Goal: Task Accomplishment & Management: Manage account settings

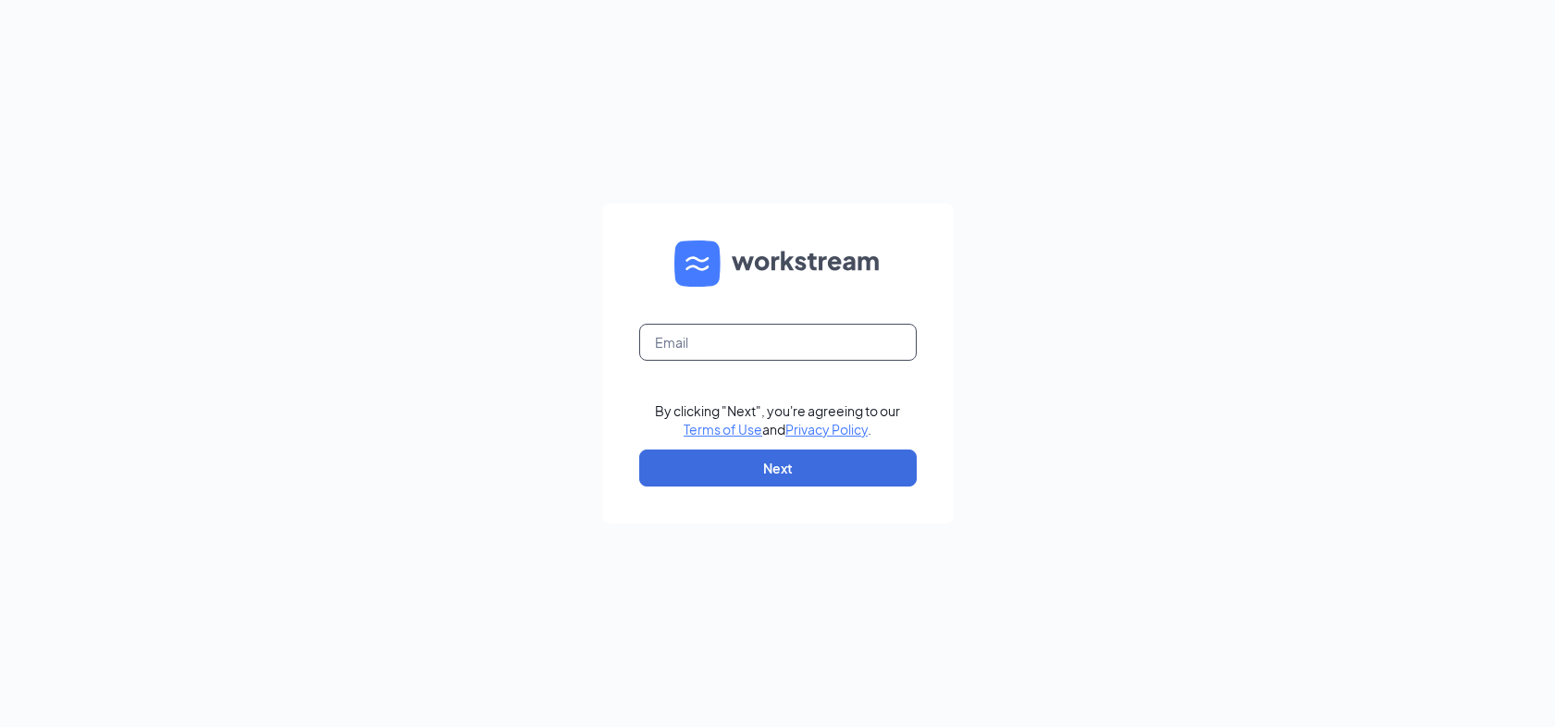
click at [709, 349] on input "text" at bounding box center [778, 342] width 278 height 37
type input "[EMAIL_ADDRESS][DOMAIN_NAME]"
click at [742, 475] on button "Next" at bounding box center [778, 468] width 278 height 37
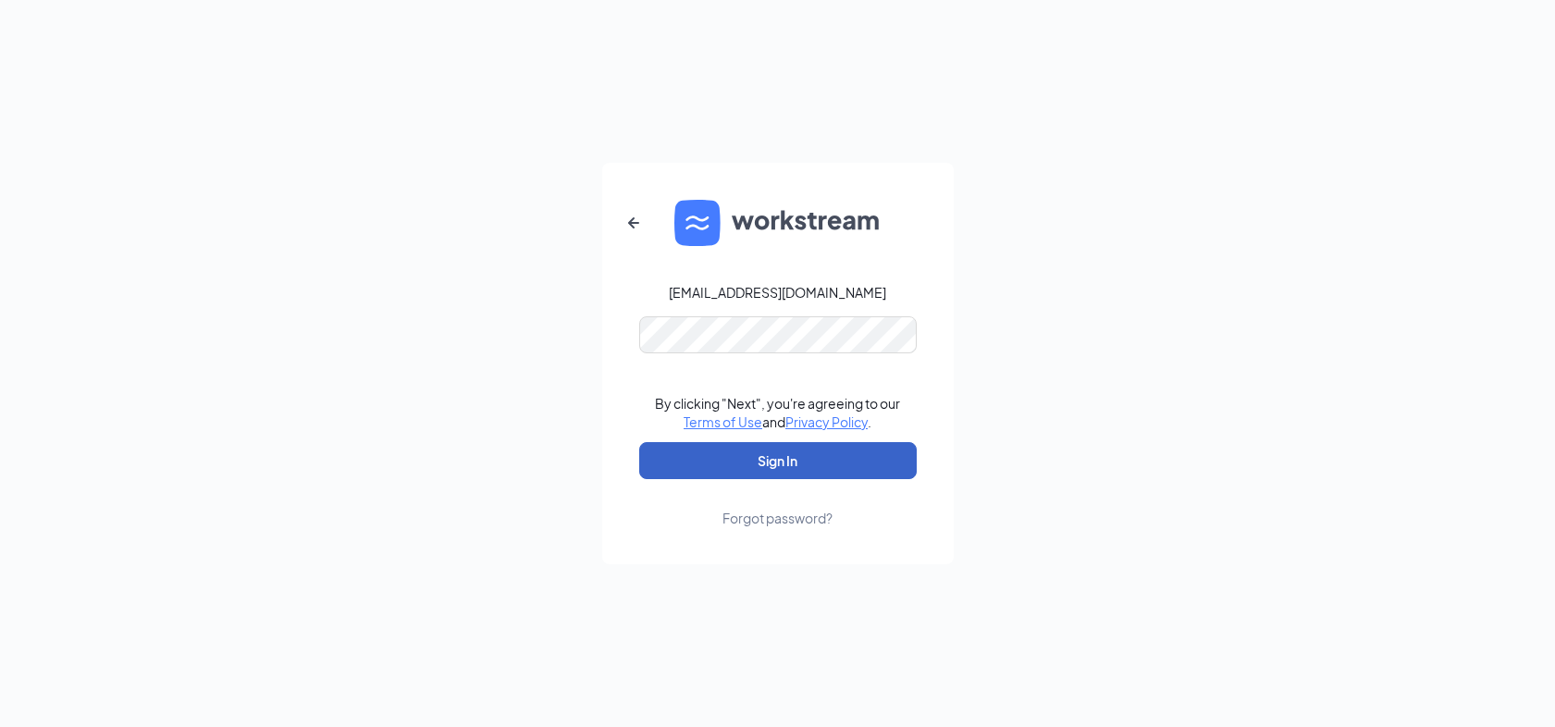
click at [768, 452] on button "Sign In" at bounding box center [778, 460] width 278 height 37
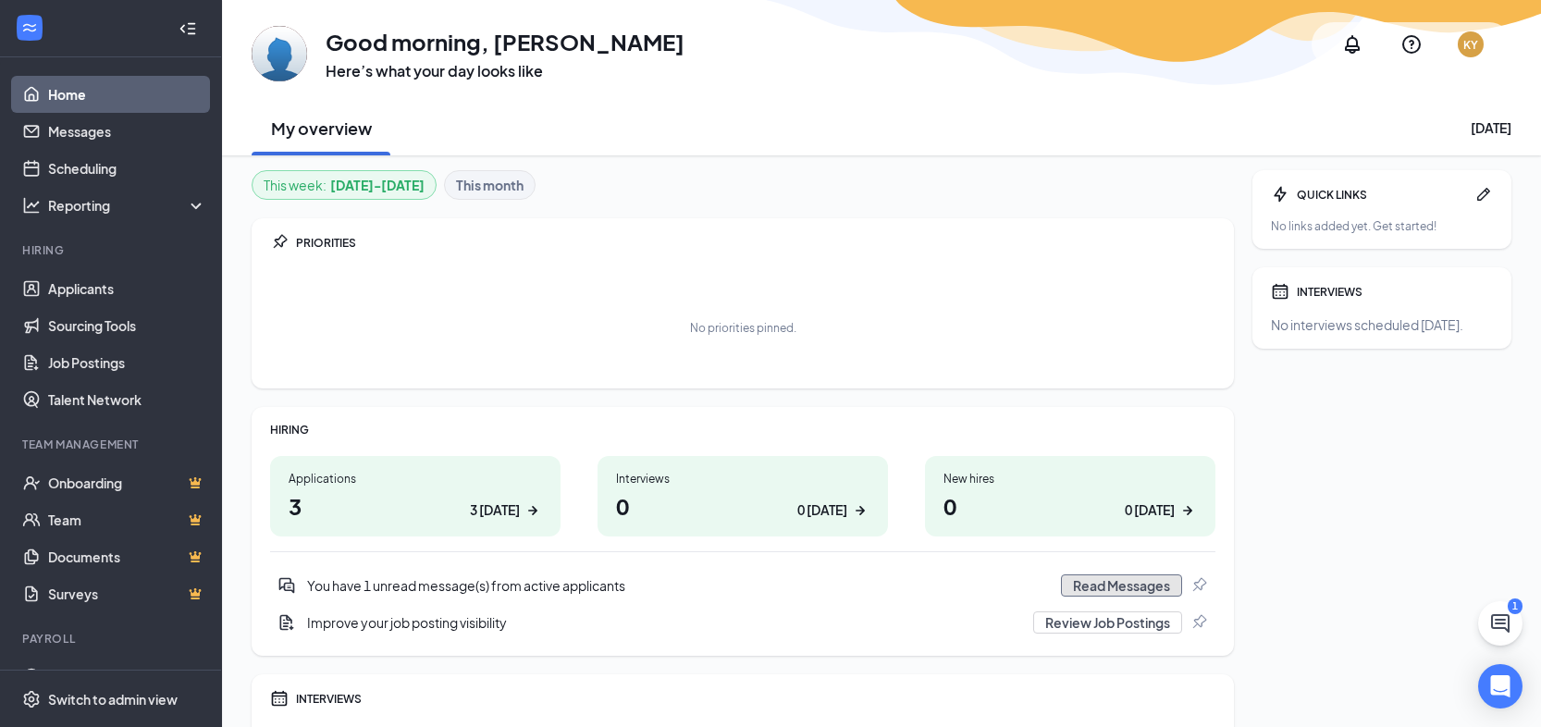
click at [1156, 588] on button "Read Messages" at bounding box center [1121, 586] width 121 height 22
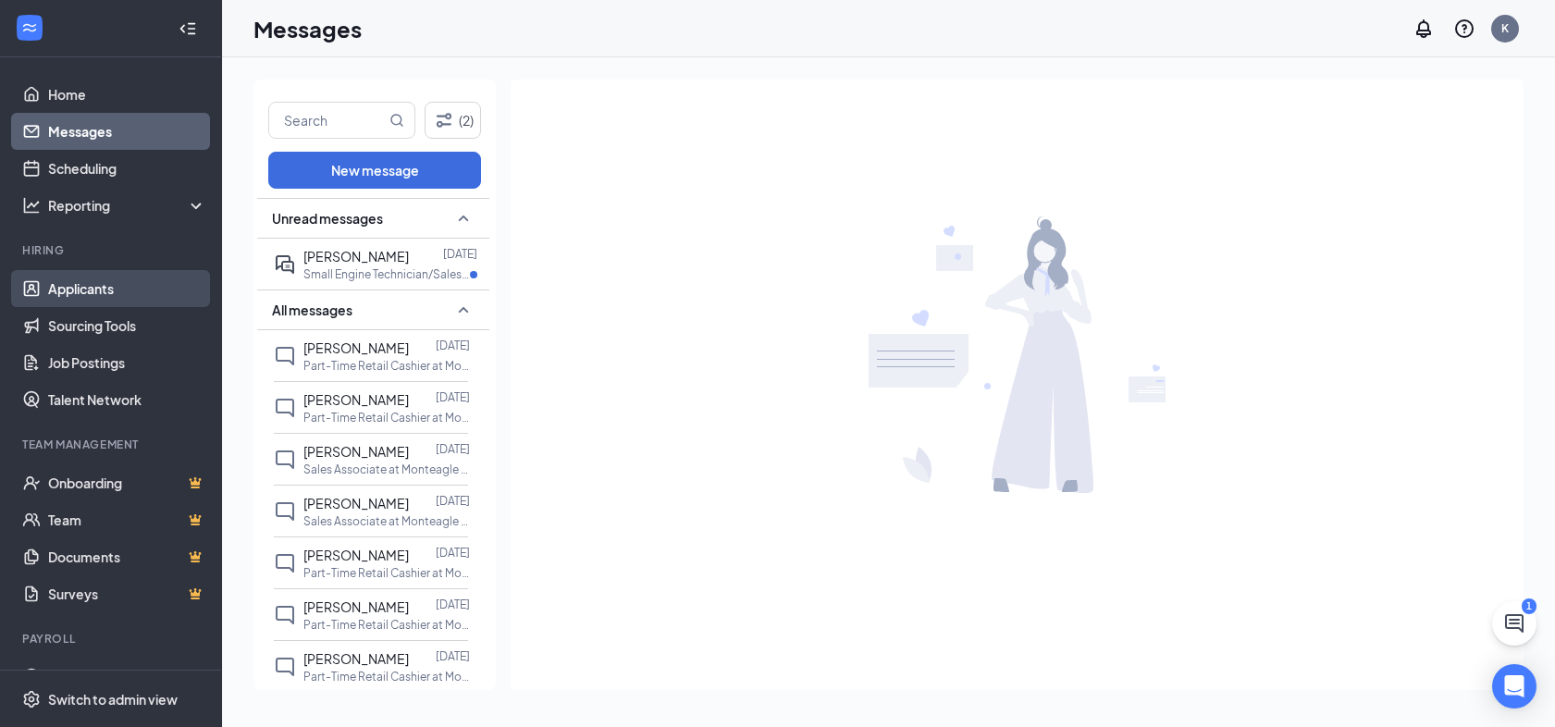
click at [117, 302] on link "Applicants" at bounding box center [127, 288] width 158 height 37
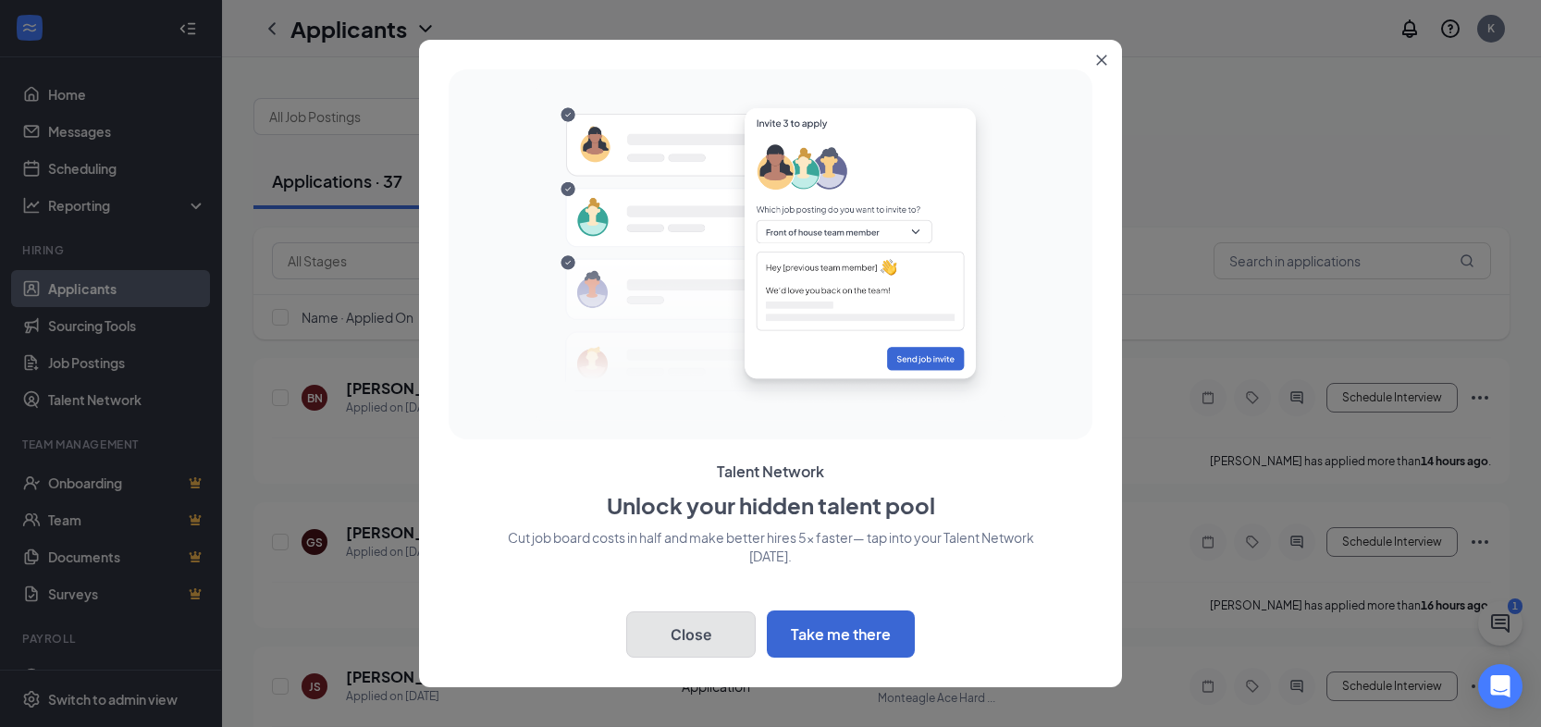
click at [712, 638] on button "Close" at bounding box center [691, 635] width 130 height 46
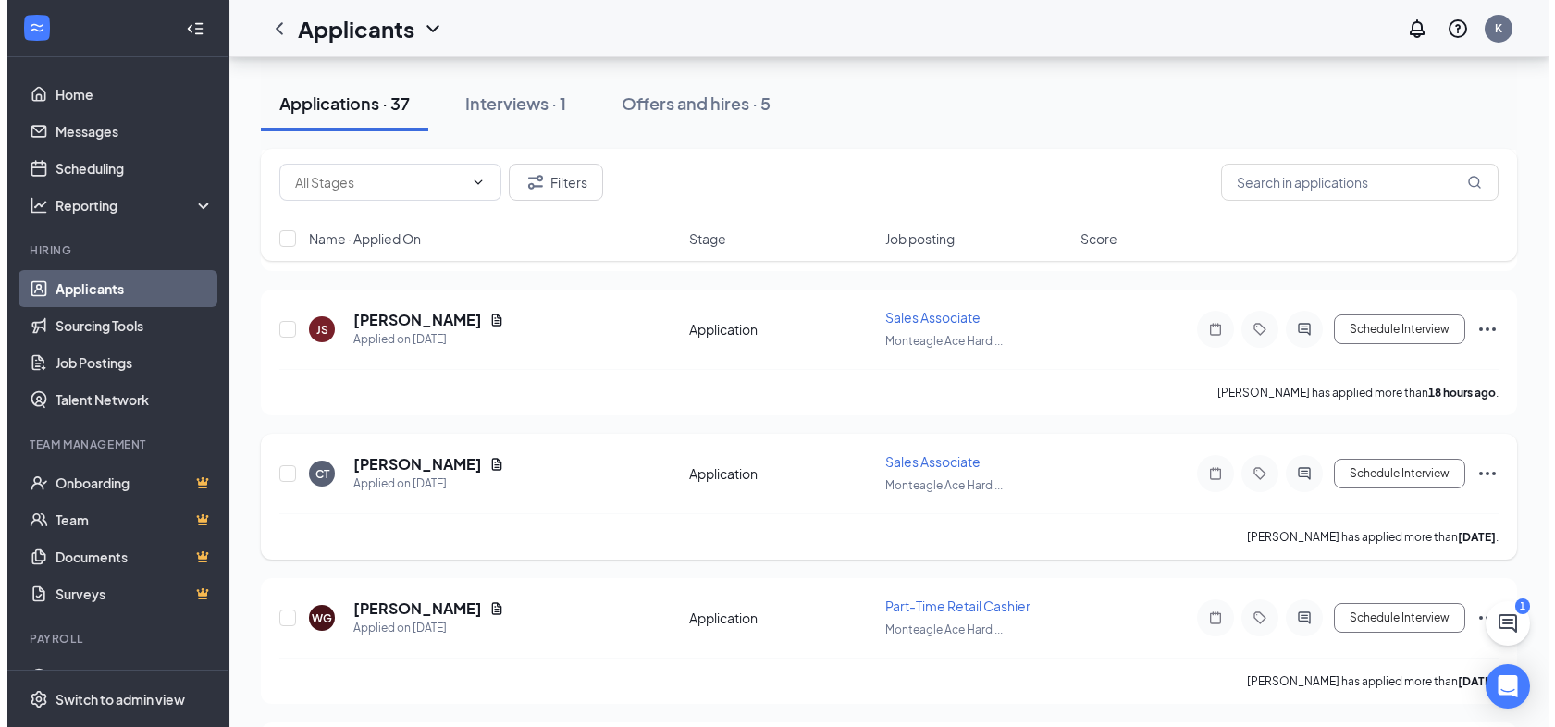
scroll to position [360, 0]
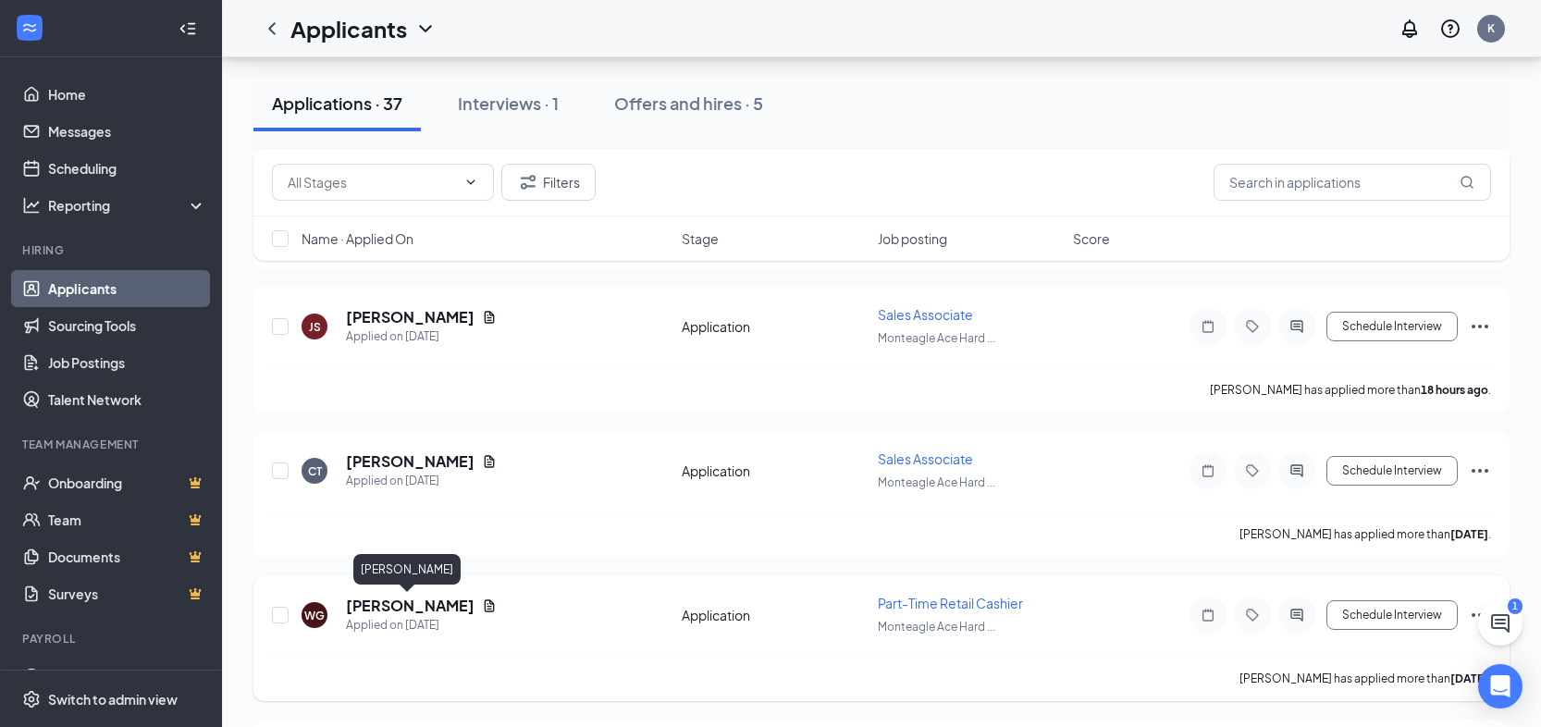
click at [422, 608] on h5 "[PERSON_NAME]" at bounding box center [410, 606] width 129 height 20
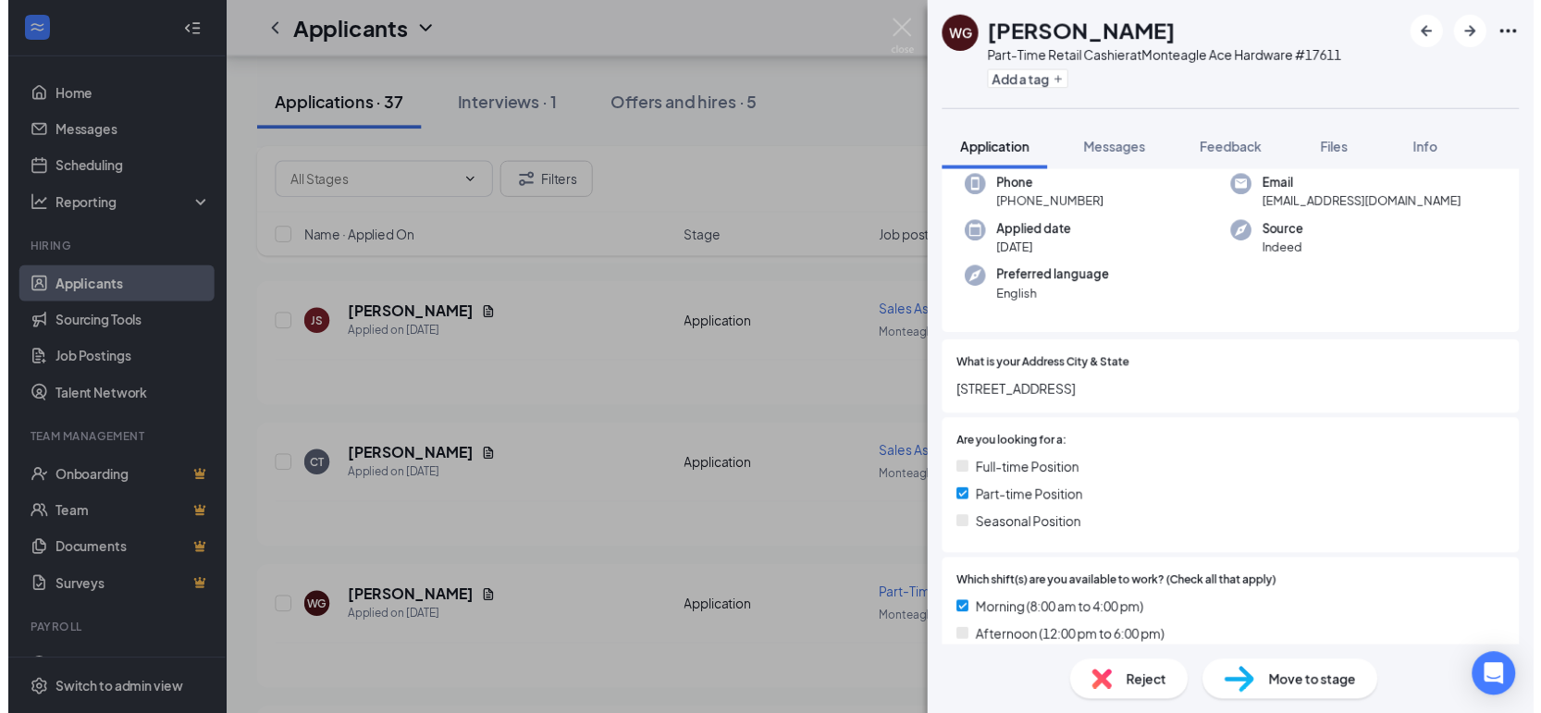
scroll to position [163, 0]
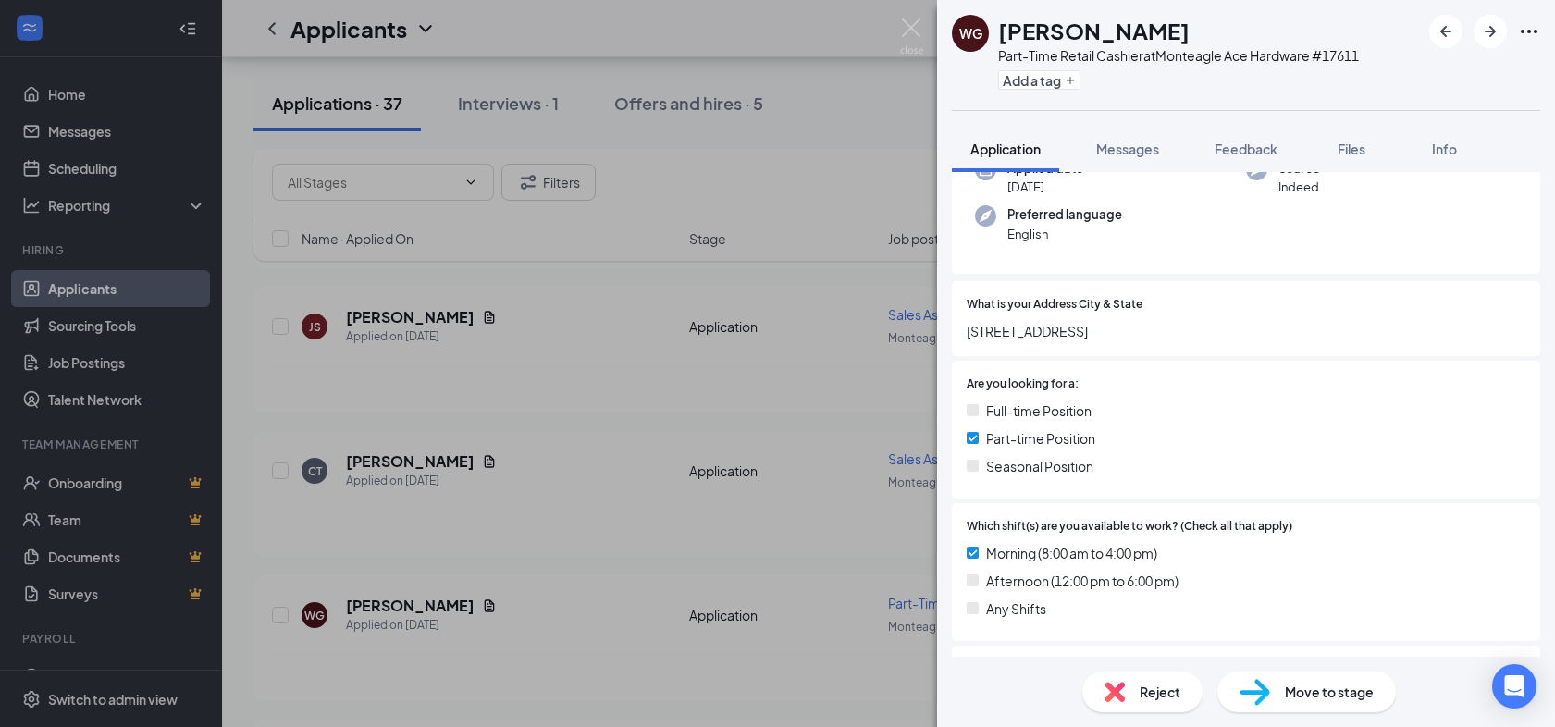
click at [896, 35] on div "[PERSON_NAME] [PERSON_NAME] Part-Time Retail Cashier at Monteagle Ace Hardware …" at bounding box center [777, 363] width 1555 height 727
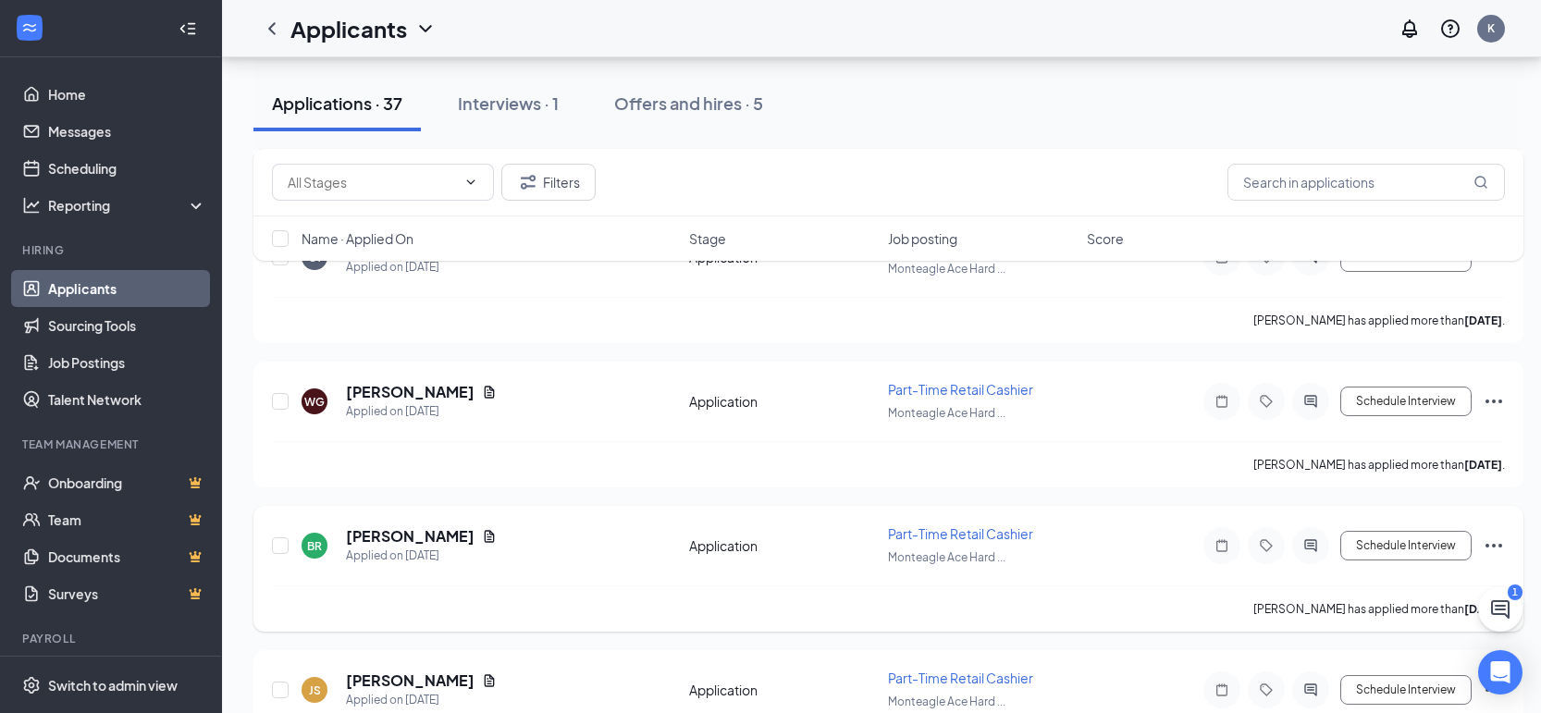
scroll to position [610, 0]
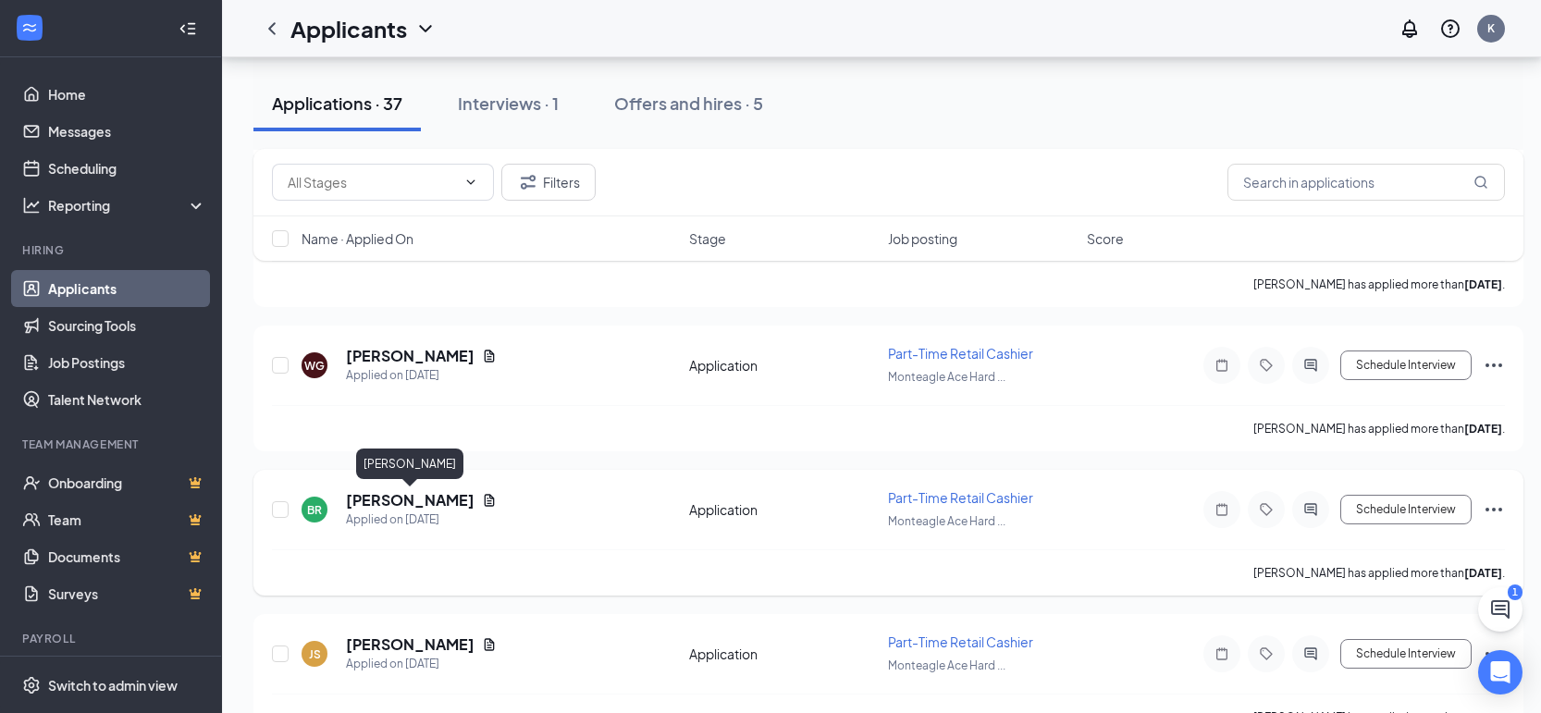
click at [429, 502] on h5 "[PERSON_NAME]" at bounding box center [410, 500] width 129 height 20
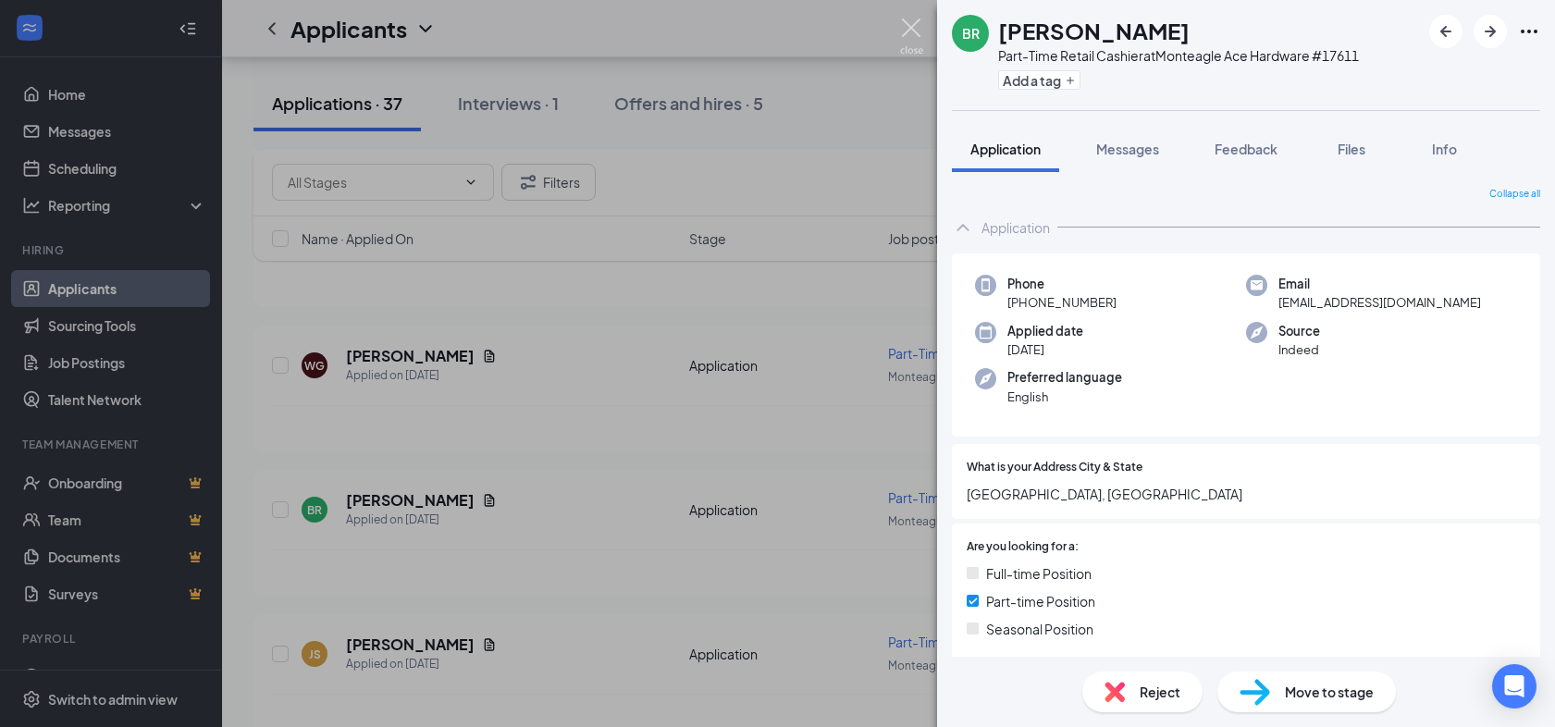
click at [921, 21] on img at bounding box center [911, 37] width 23 height 36
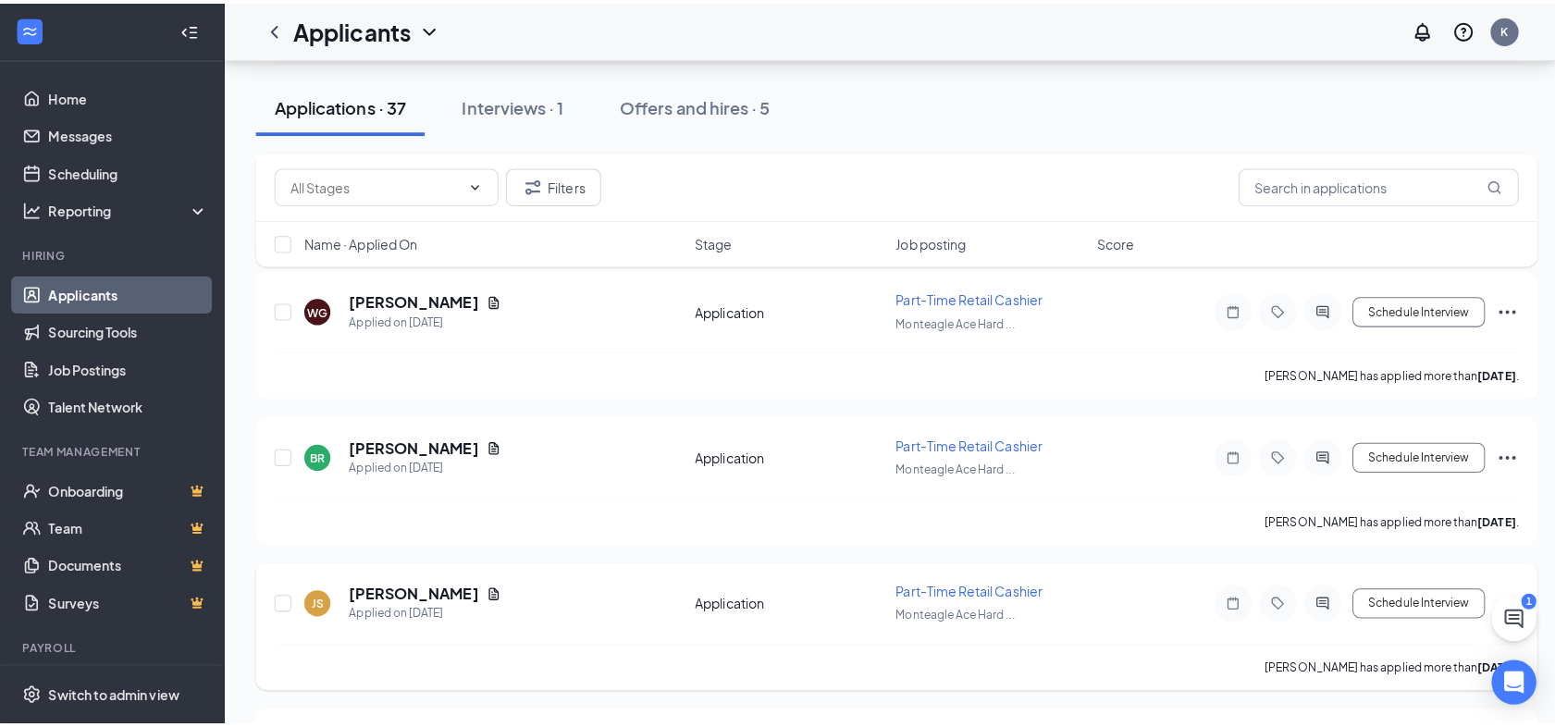
scroll to position [673, 0]
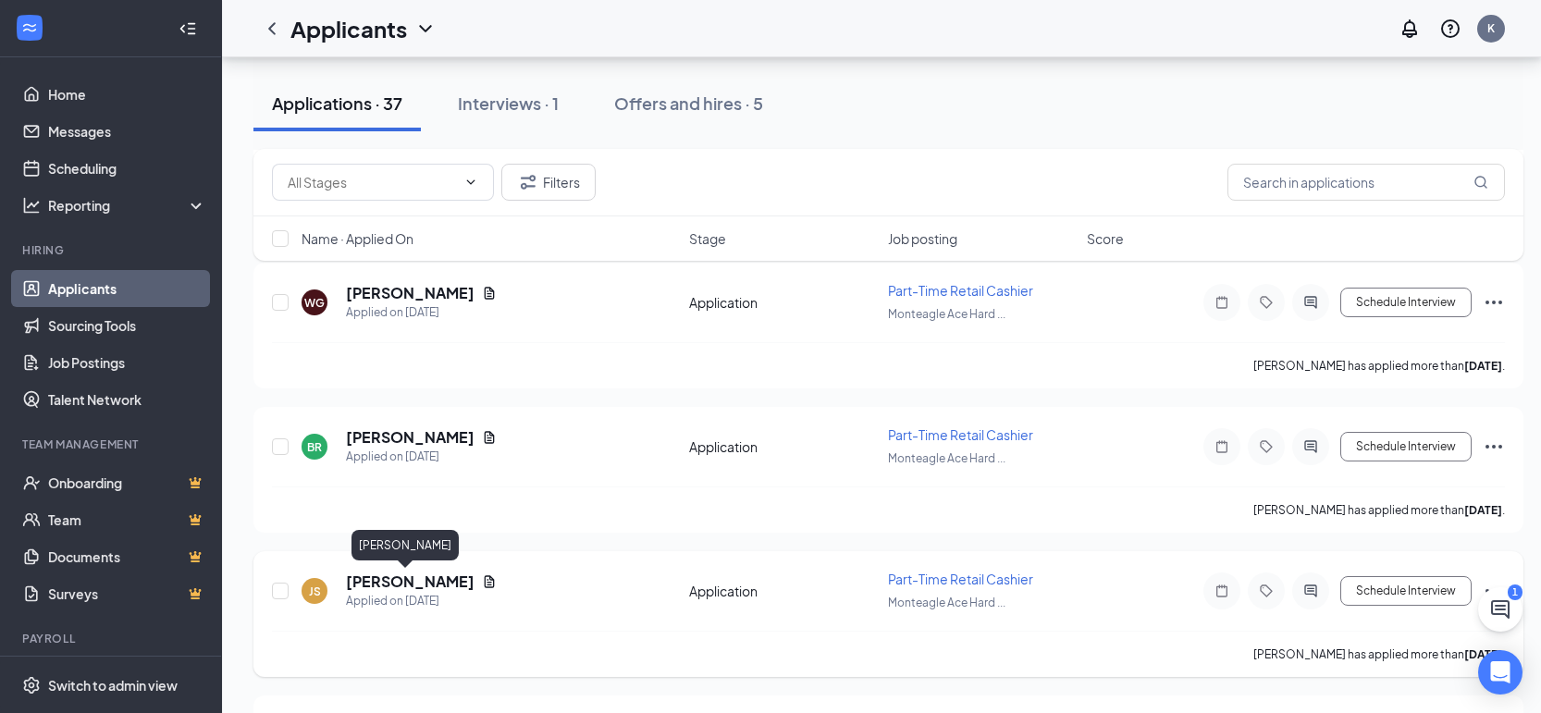
click at [394, 587] on h5 "[PERSON_NAME]" at bounding box center [410, 582] width 129 height 20
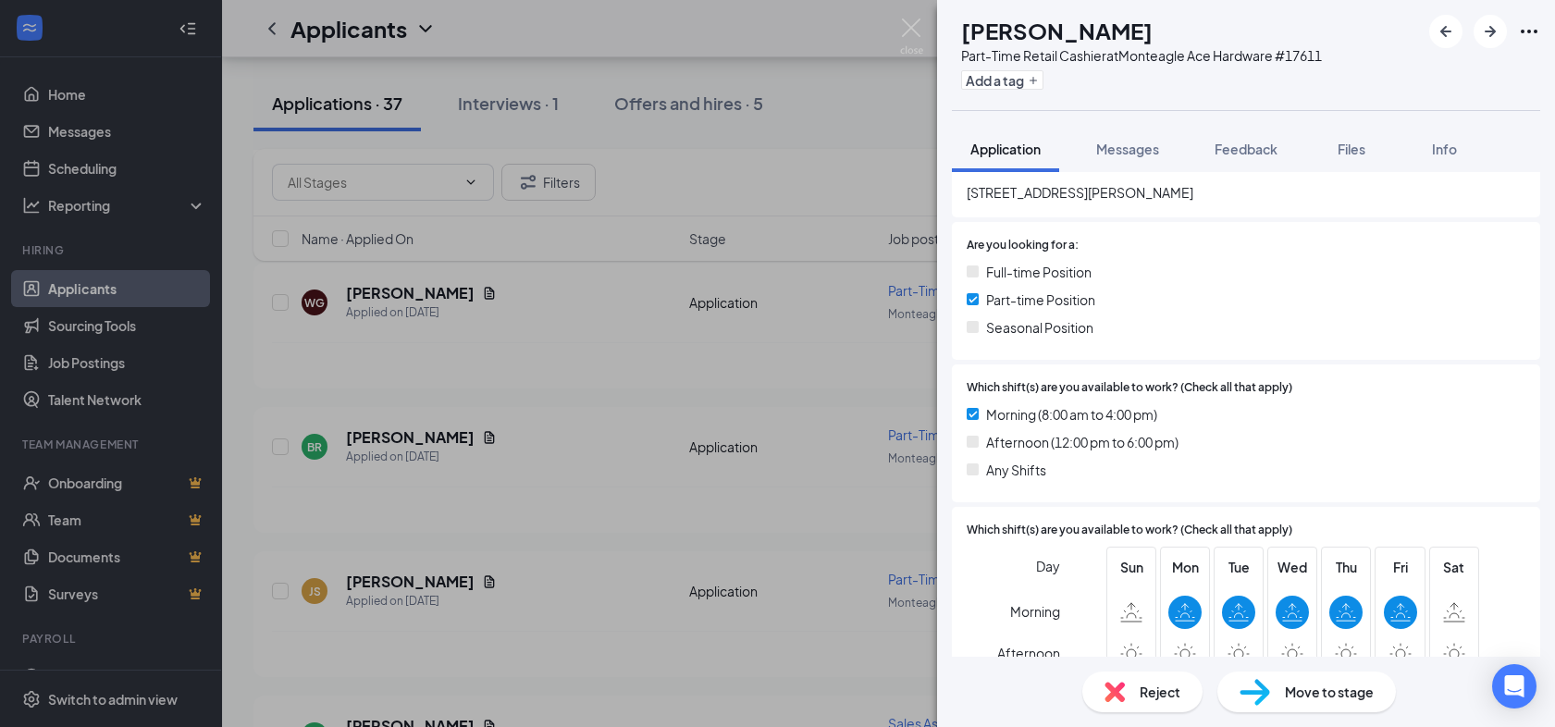
scroll to position [388, 0]
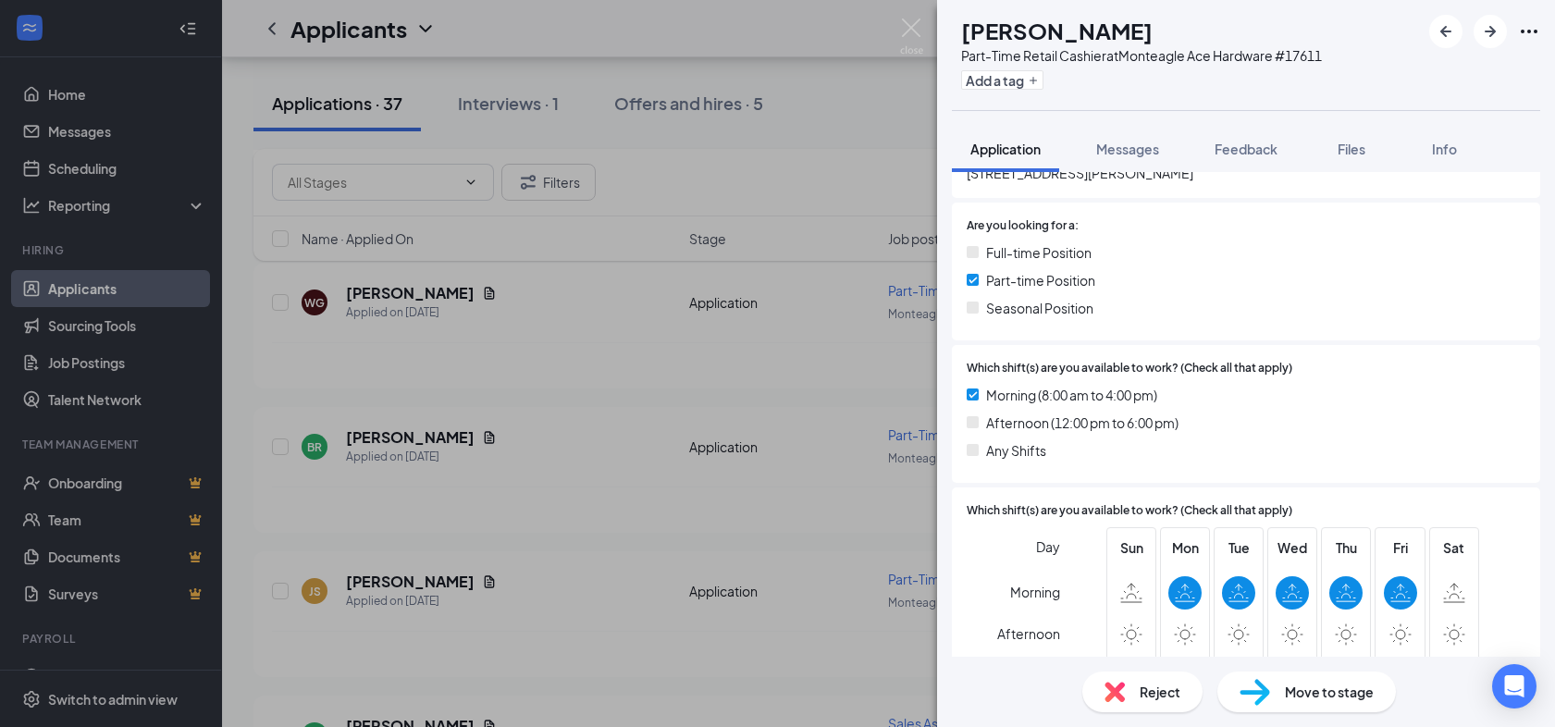
click at [891, 31] on div "JS [PERSON_NAME] Part-Time Retail Cashier at Monteagle Ace Hardware #17611 Add …" at bounding box center [777, 363] width 1555 height 727
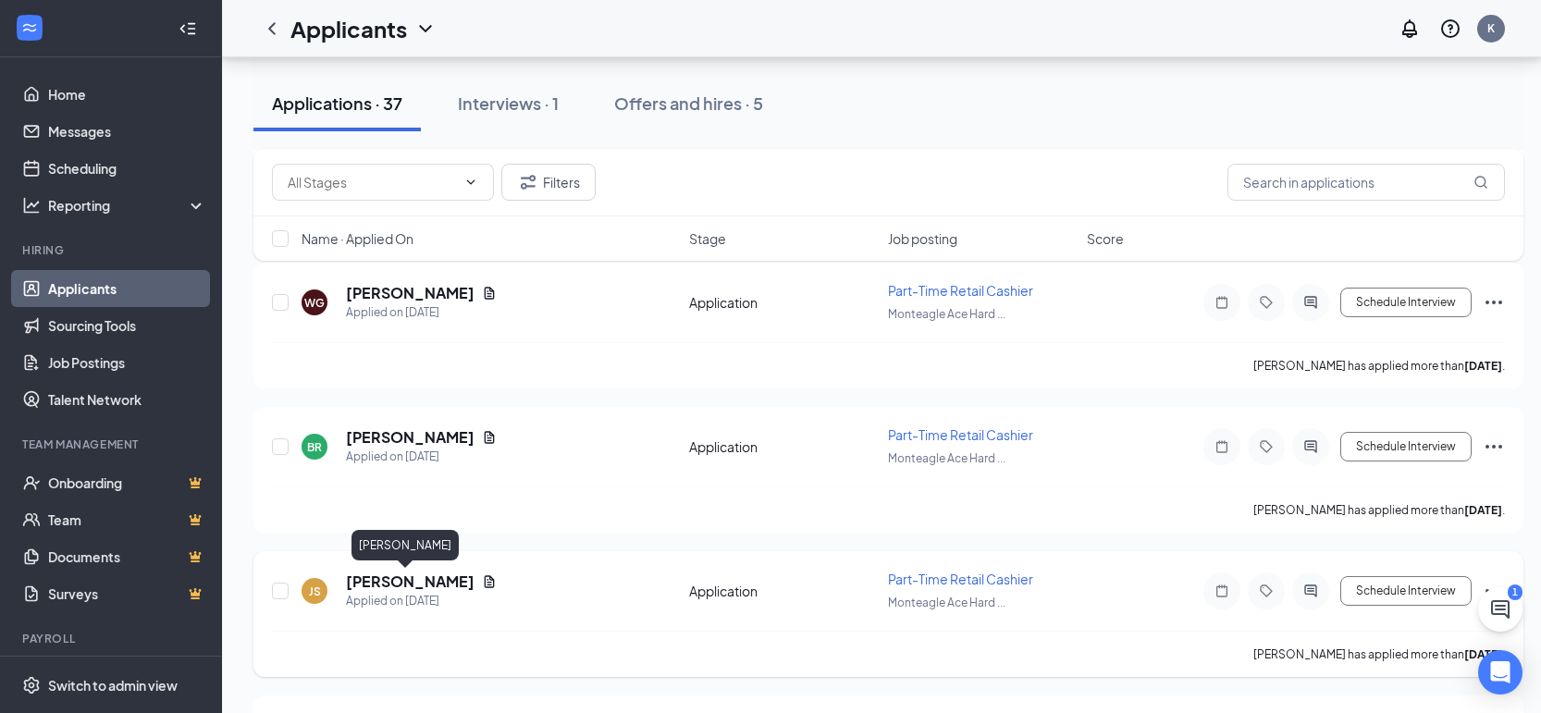
click at [400, 579] on h5 "[PERSON_NAME]" at bounding box center [410, 582] width 129 height 20
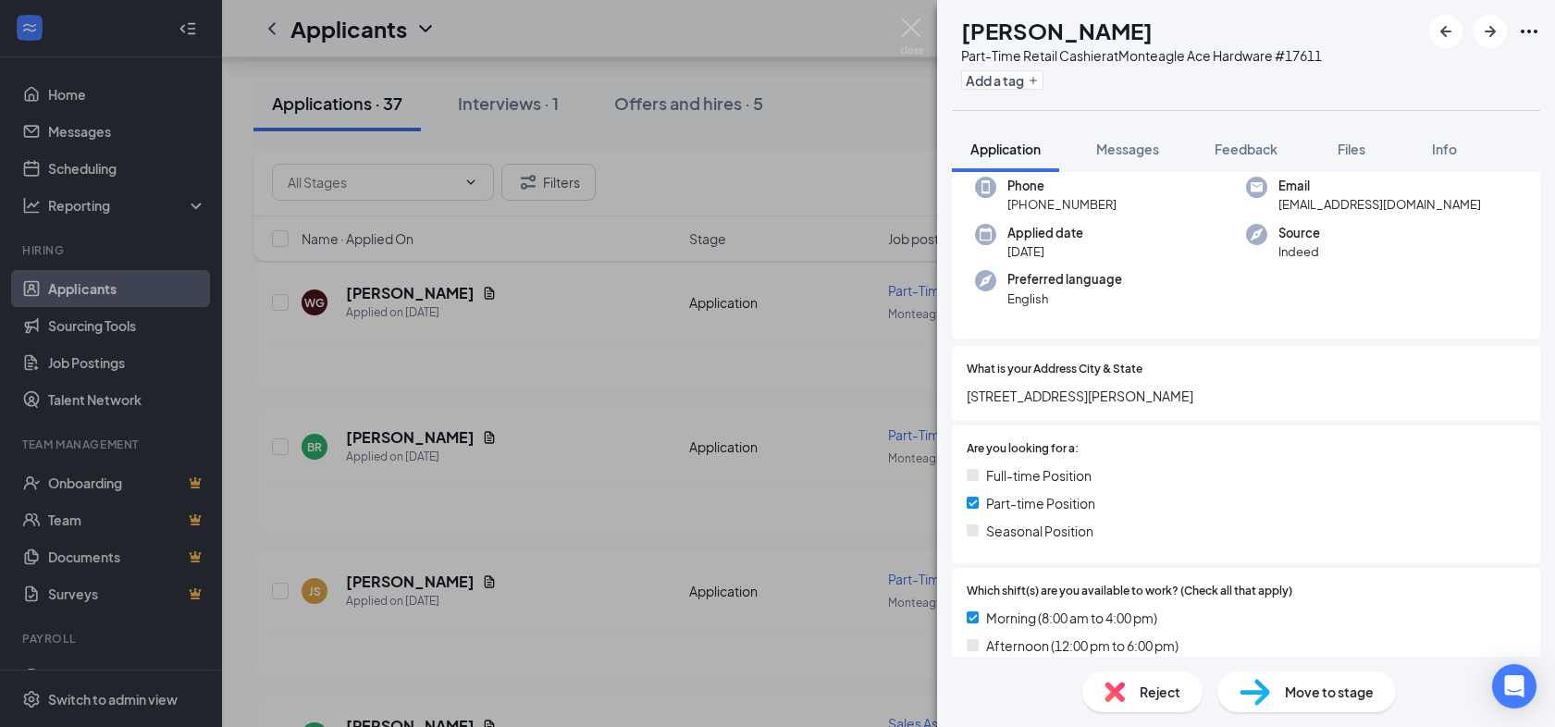
scroll to position [359, 0]
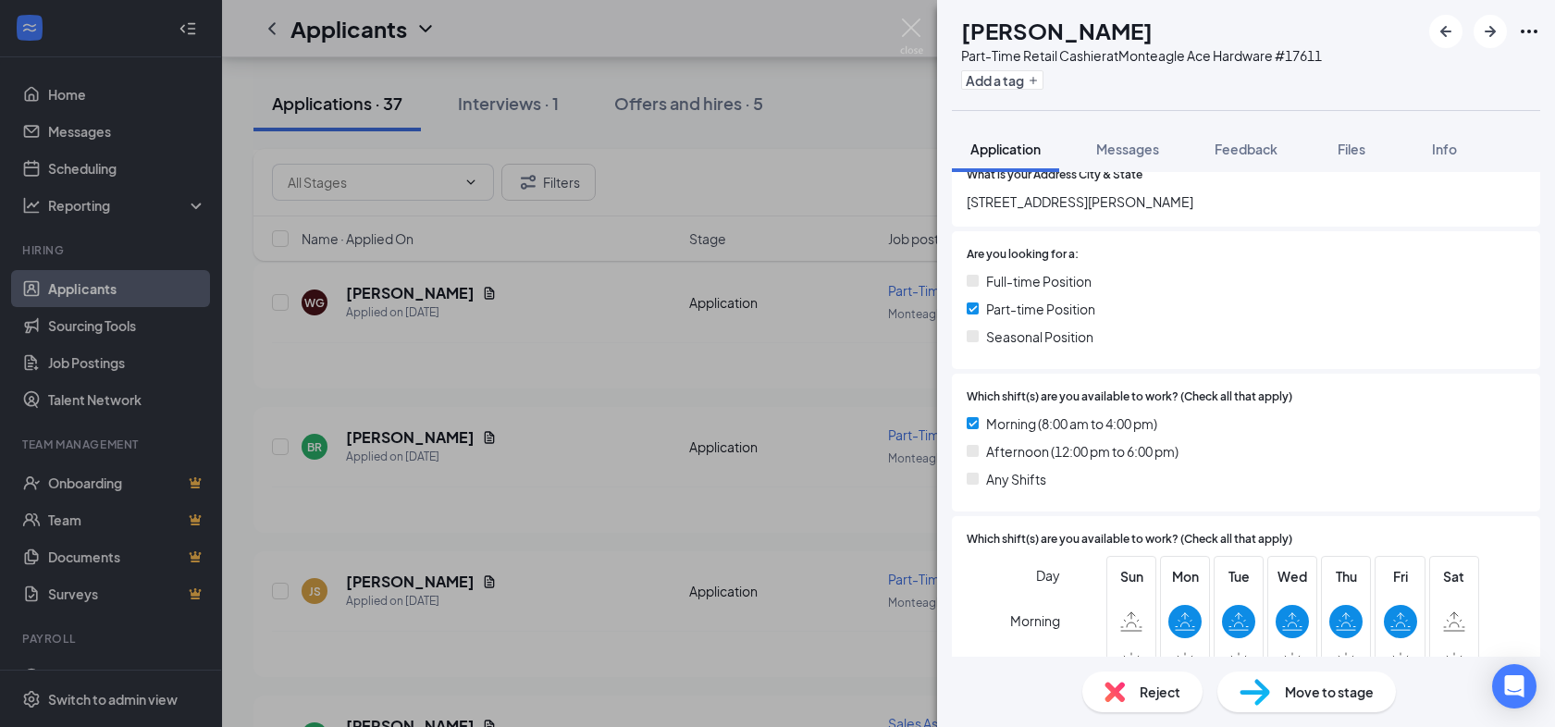
click at [1164, 683] on span "Reject" at bounding box center [1160, 692] width 41 height 20
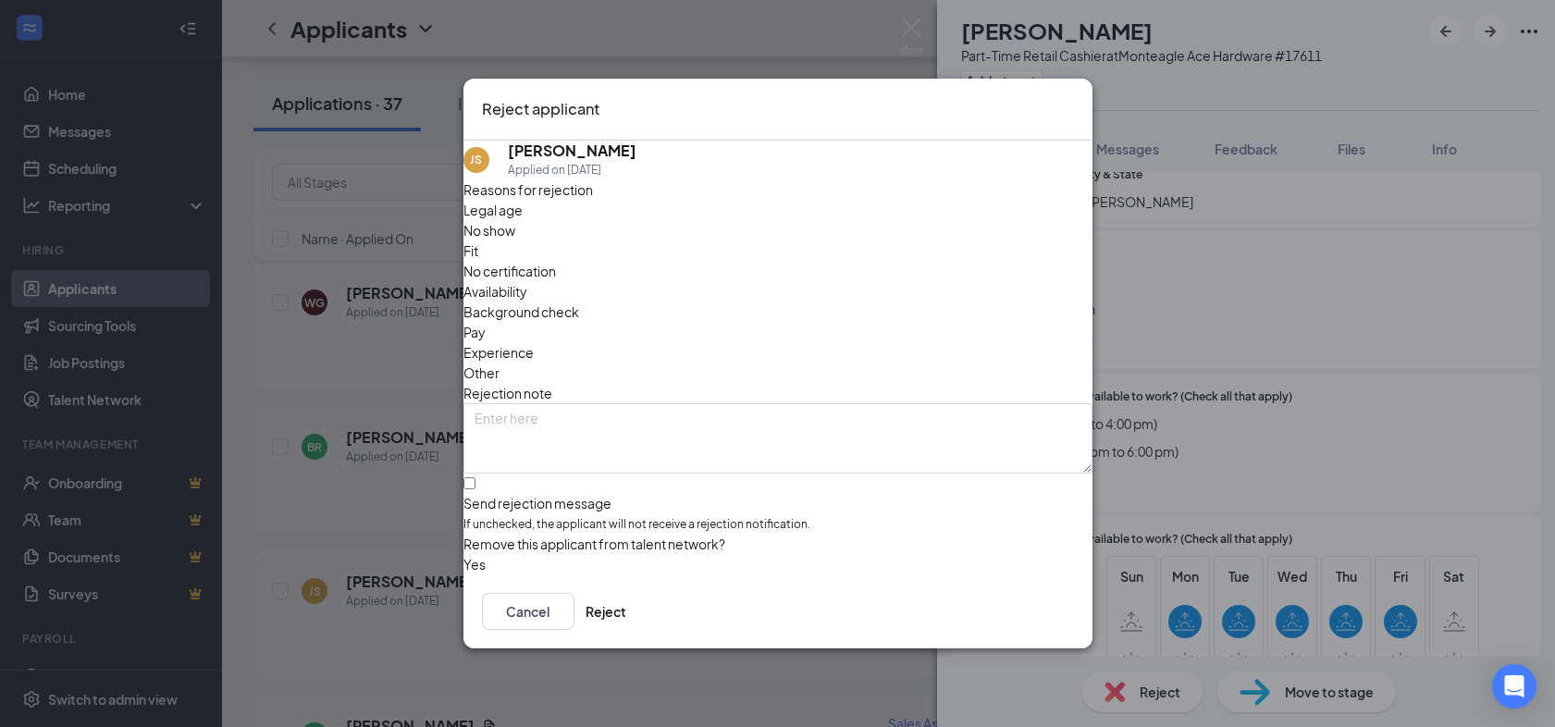
drag, startPoint x: 864, startPoint y: 262, endPoint x: 871, endPoint y: 270, distance: 11.1
click at [527, 281] on span "Availability" at bounding box center [496, 291] width 64 height 20
click at [626, 624] on button "Reject" at bounding box center [606, 611] width 41 height 37
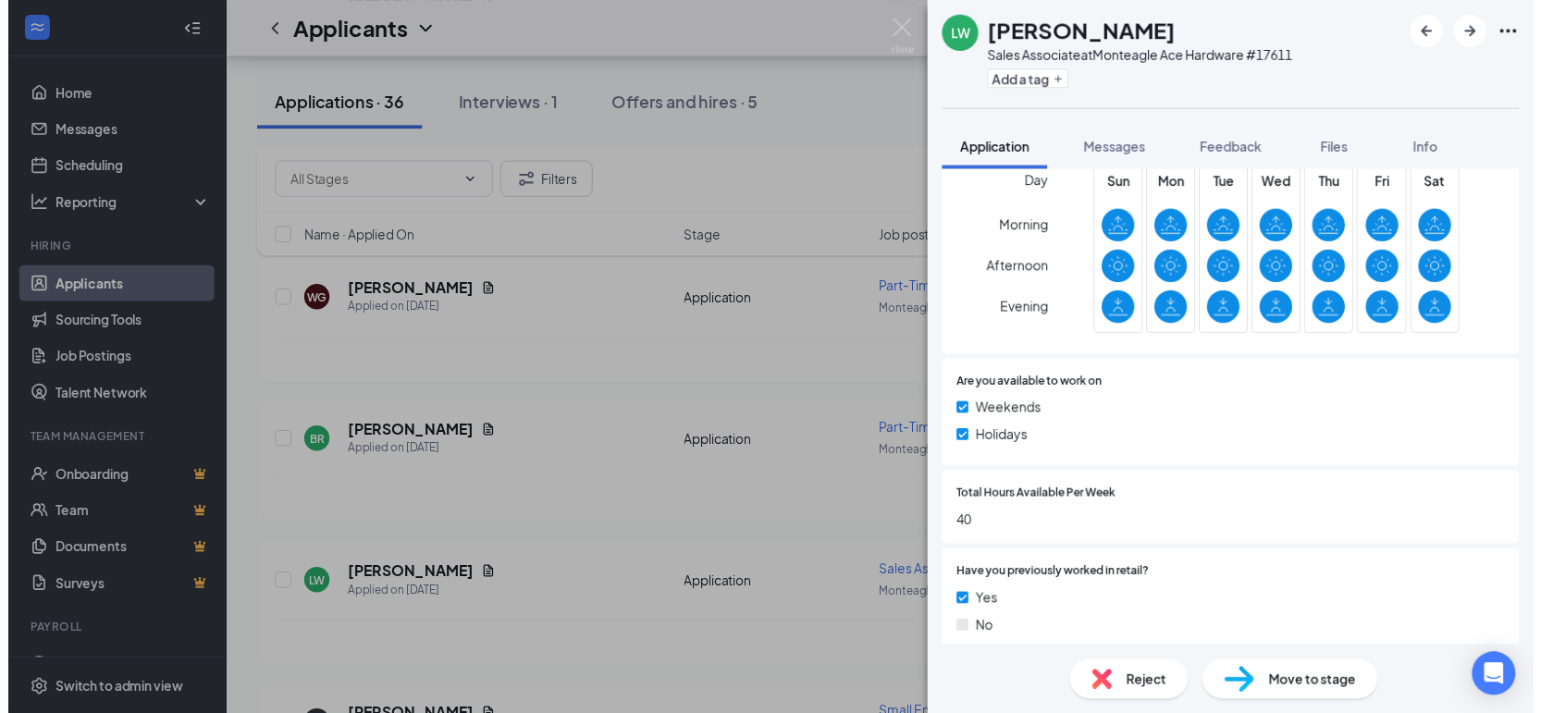
scroll to position [670, 0]
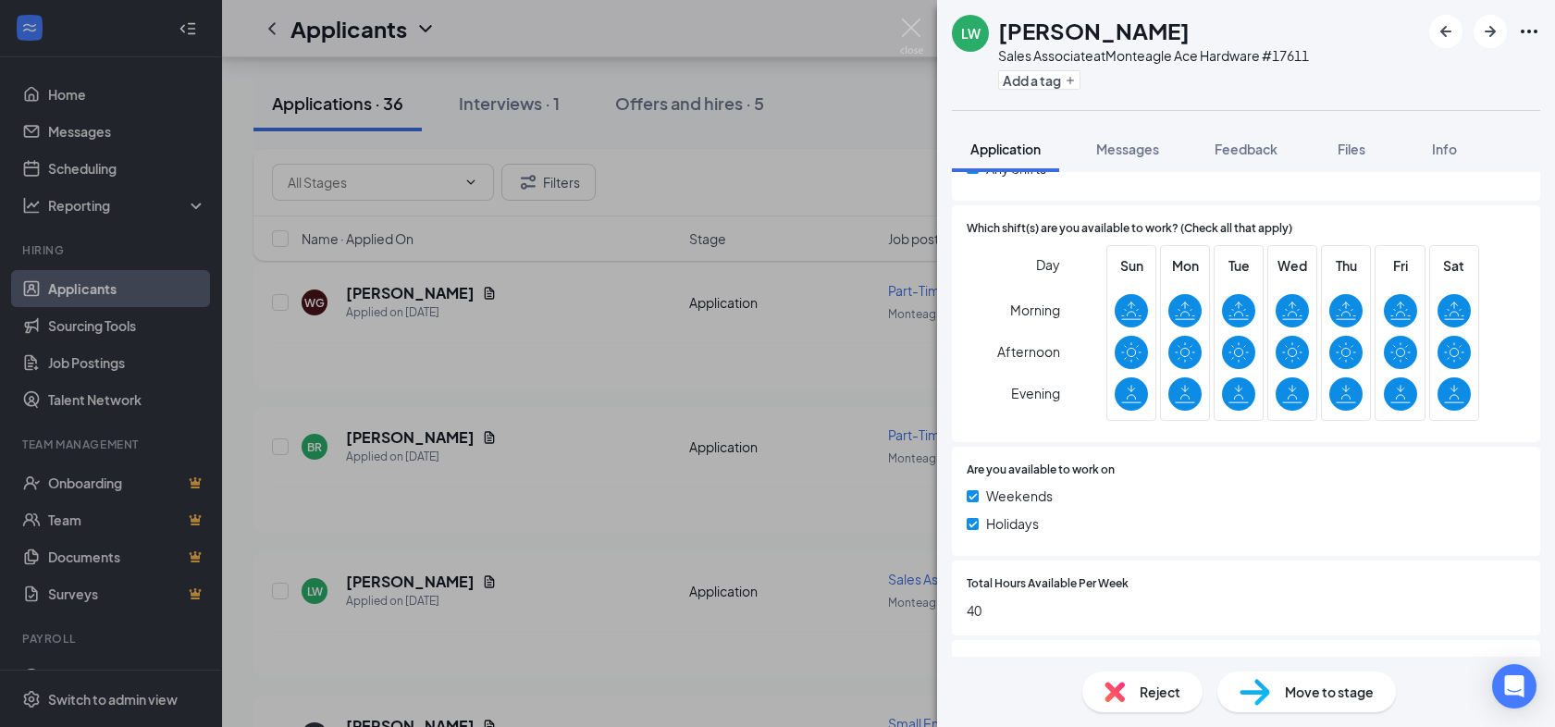
click at [476, 641] on div "[PERSON_NAME] Sales Associate at Monteagle Ace Hardware #17611 Add a tag Applic…" at bounding box center [777, 363] width 1555 height 727
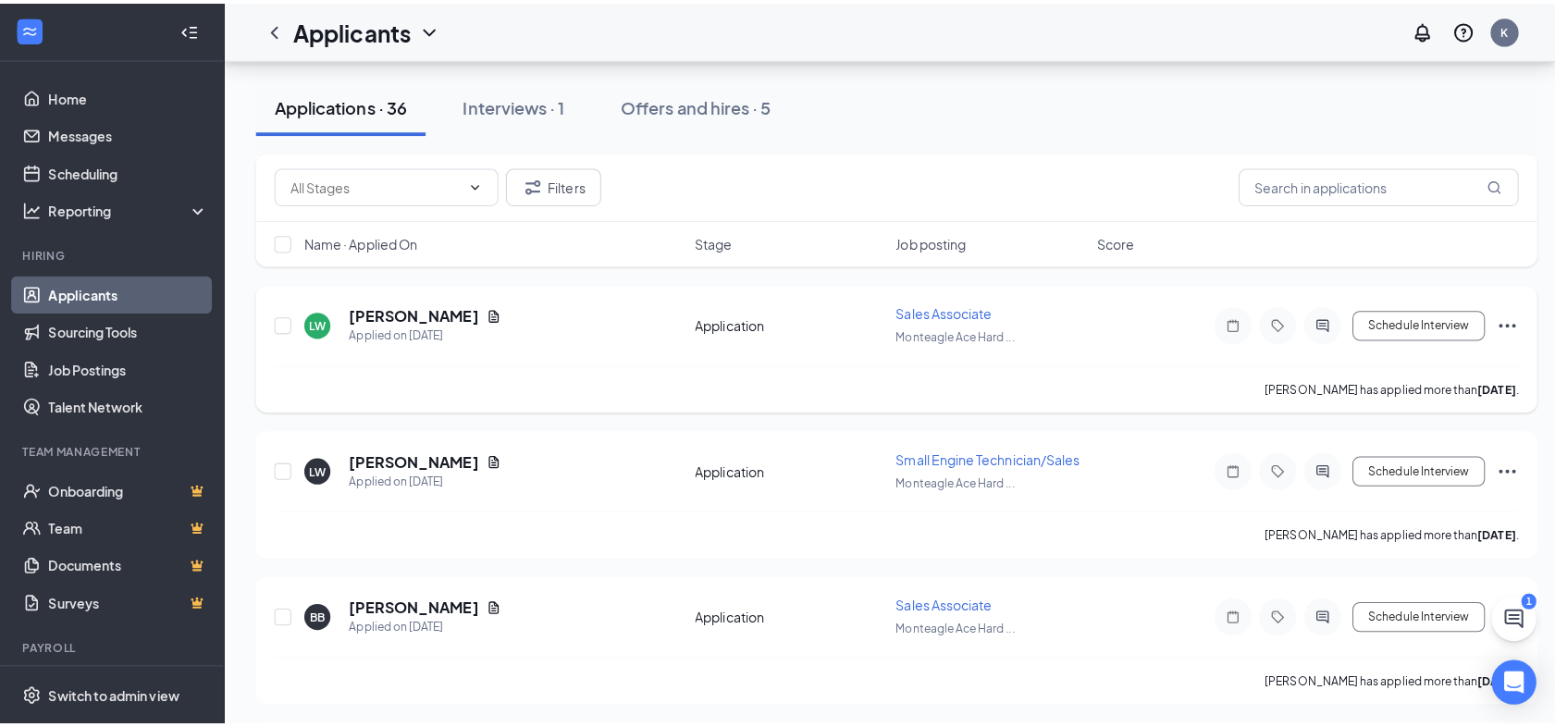
scroll to position [955, 0]
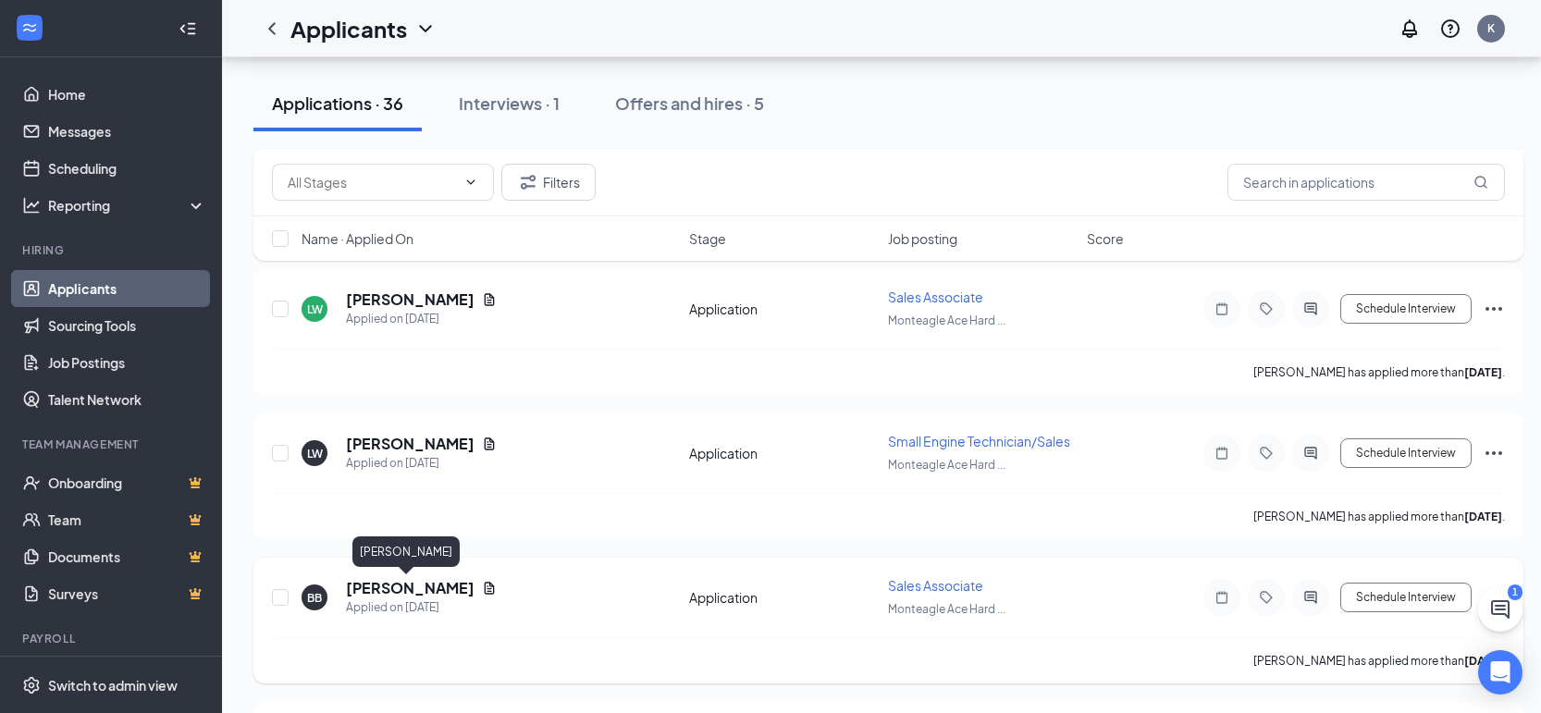
click at [415, 578] on h5 "[PERSON_NAME]" at bounding box center [410, 588] width 129 height 20
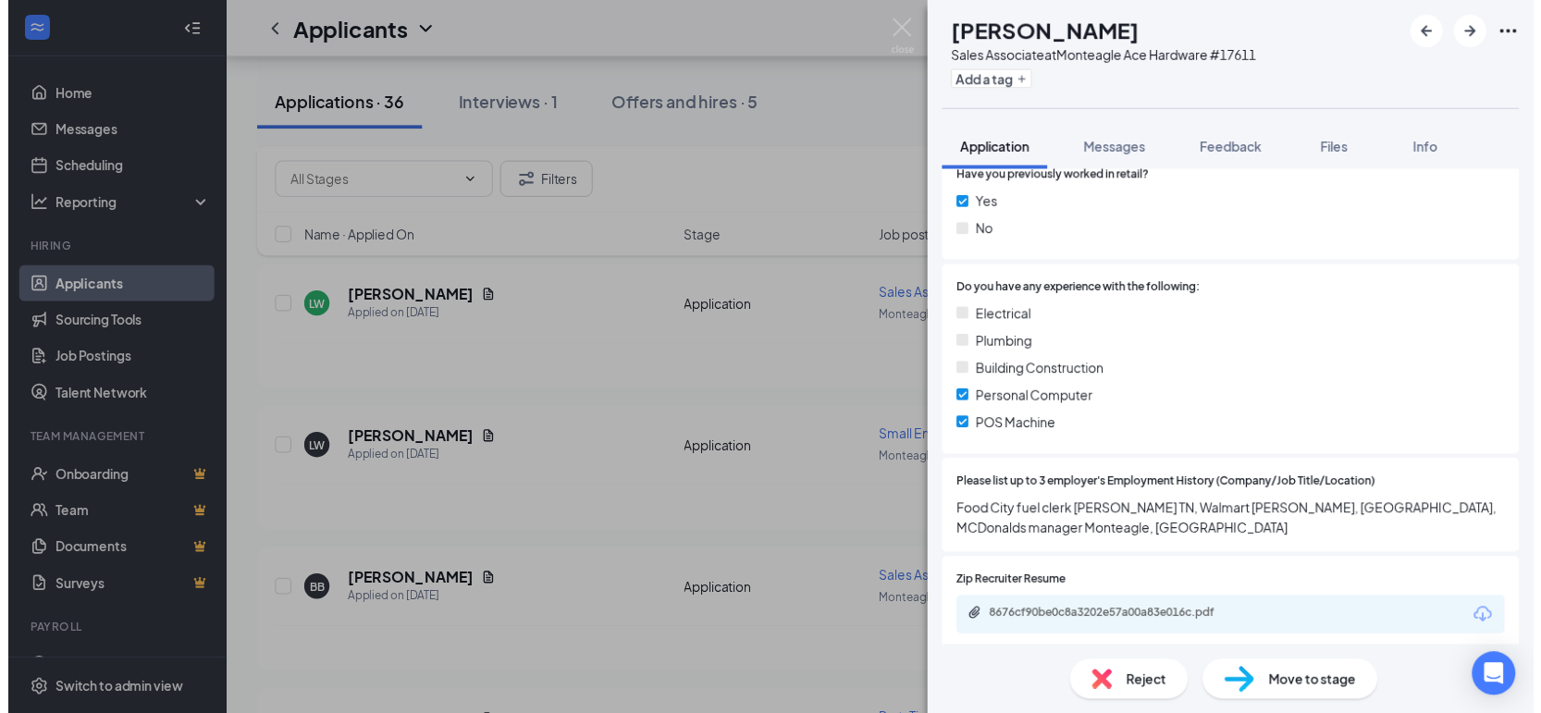
scroll to position [1104, 0]
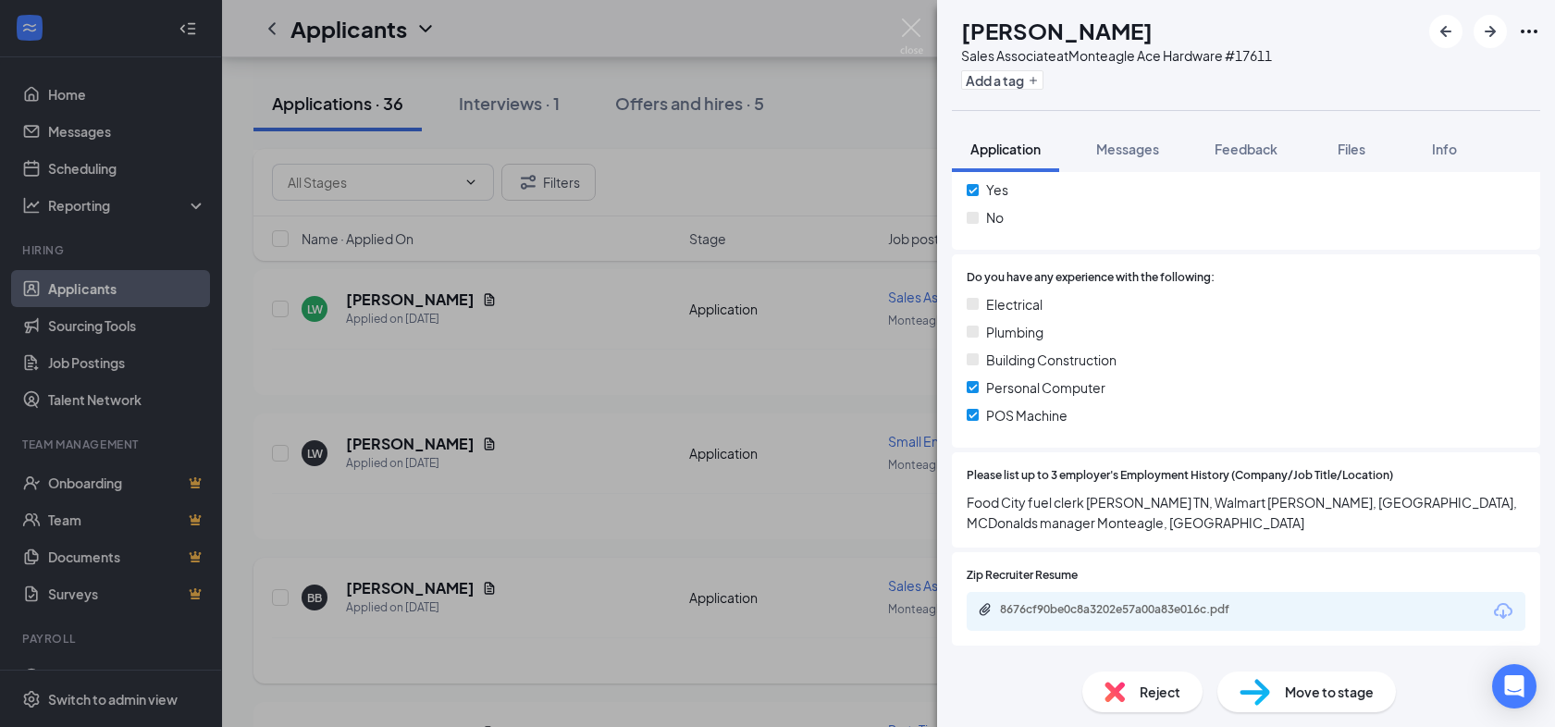
click at [580, 649] on div "BB [PERSON_NAME] Sales Associate at Monteagle Ace Hardware #17611 Add a tag App…" at bounding box center [777, 363] width 1555 height 727
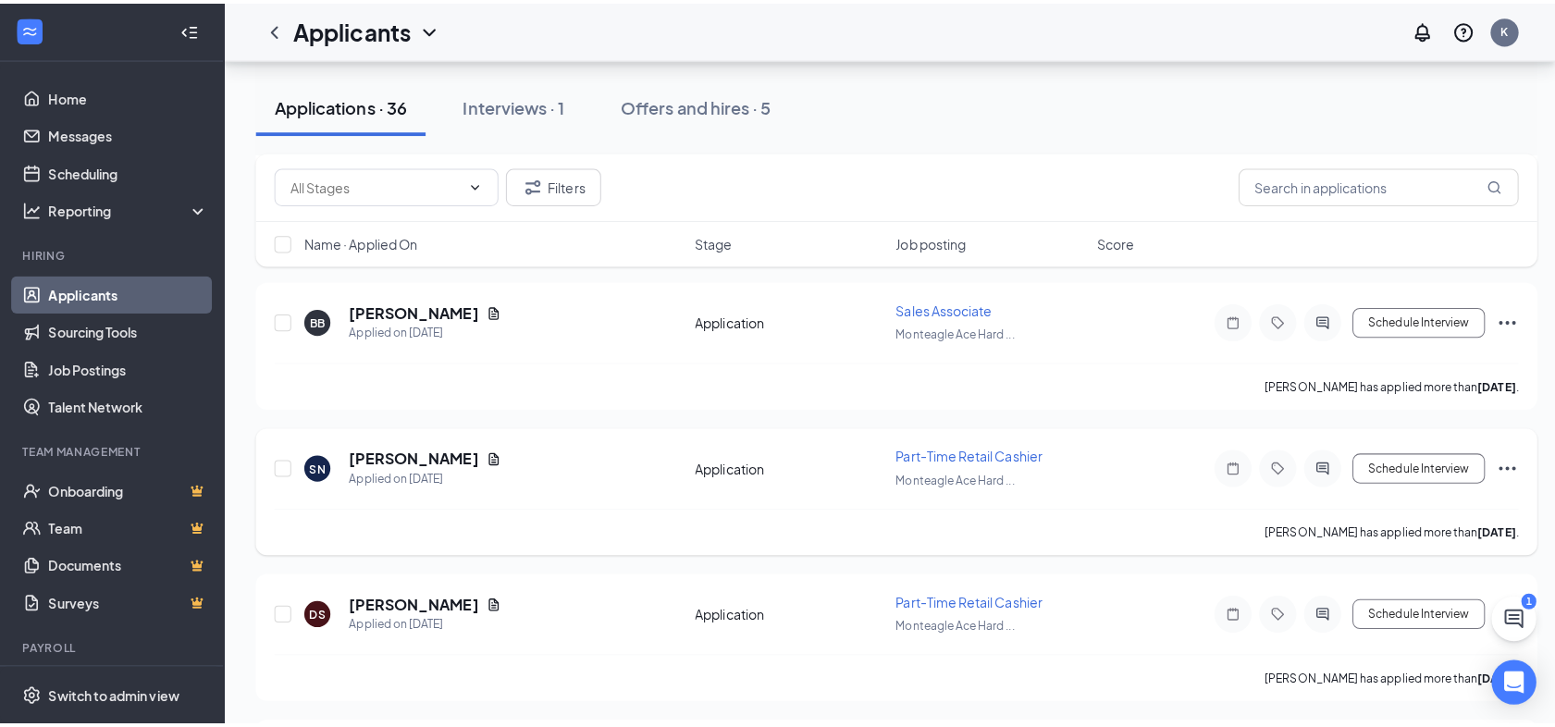
scroll to position [1311, 0]
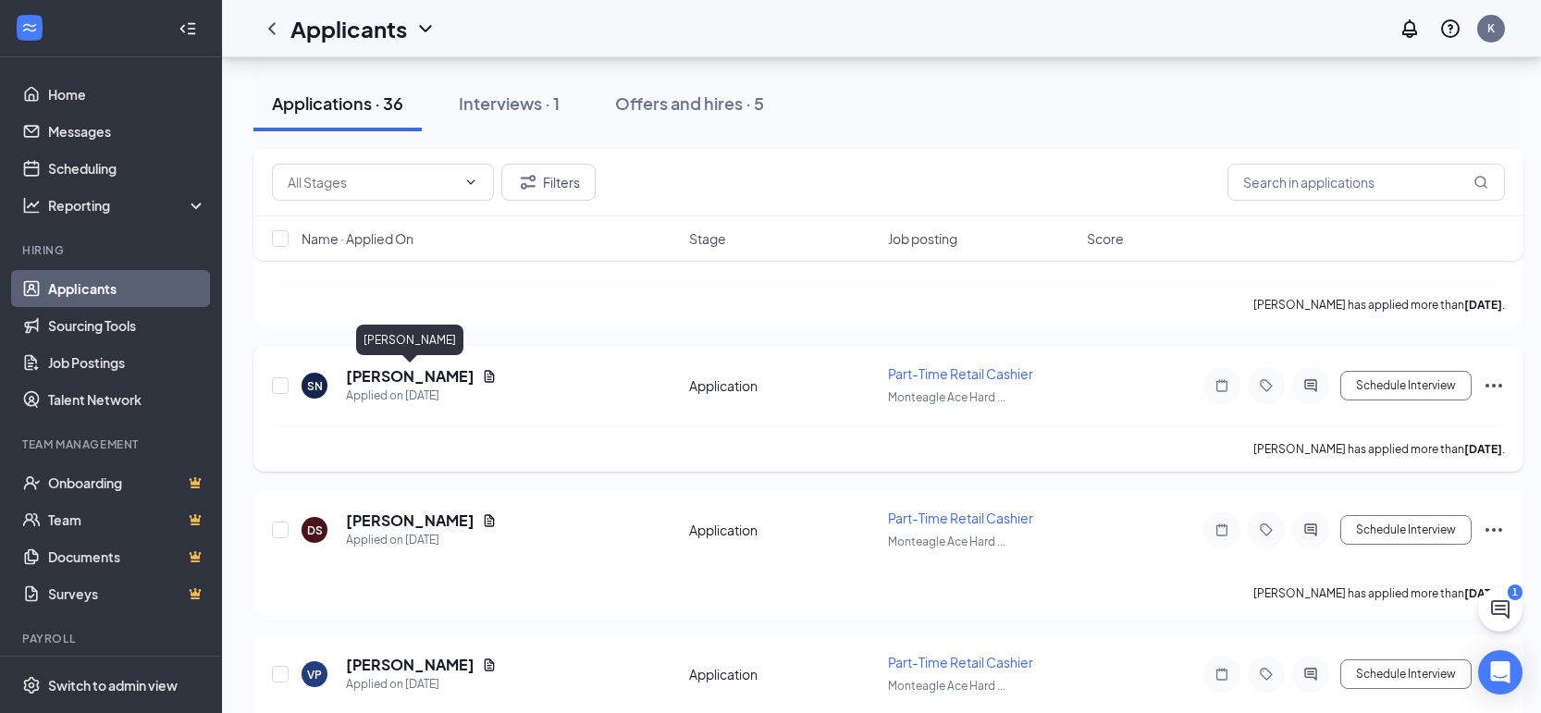
click at [444, 384] on h5 "[PERSON_NAME]" at bounding box center [410, 376] width 129 height 20
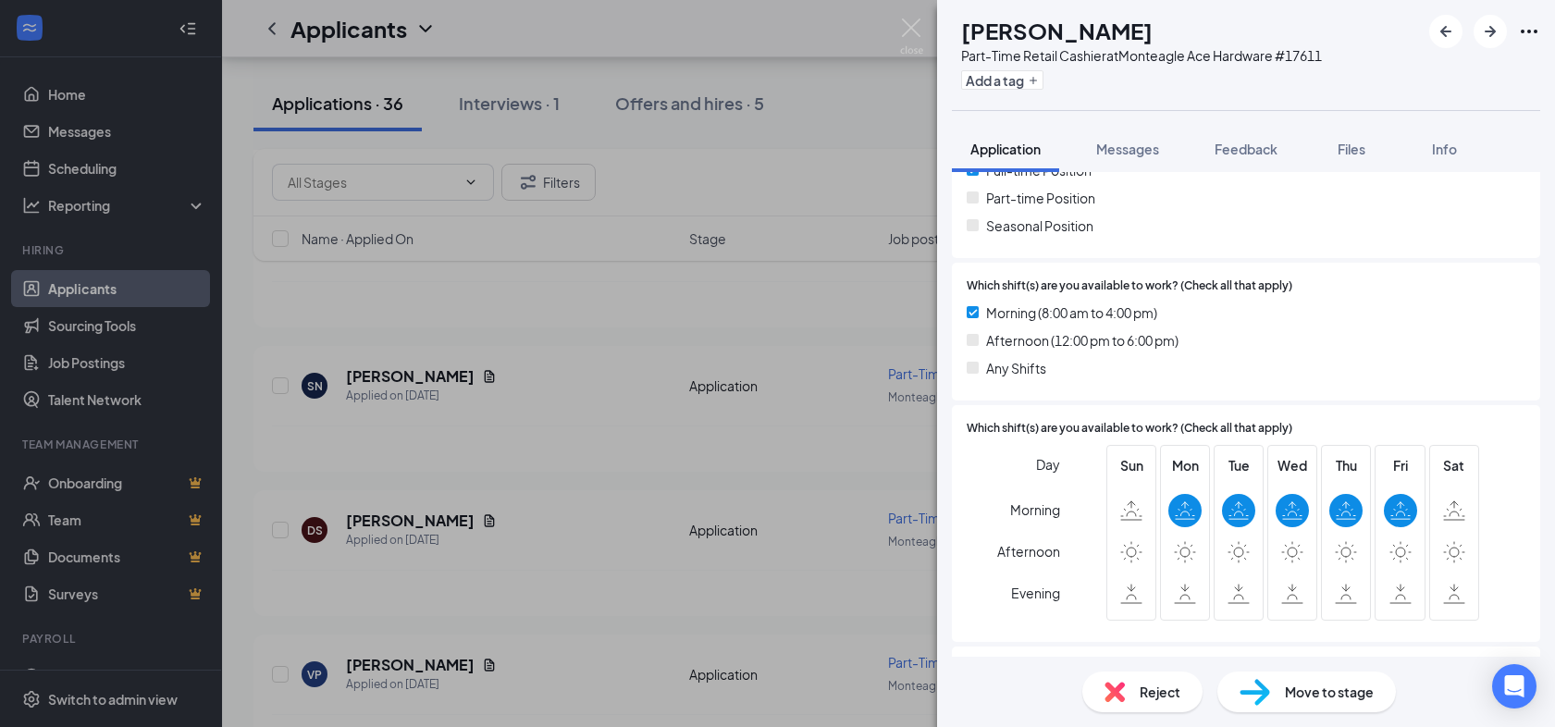
scroll to position [429, 0]
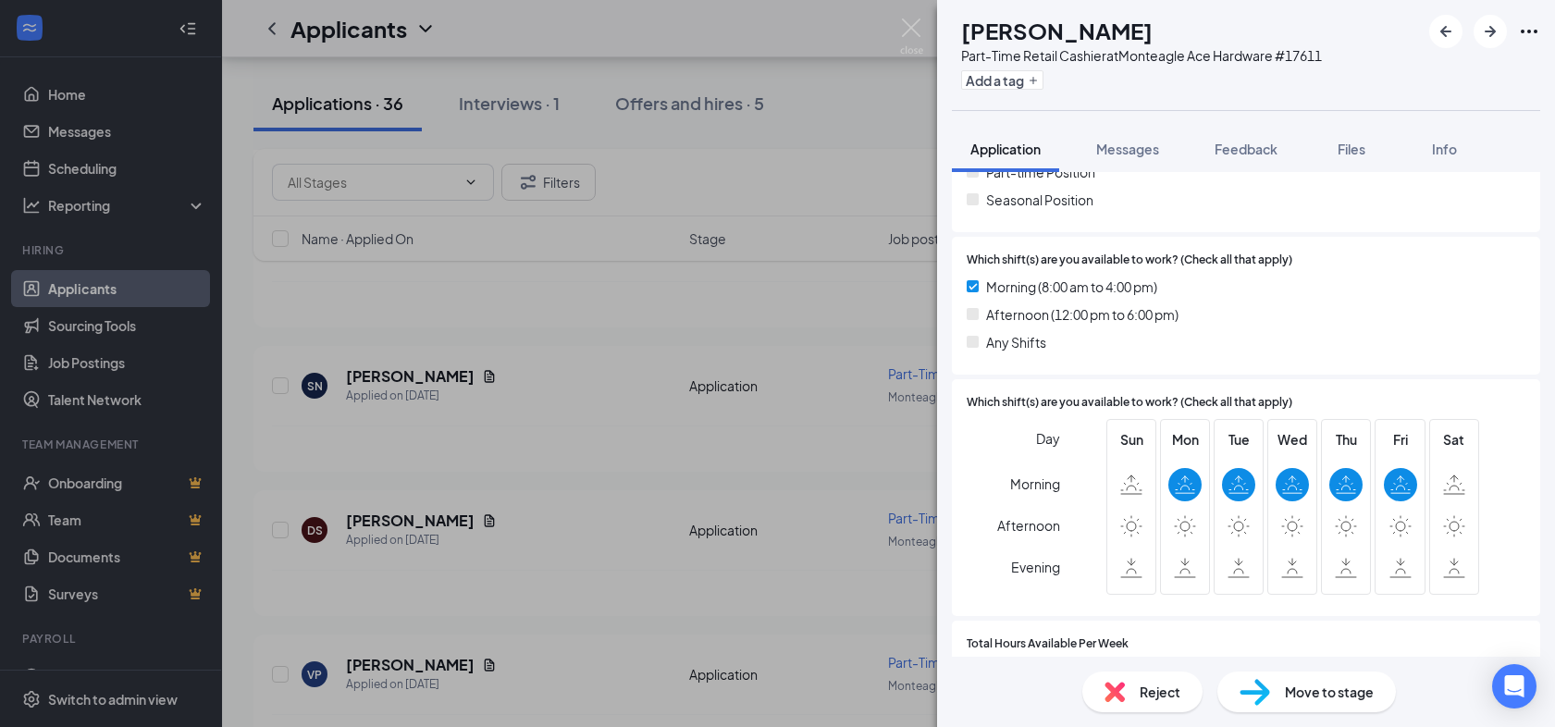
click at [1151, 691] on span "Reject" at bounding box center [1160, 692] width 41 height 20
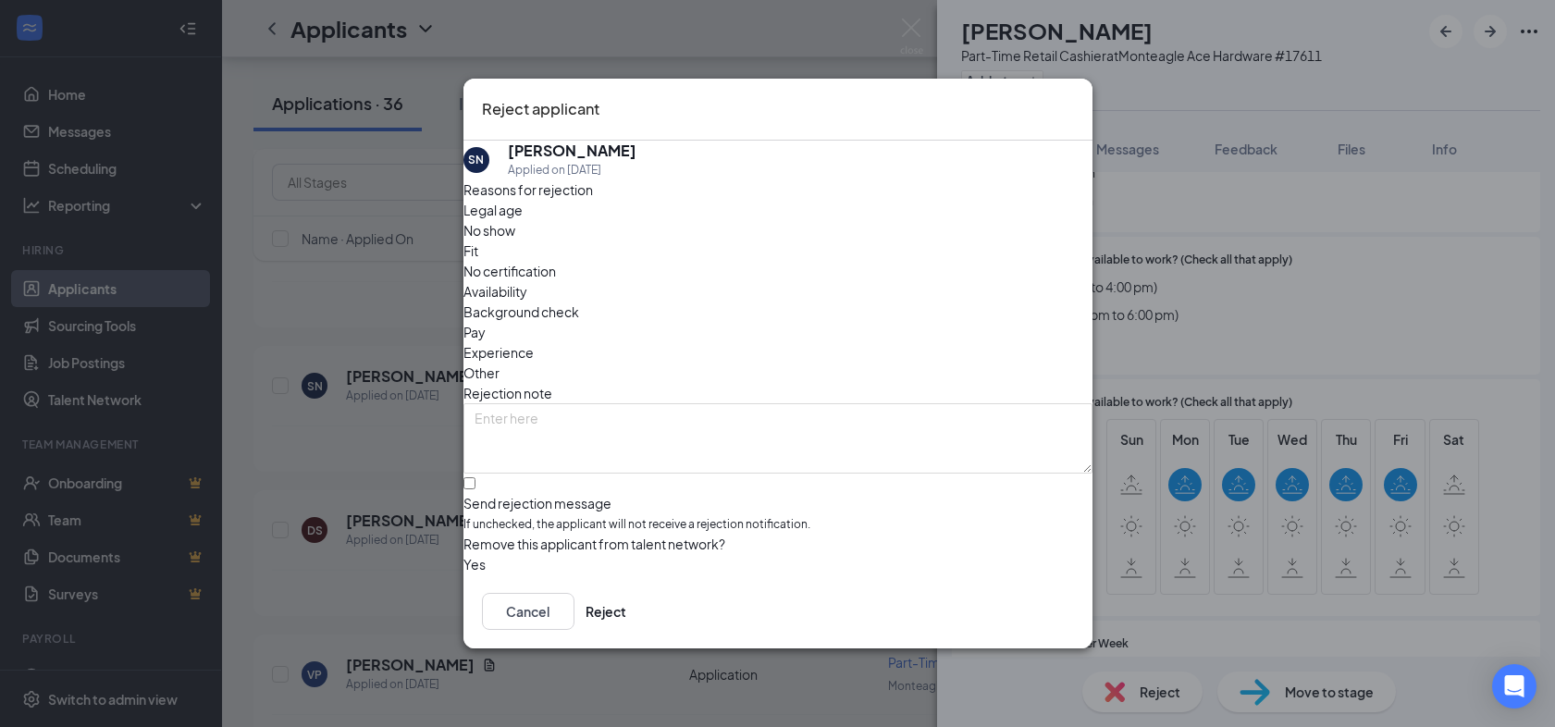
click at [527, 281] on span "Availability" at bounding box center [496, 291] width 64 height 20
click at [626, 610] on button "Reject" at bounding box center [606, 611] width 41 height 37
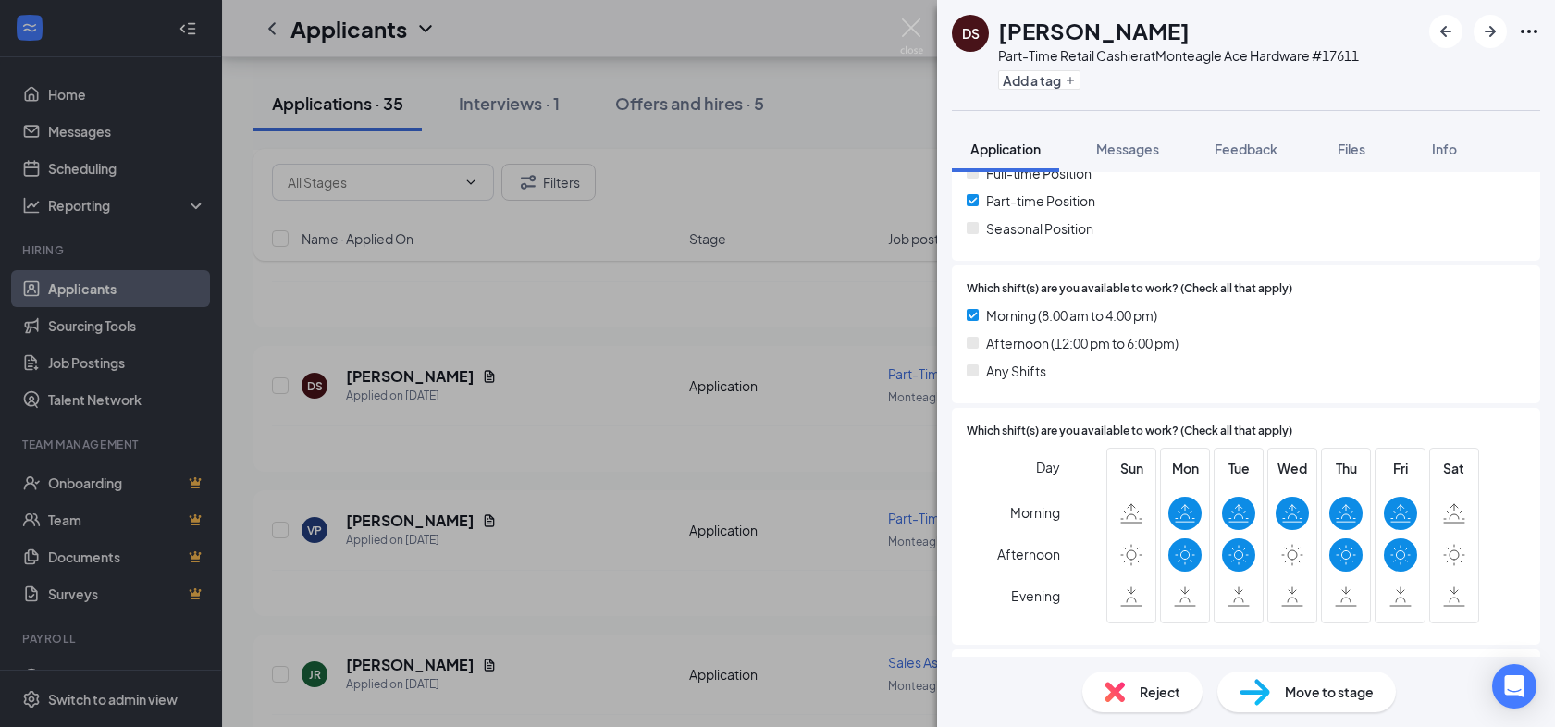
scroll to position [402, 0]
click at [1156, 698] on span "Reject" at bounding box center [1160, 692] width 41 height 20
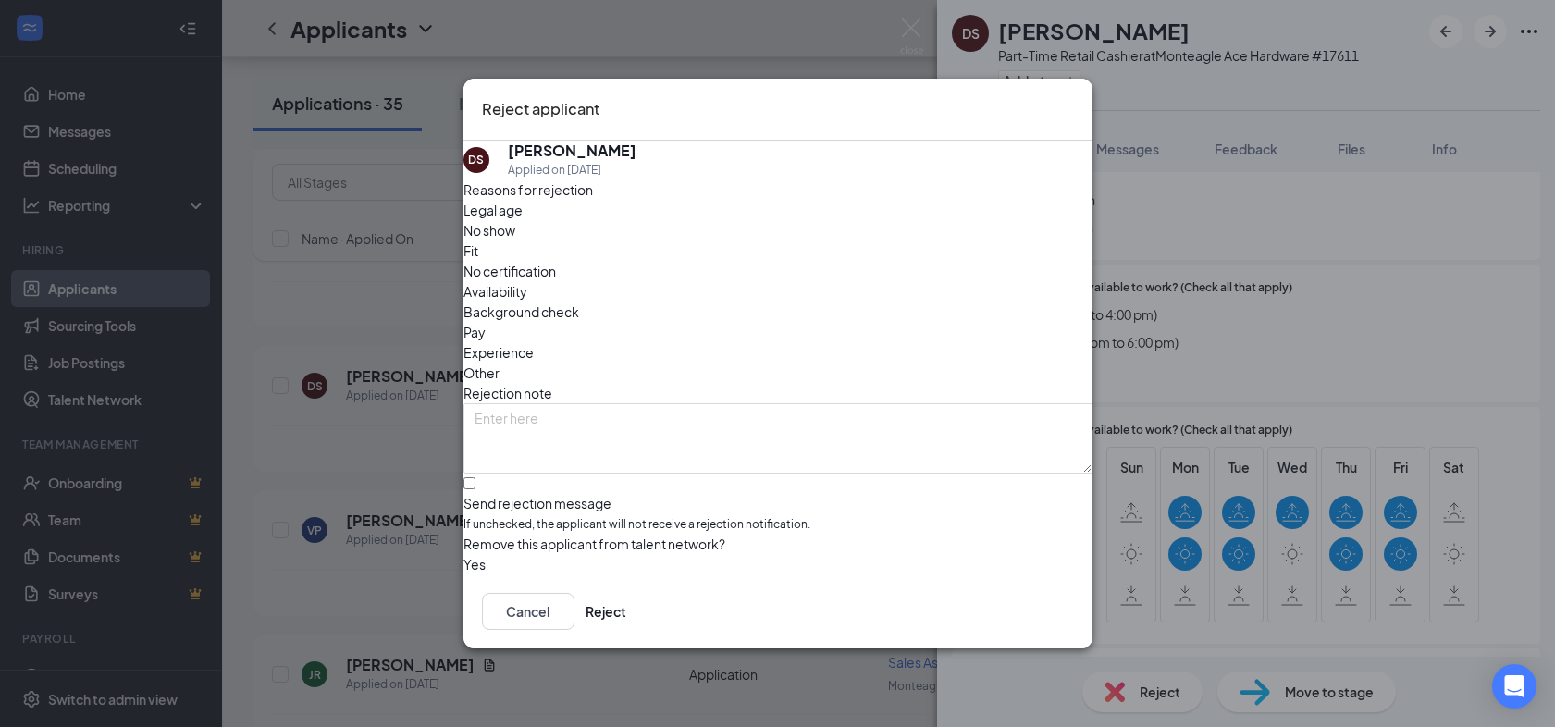
click at [527, 281] on span "Availability" at bounding box center [496, 291] width 64 height 20
click at [626, 607] on button "Reject" at bounding box center [606, 611] width 41 height 37
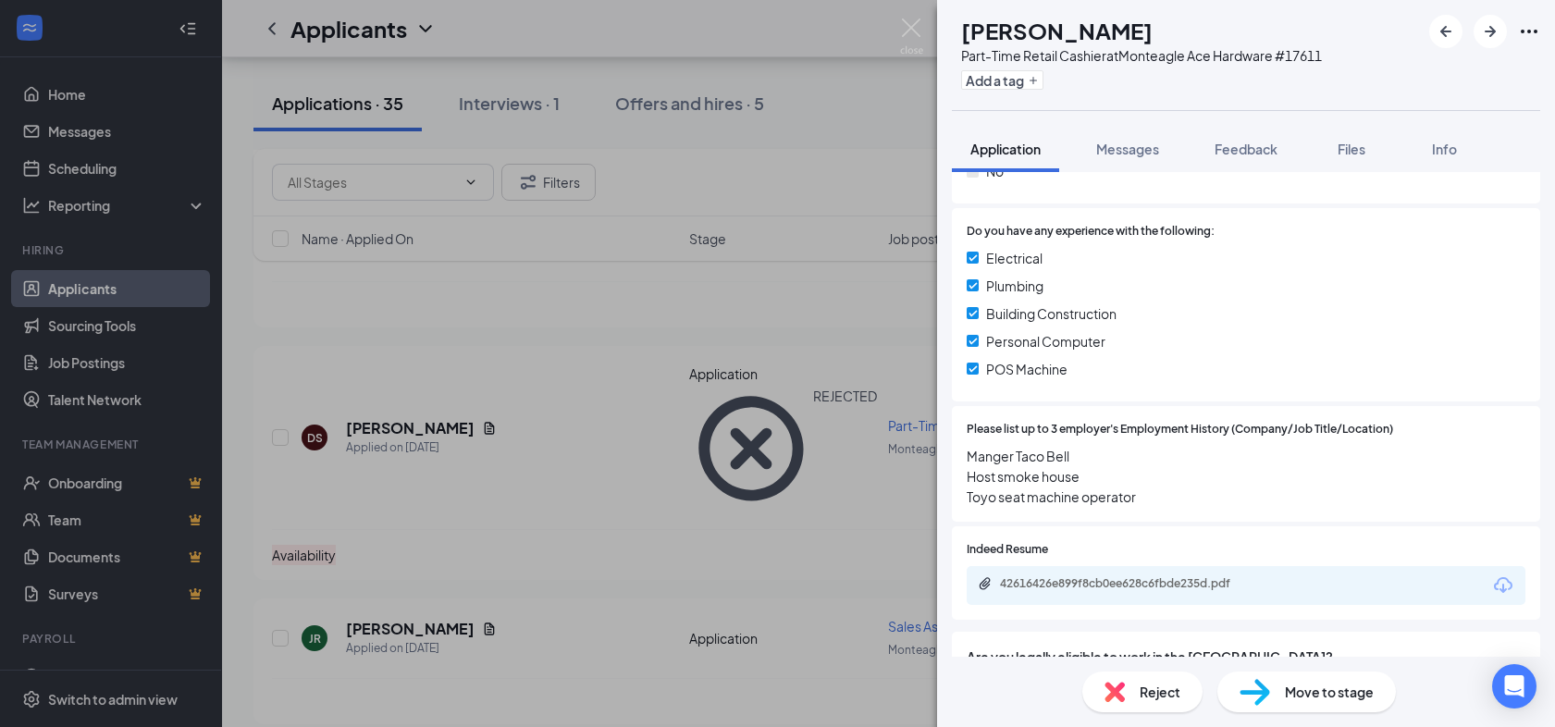
scroll to position [1156, 0]
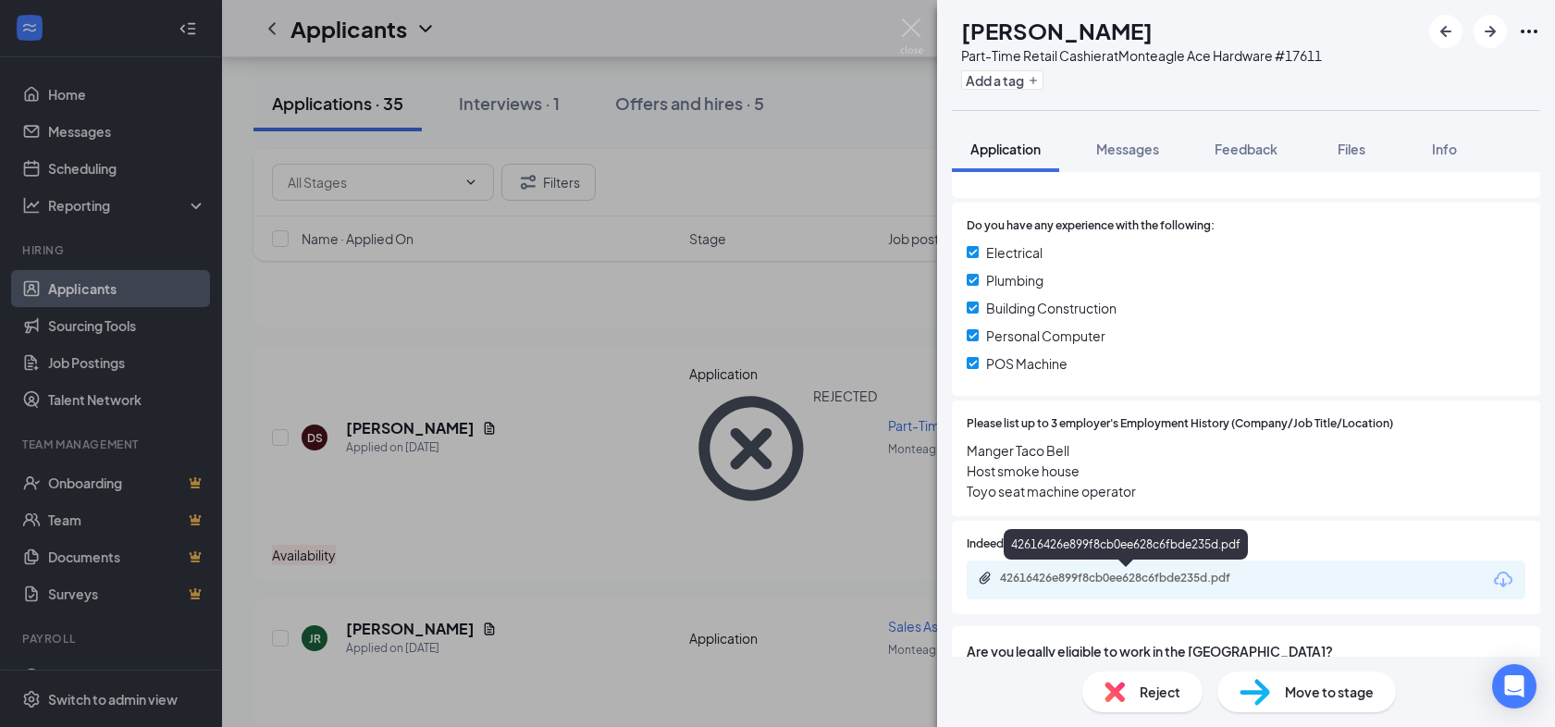
click at [1116, 579] on div "42616426e899f8cb0ee628c6fbde235d.pdf" at bounding box center [1129, 578] width 259 height 15
click at [426, 509] on div "VP [PERSON_NAME] Part-Time Retail Cashier at Monteagle Ace Hardware #17611 Add …" at bounding box center [777, 363] width 1555 height 727
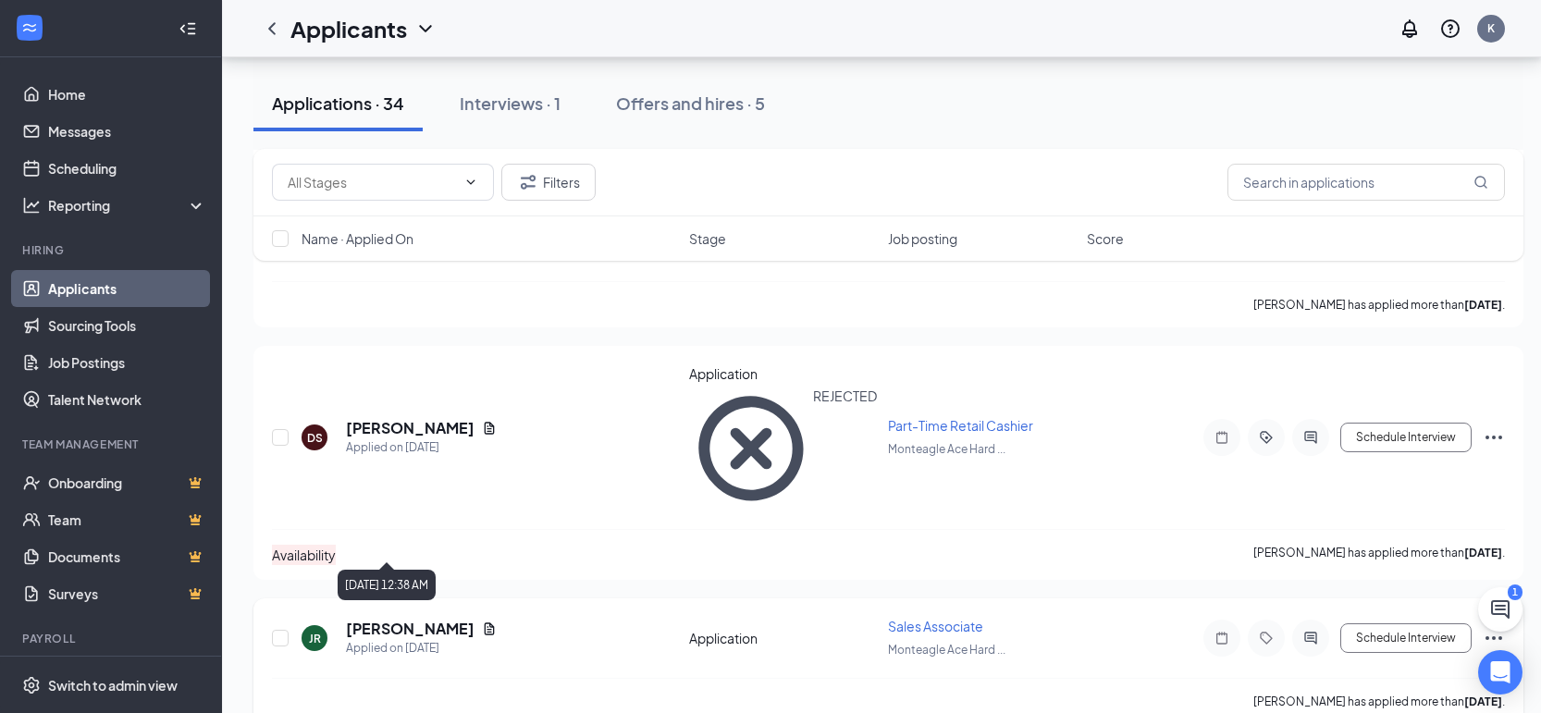
click at [392, 639] on div "Applied on [DATE]" at bounding box center [421, 648] width 151 height 19
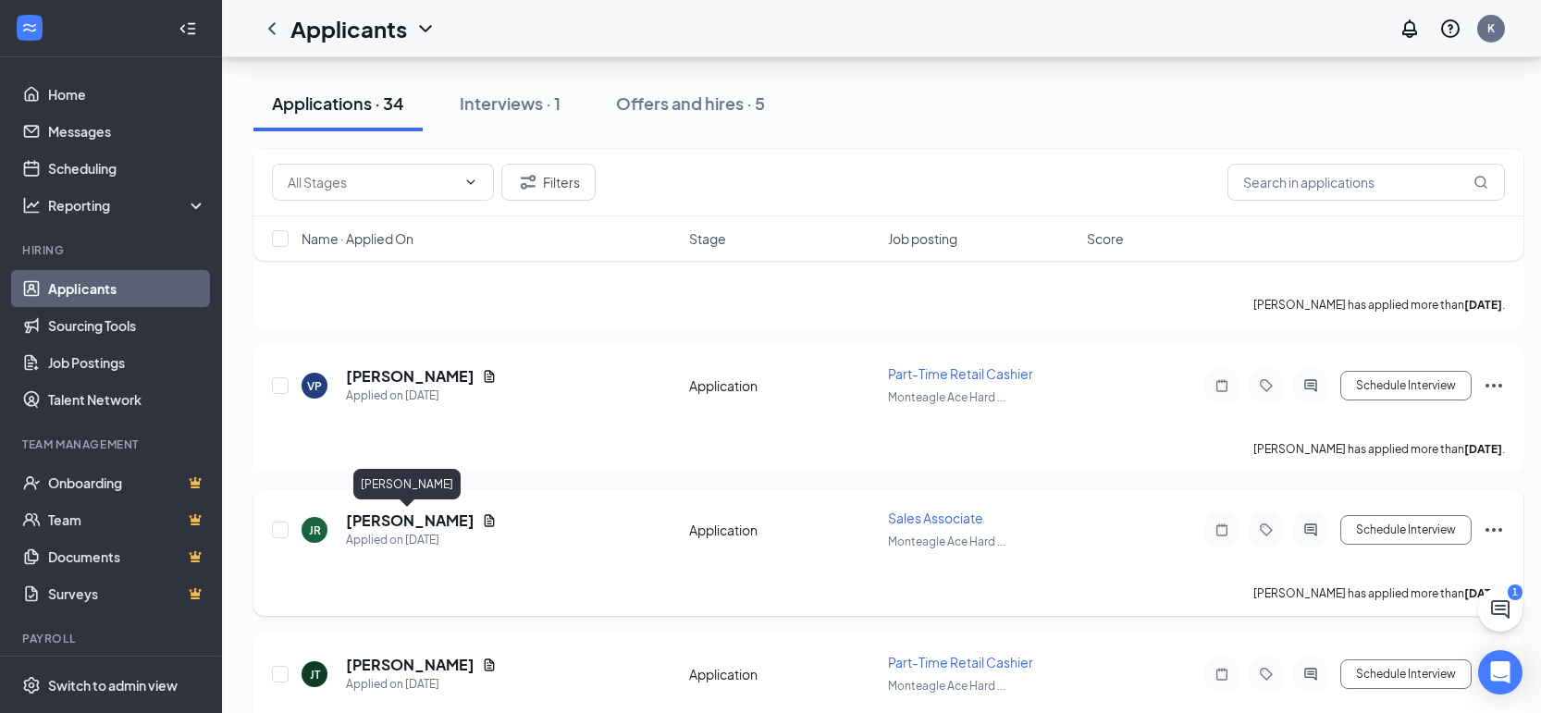
click at [381, 525] on h5 "[PERSON_NAME]" at bounding box center [410, 521] width 129 height 20
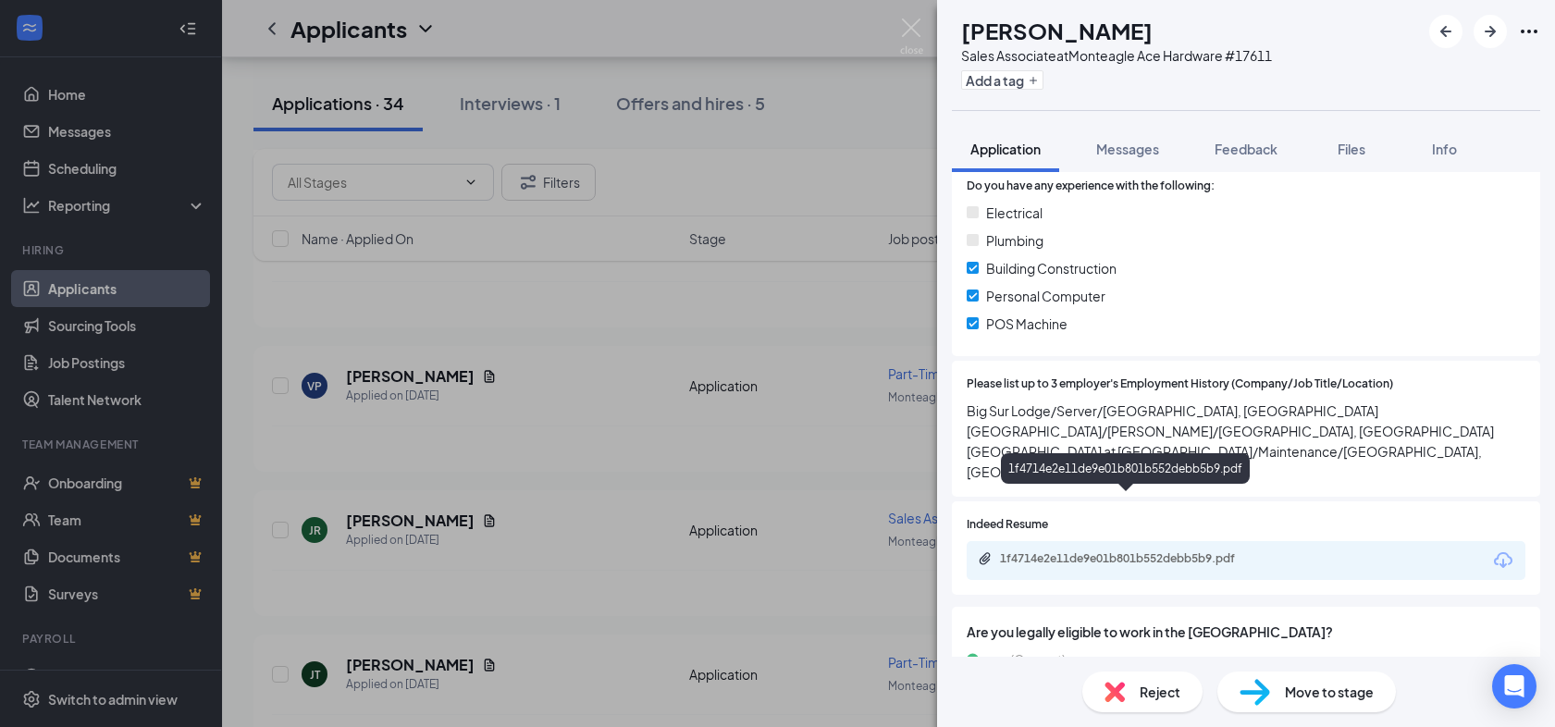
scroll to position [1359, 0]
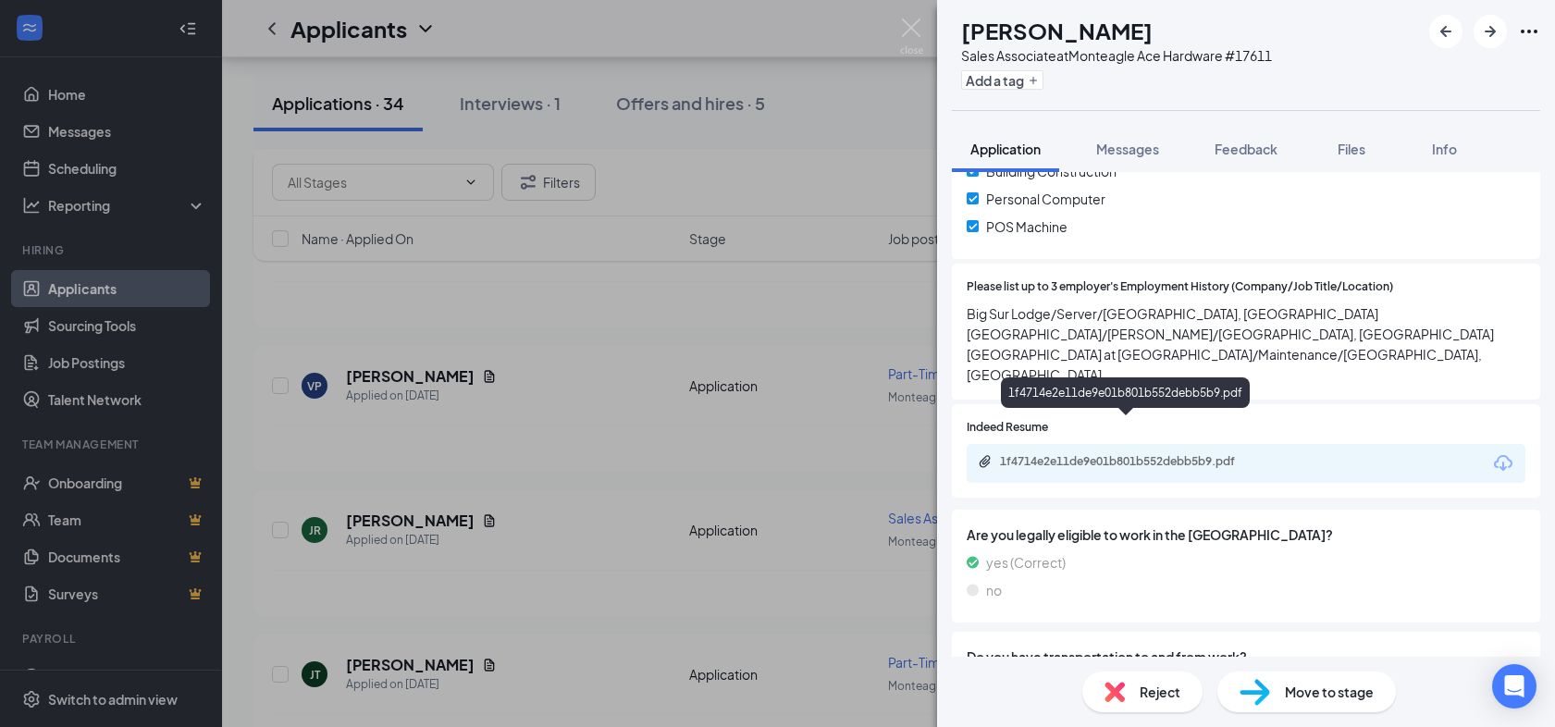
click at [1102, 454] on div "1f4714e2e11de9e01b801b552debb5b9.pdf" at bounding box center [1129, 461] width 259 height 15
click at [1044, 88] on button "Add a tag" at bounding box center [1002, 79] width 82 height 19
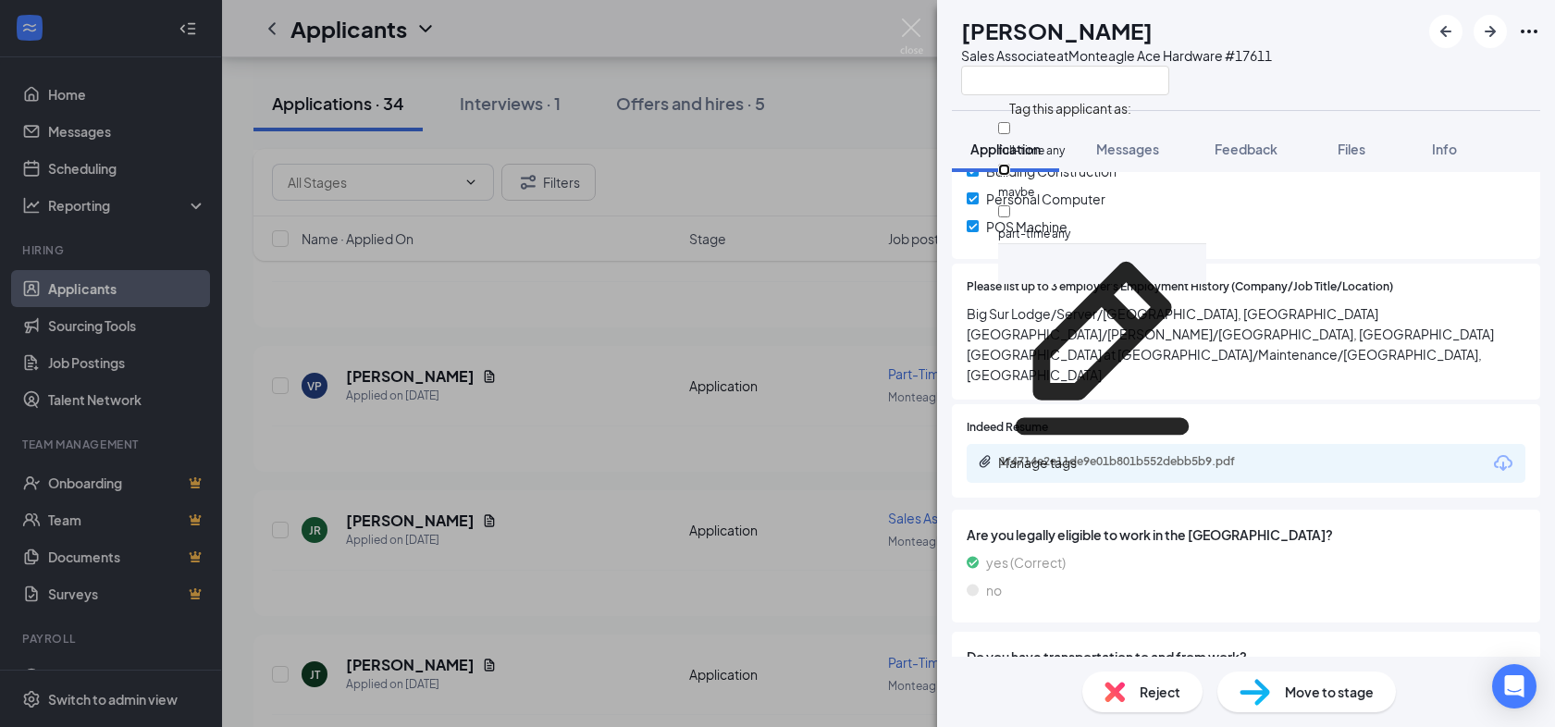
click at [1010, 164] on input "maybe" at bounding box center [1004, 170] width 12 height 12
checkbox input "true"
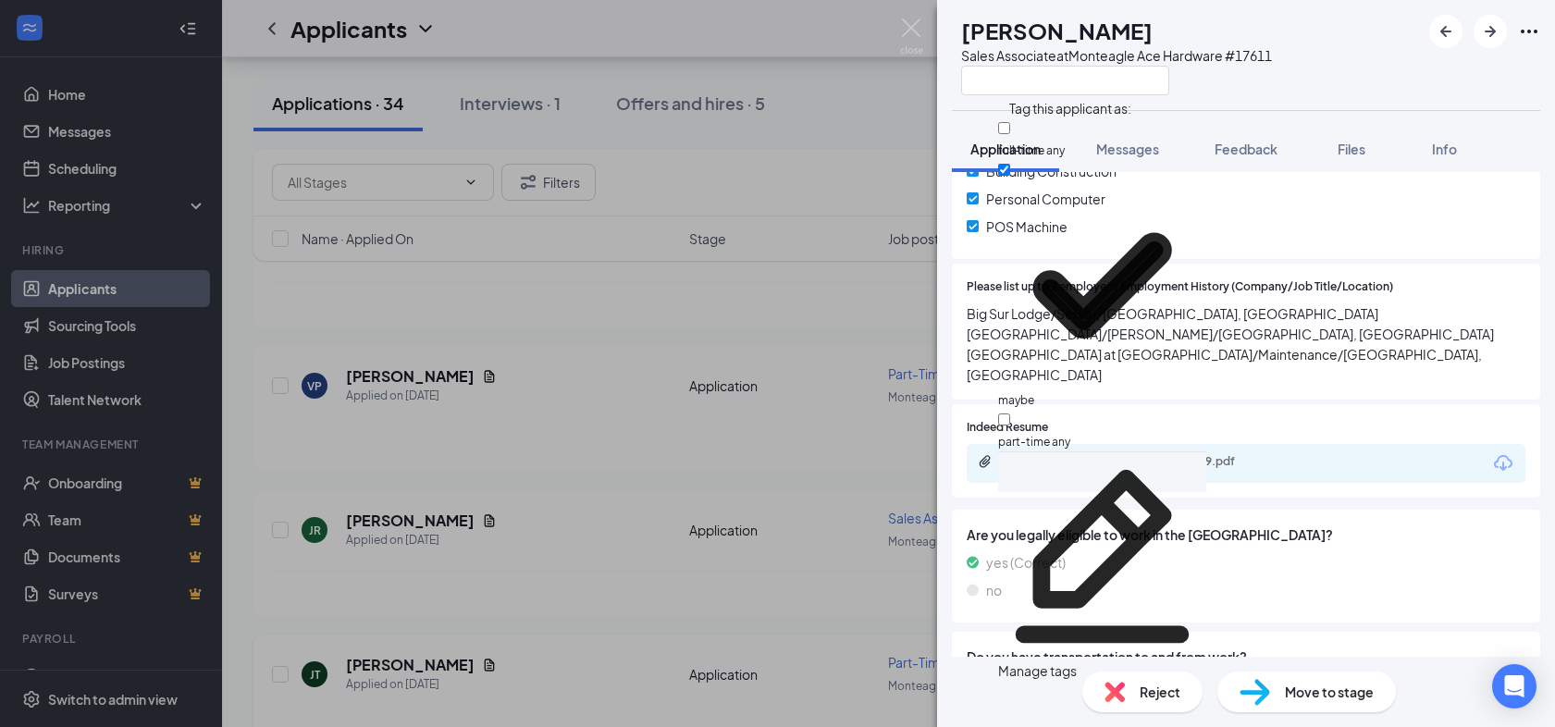
drag, startPoint x: 478, startPoint y: 648, endPoint x: 442, endPoint y: 649, distance: 36.1
click at [478, 648] on div "JR [PERSON_NAME] Sales Associate at Monteagle Ace Hardware #17611 Application M…" at bounding box center [777, 363] width 1555 height 727
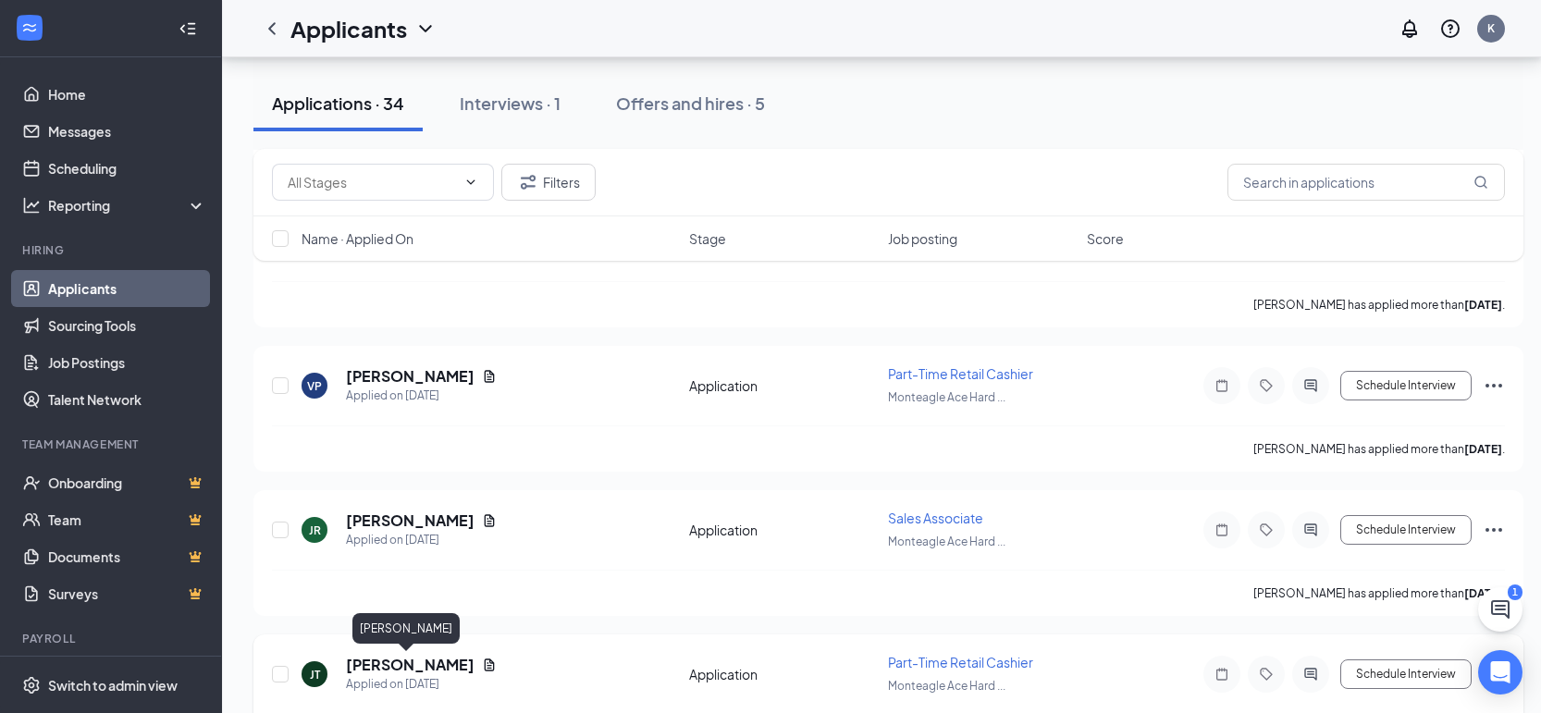
click at [422, 661] on h5 "[PERSON_NAME]" at bounding box center [410, 665] width 129 height 20
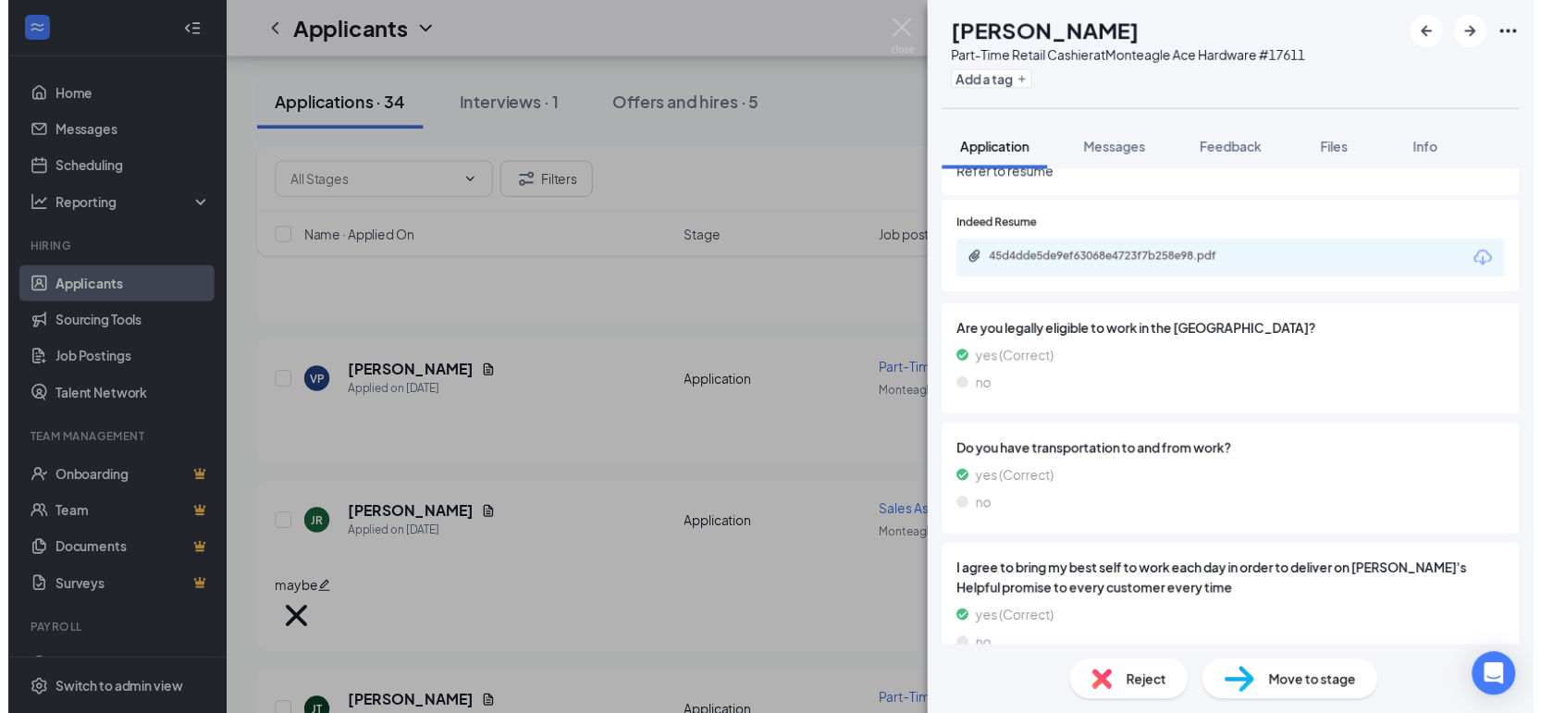
scroll to position [1290, 0]
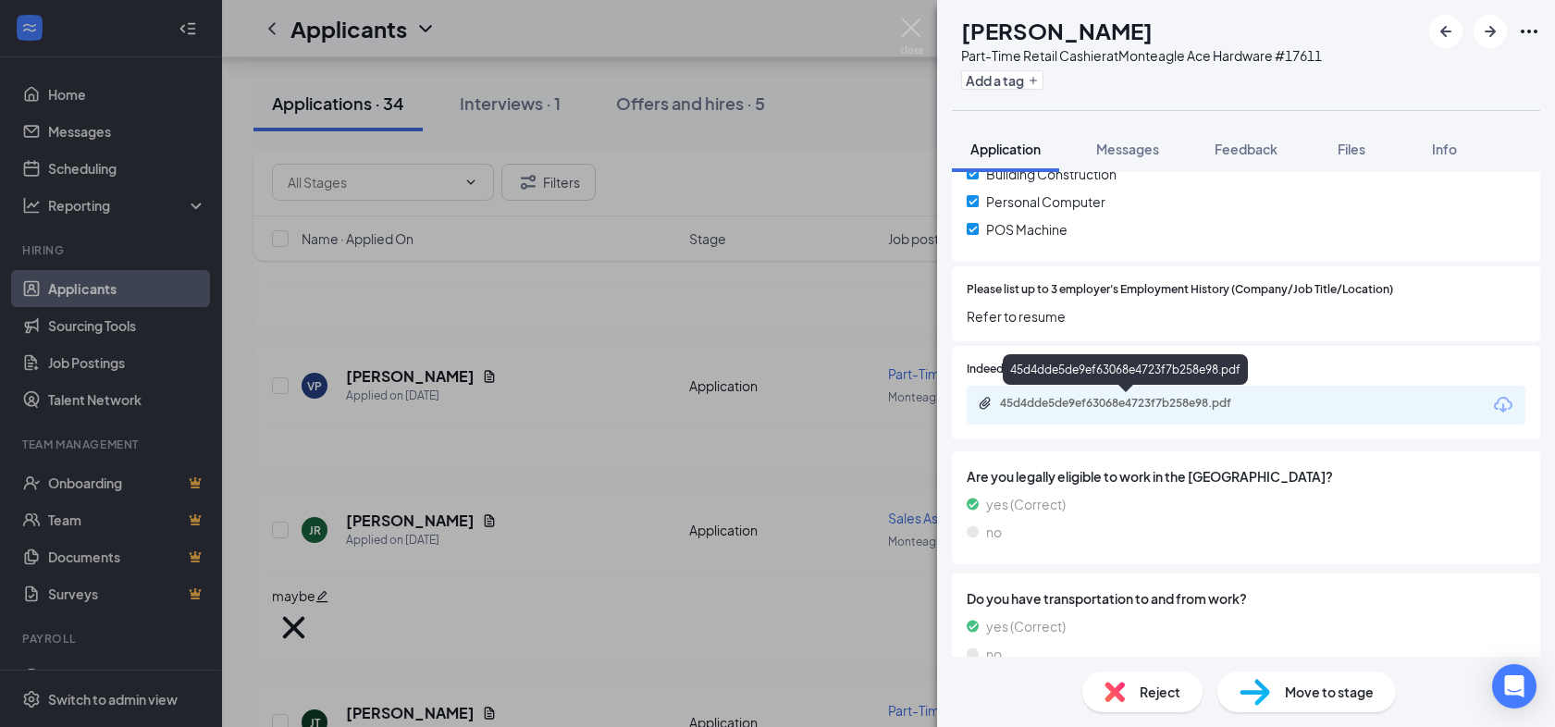
click at [1100, 410] on div "45d4dde5de9ef63068e4723f7b258e98.pdf" at bounding box center [1129, 403] width 259 height 15
click at [902, 22] on img at bounding box center [911, 37] width 23 height 36
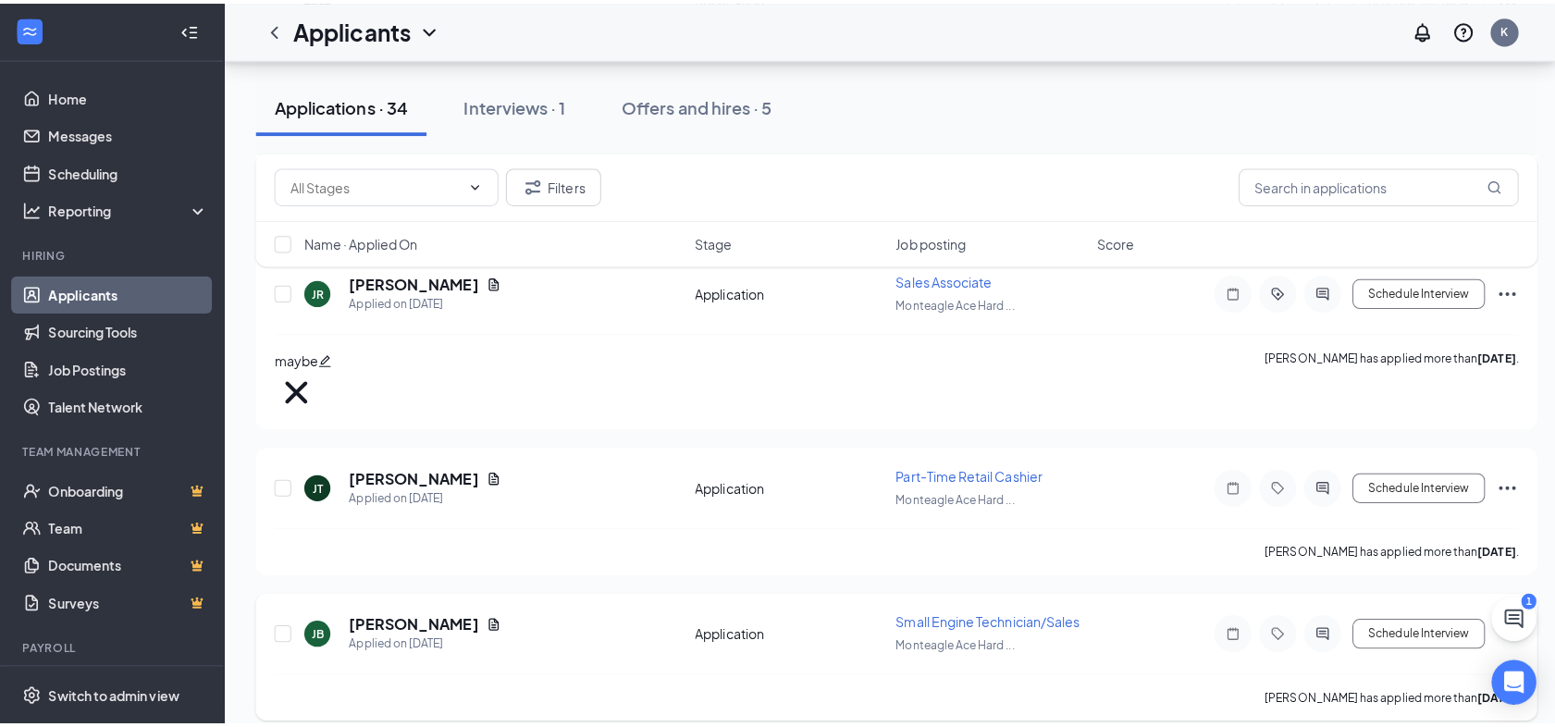
scroll to position [1592, 0]
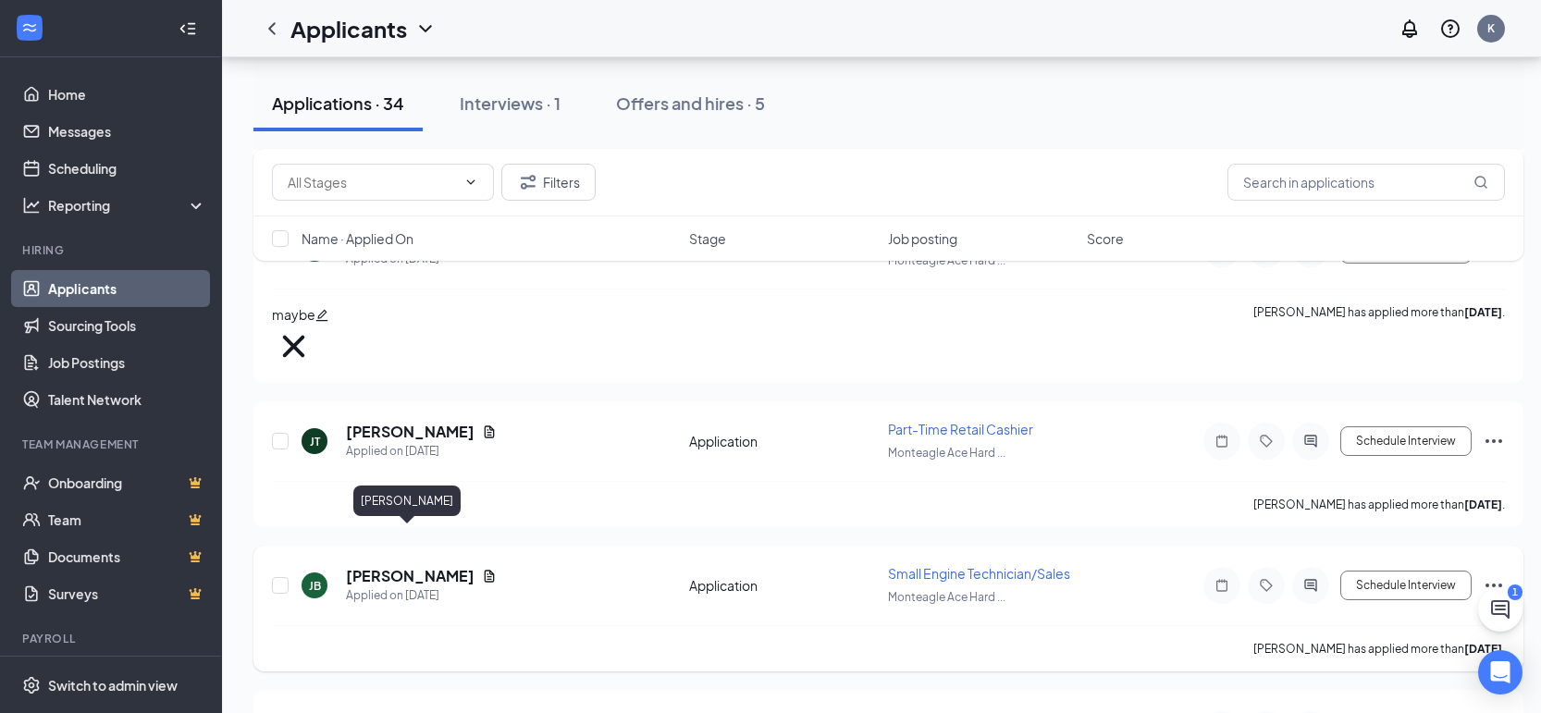
click at [412, 566] on h5 "[PERSON_NAME]" at bounding box center [410, 576] width 129 height 20
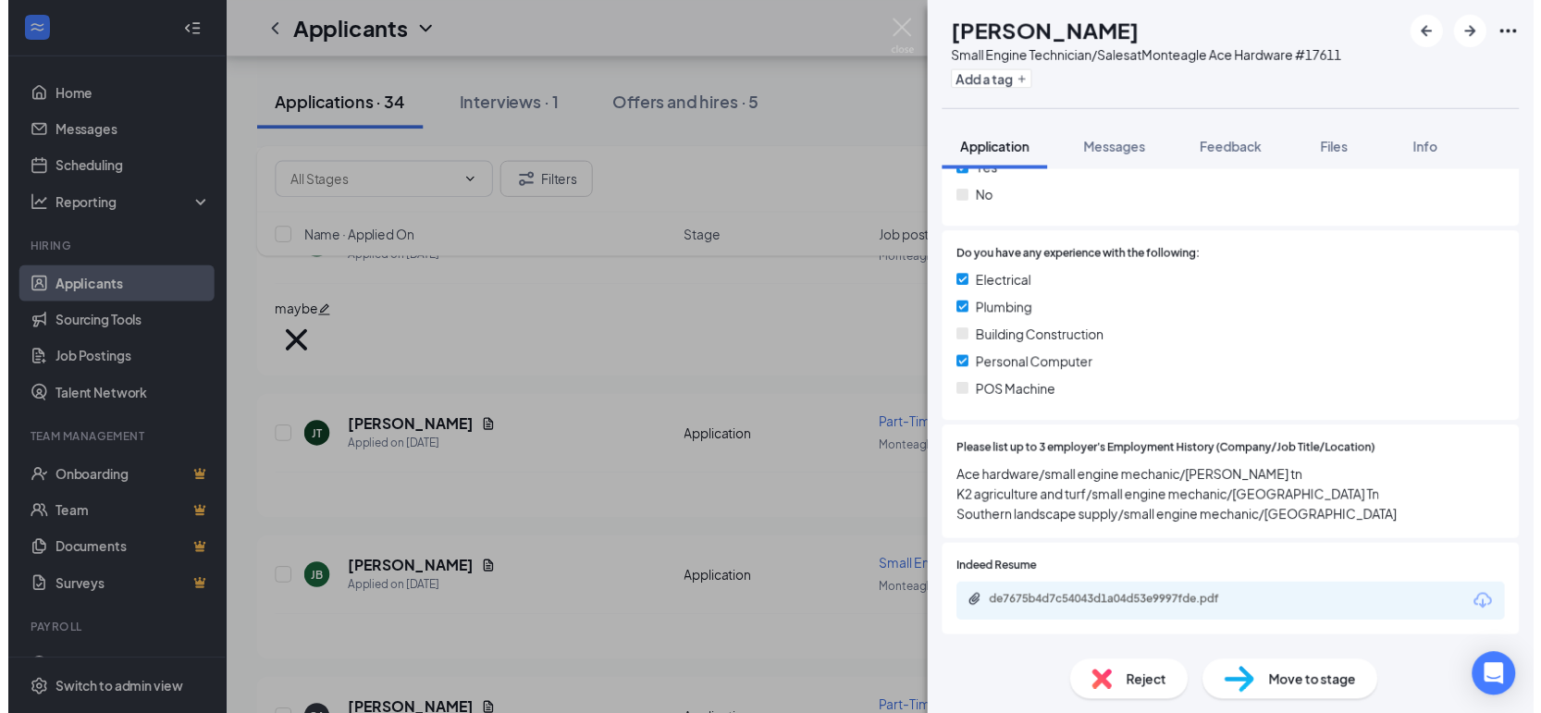
scroll to position [1162, 0]
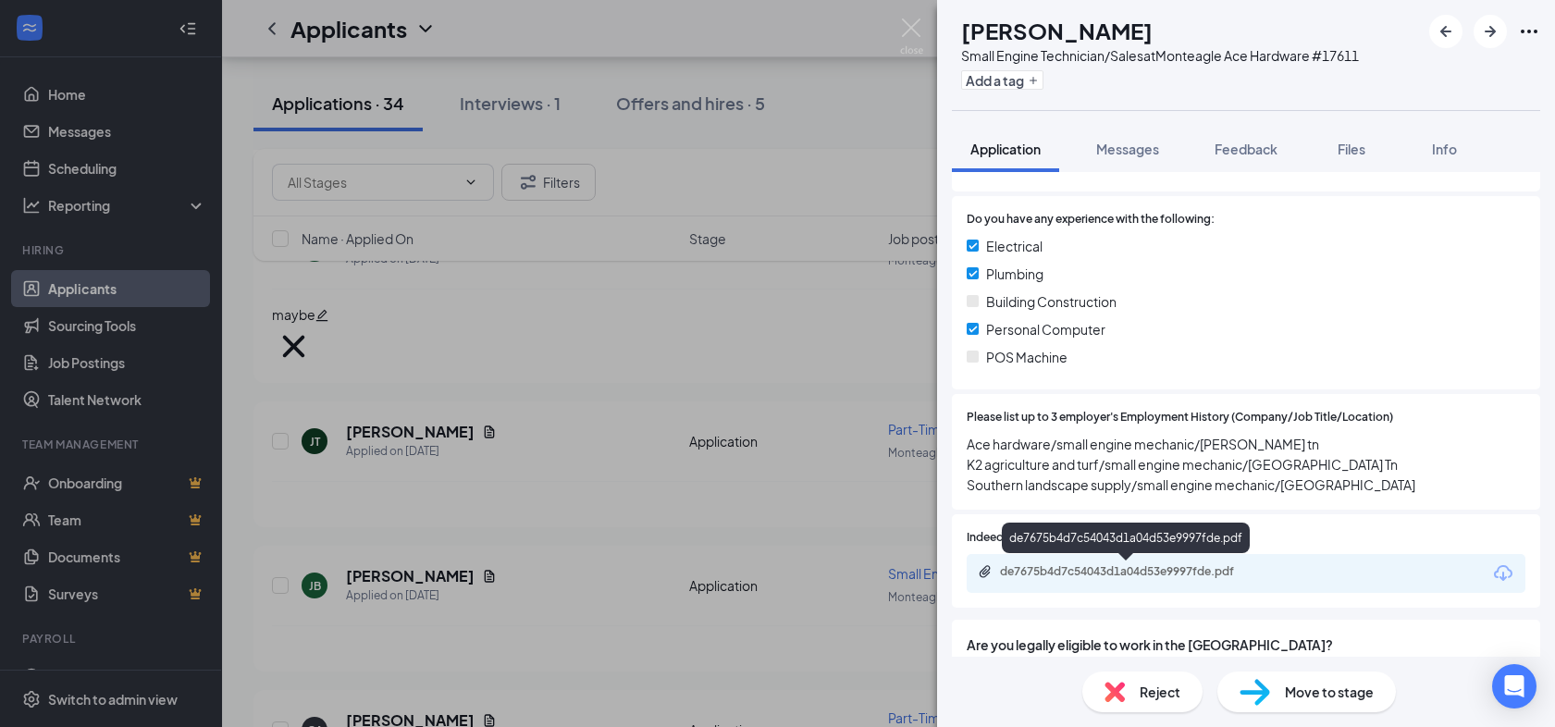
click at [1177, 580] on div "de7675b4d7c54043d1a04d53e9997fde.pdf" at bounding box center [1128, 573] width 300 height 18
click at [924, 23] on div "[PERSON_NAME] [PERSON_NAME] Small Engine Technician/Sales at Monteagle Ace Hard…" at bounding box center [777, 363] width 1555 height 727
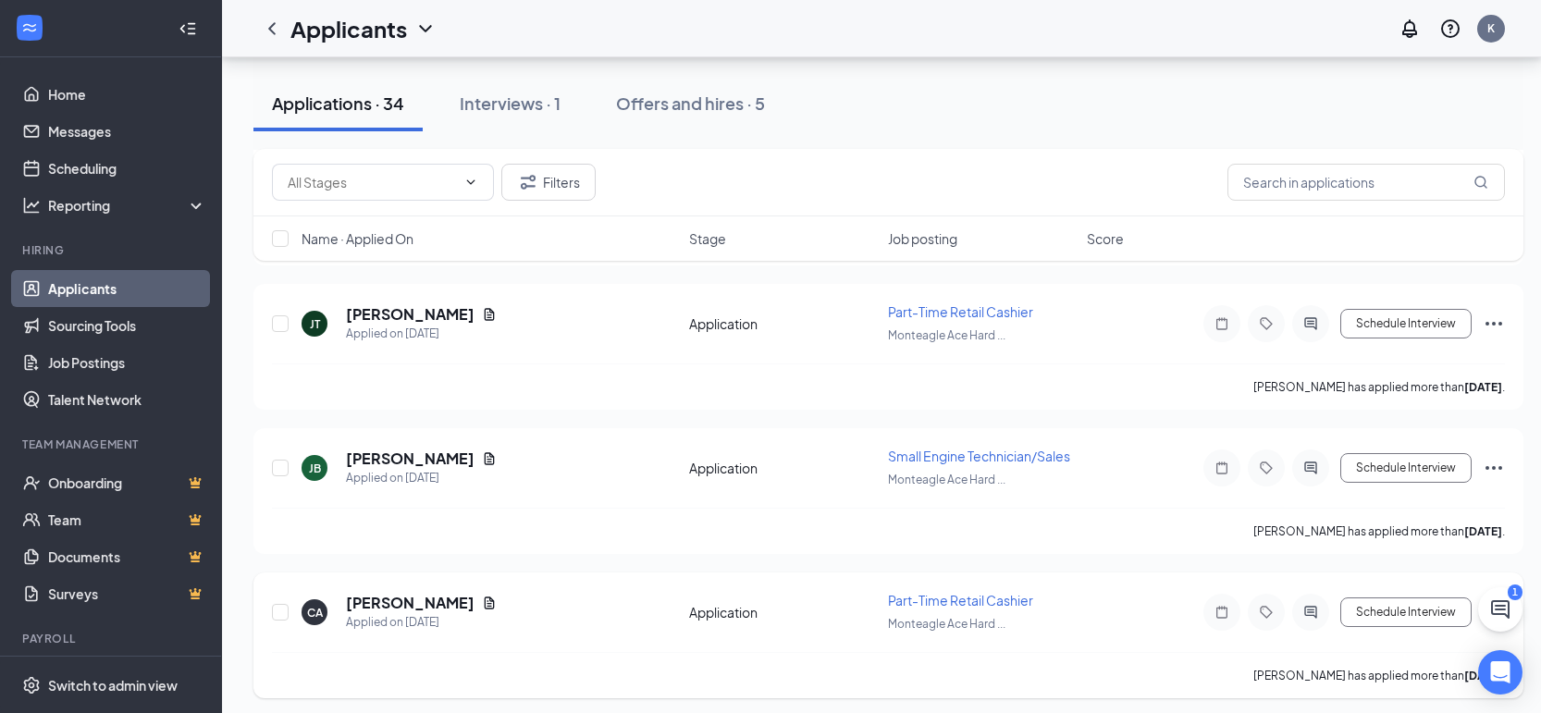
scroll to position [1712, 0]
click at [419, 590] on h5 "[PERSON_NAME]" at bounding box center [410, 600] width 129 height 20
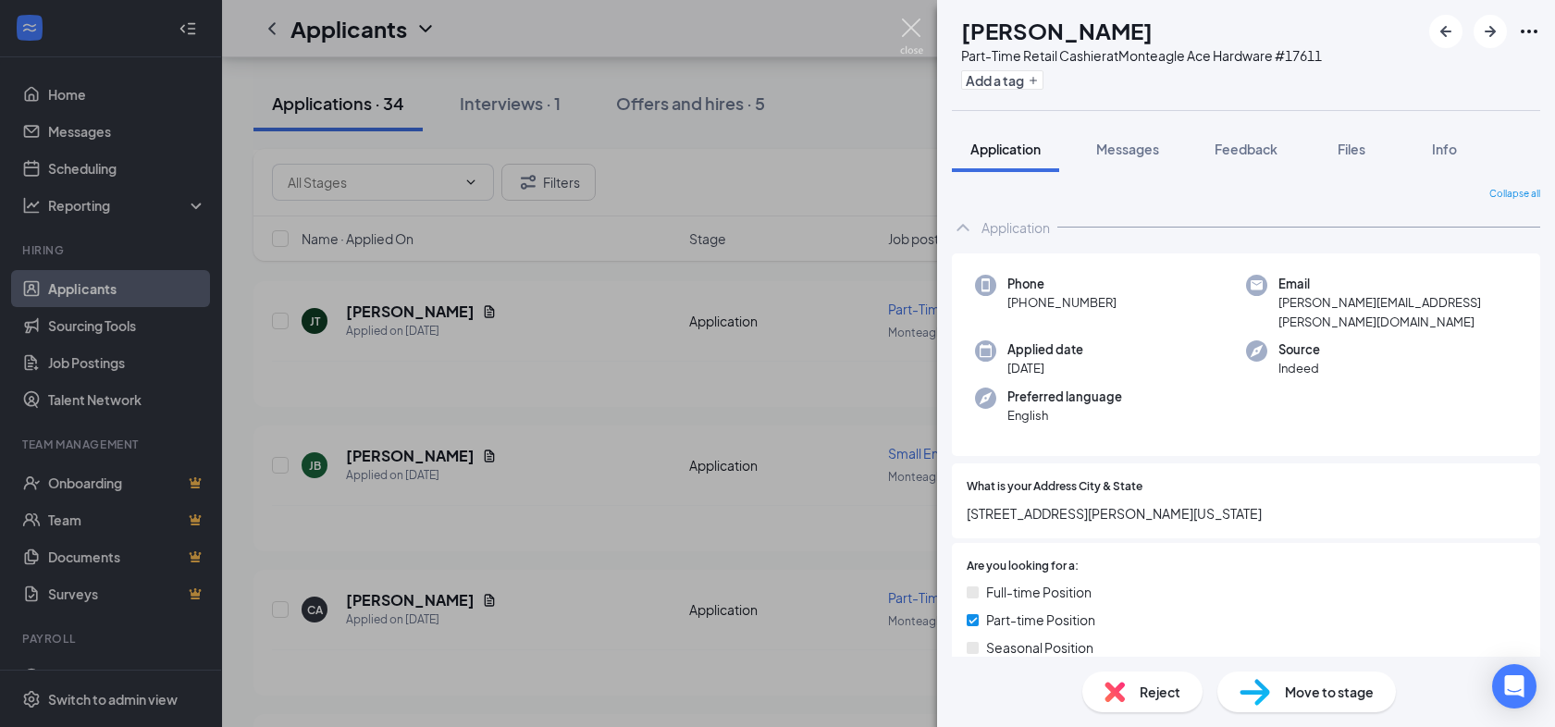
click at [917, 37] on img at bounding box center [911, 37] width 23 height 36
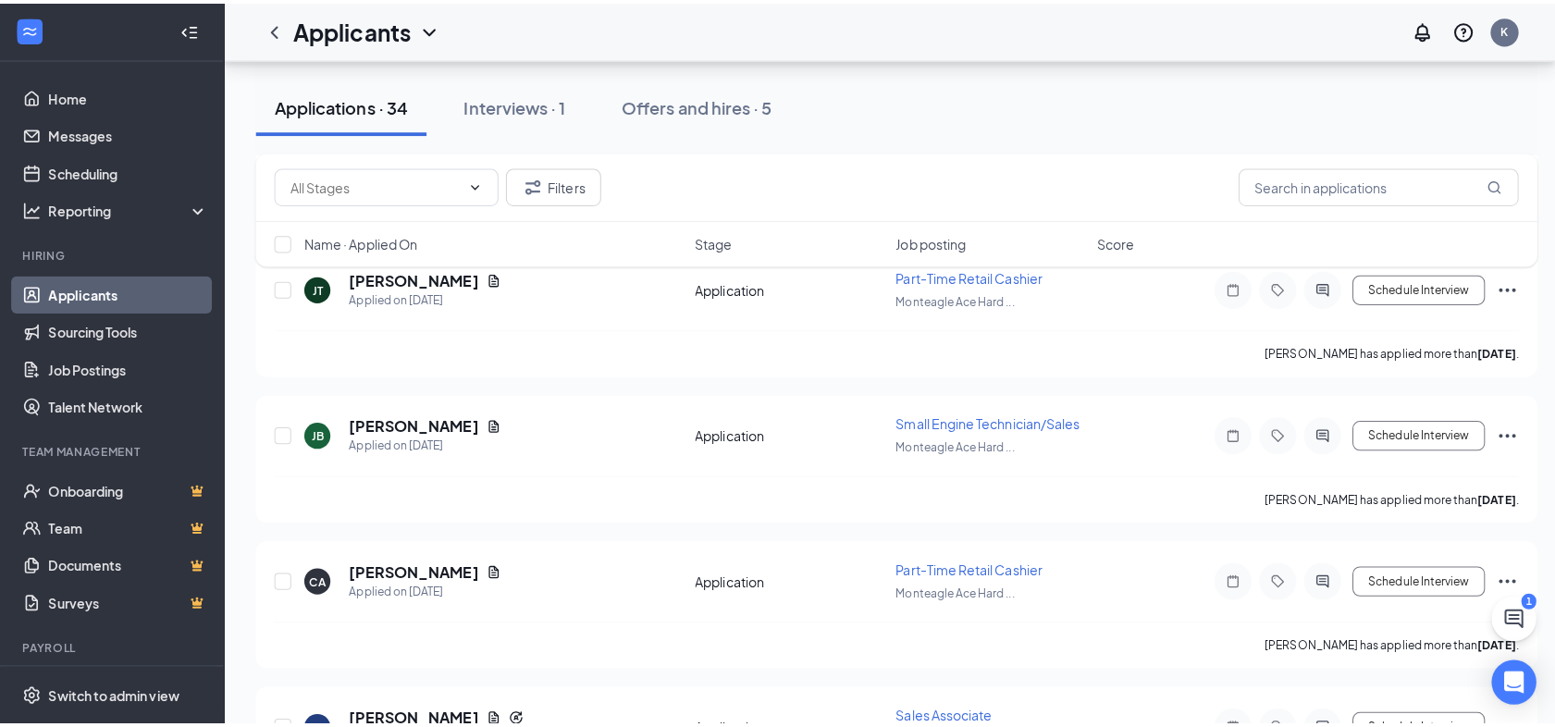
scroll to position [1771, 0]
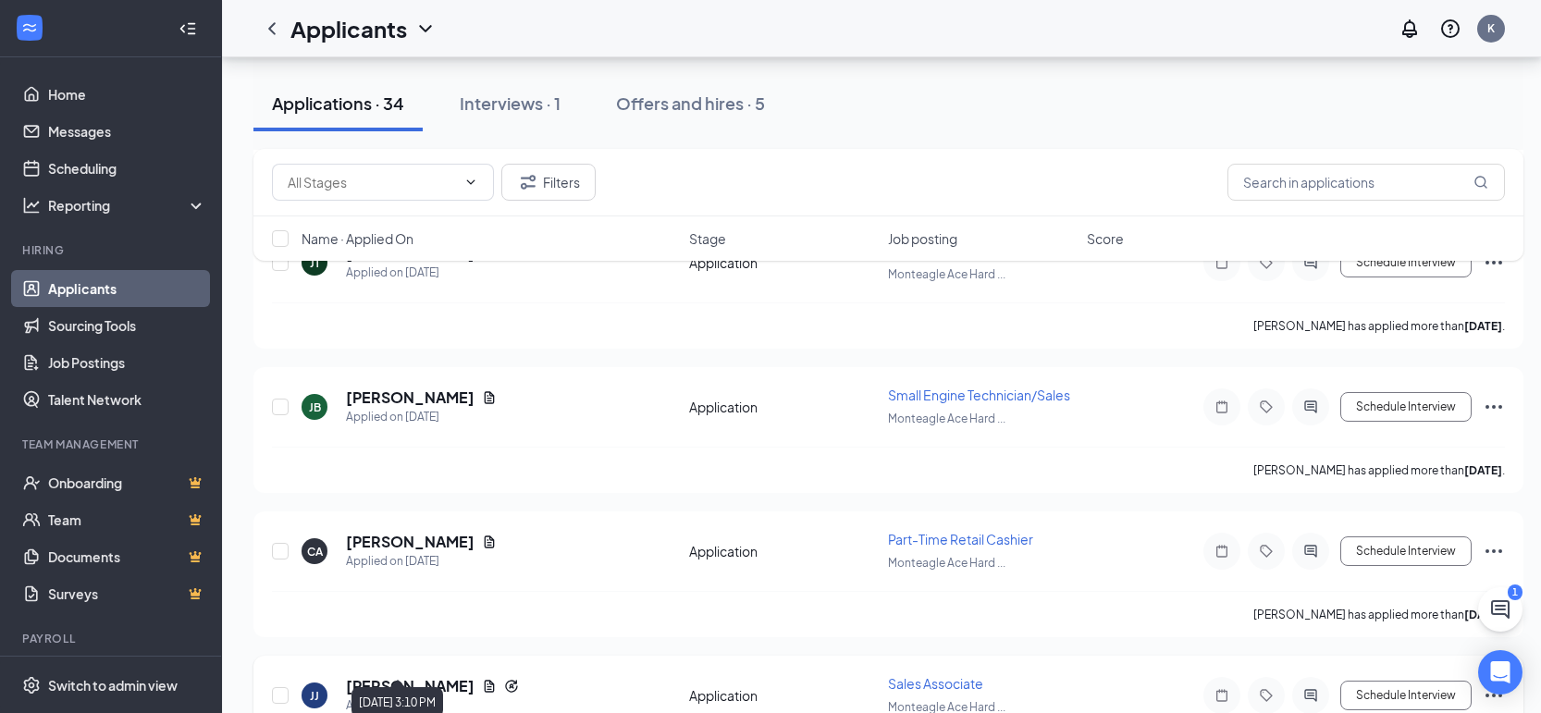
click at [419, 697] on div "Applied on [DATE]" at bounding box center [432, 706] width 173 height 19
click at [392, 676] on h5 "[PERSON_NAME]" at bounding box center [410, 686] width 129 height 20
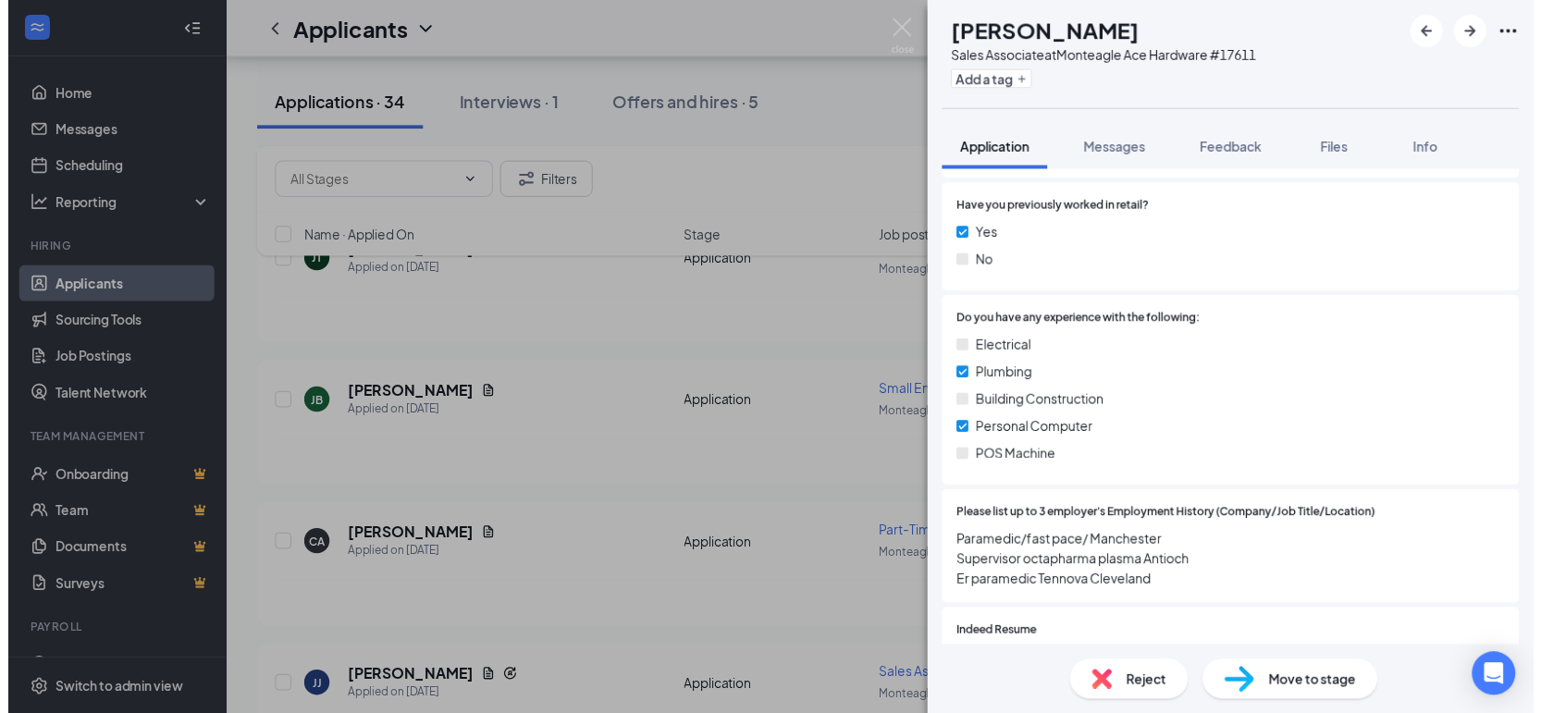
scroll to position [1091, 0]
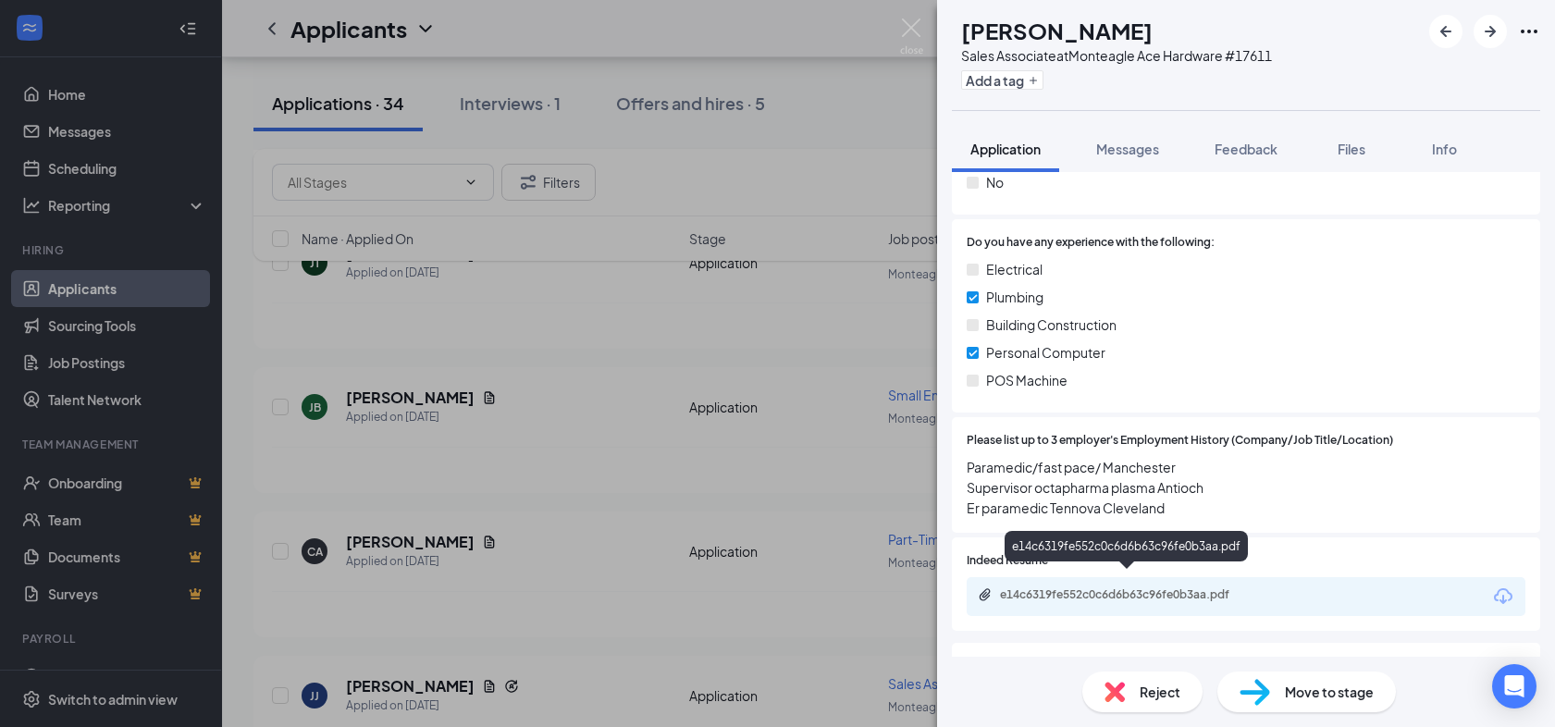
click at [1216, 587] on div "e14c6319fe552c0c6d6b63c96fe0b3aa.pdf" at bounding box center [1129, 594] width 259 height 15
click at [906, 25] on img at bounding box center [911, 37] width 23 height 36
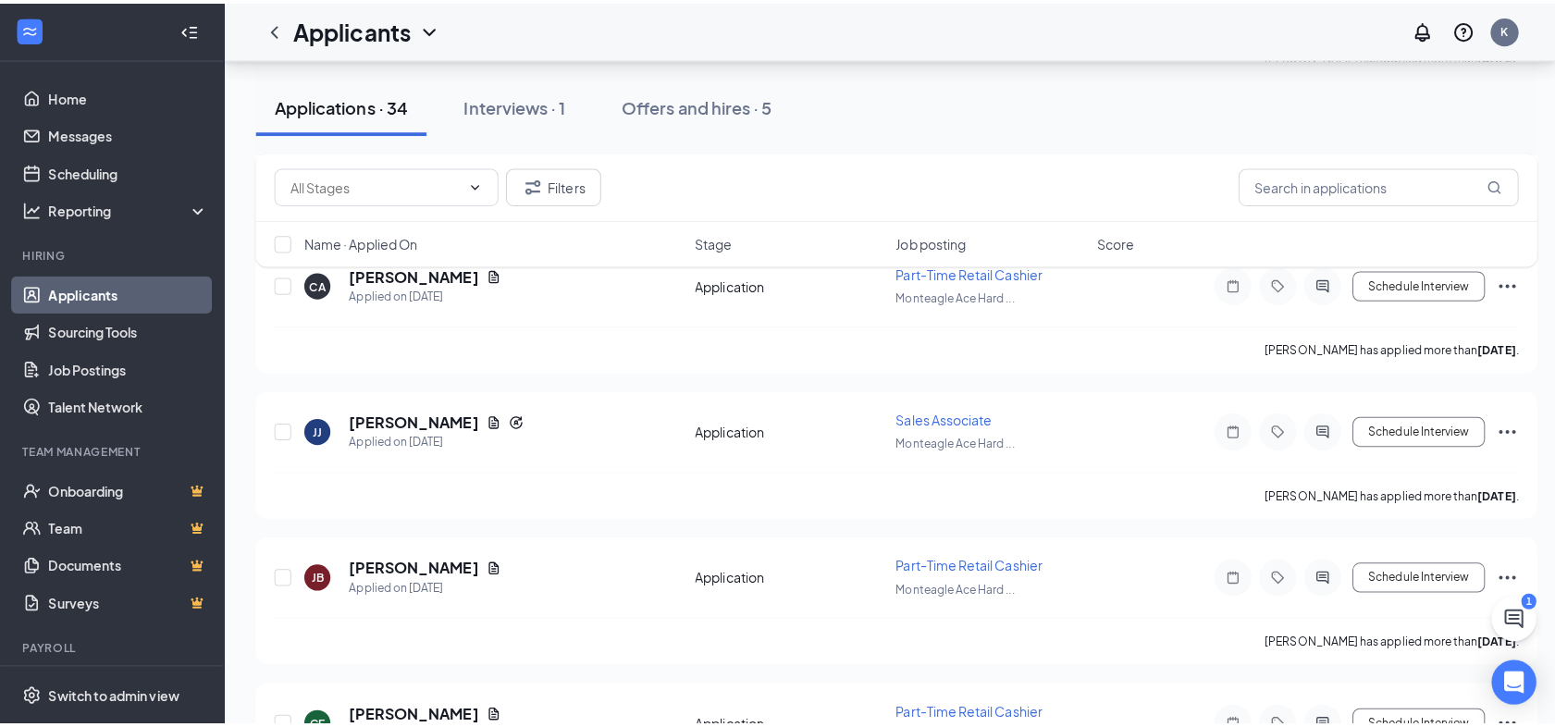
scroll to position [2067, 0]
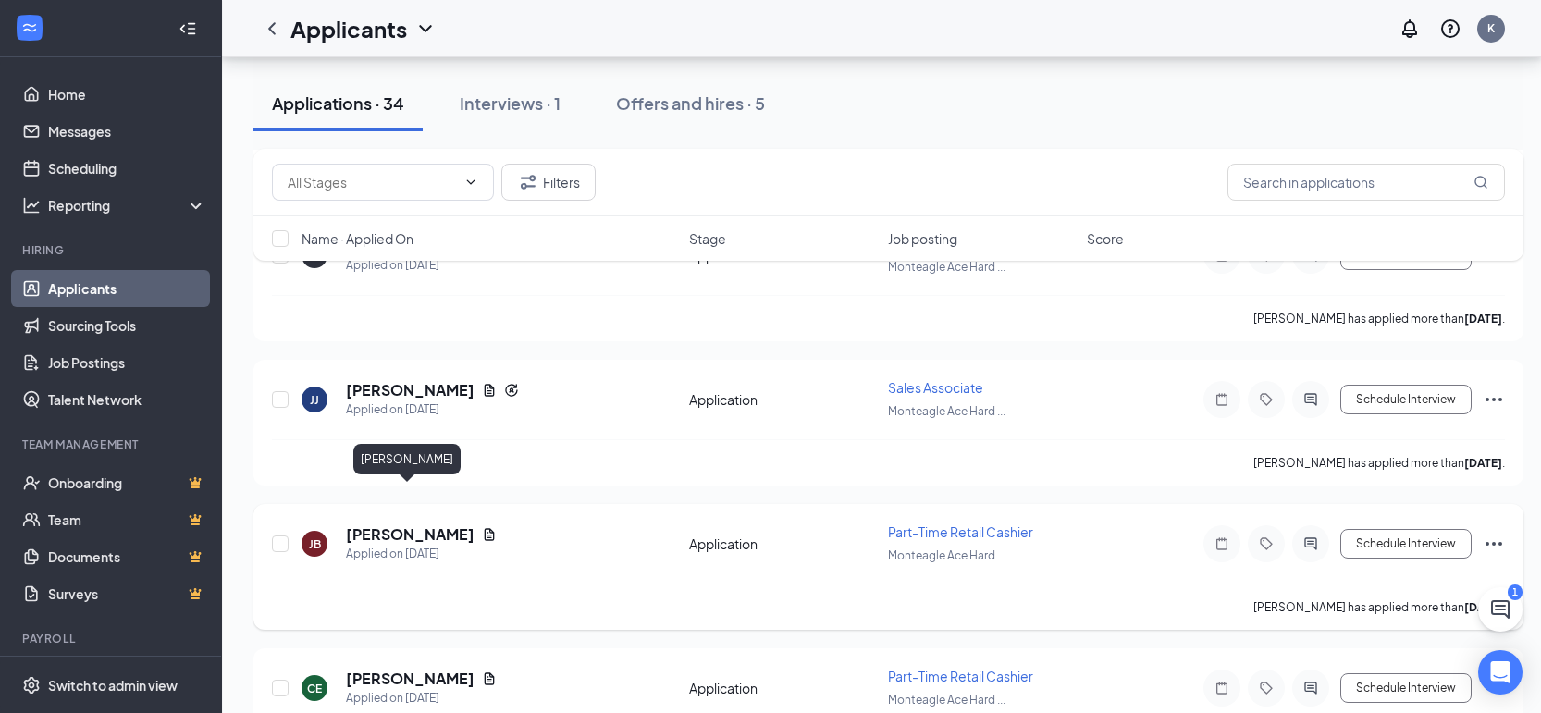
click at [438, 525] on h5 "[PERSON_NAME]" at bounding box center [410, 535] width 129 height 20
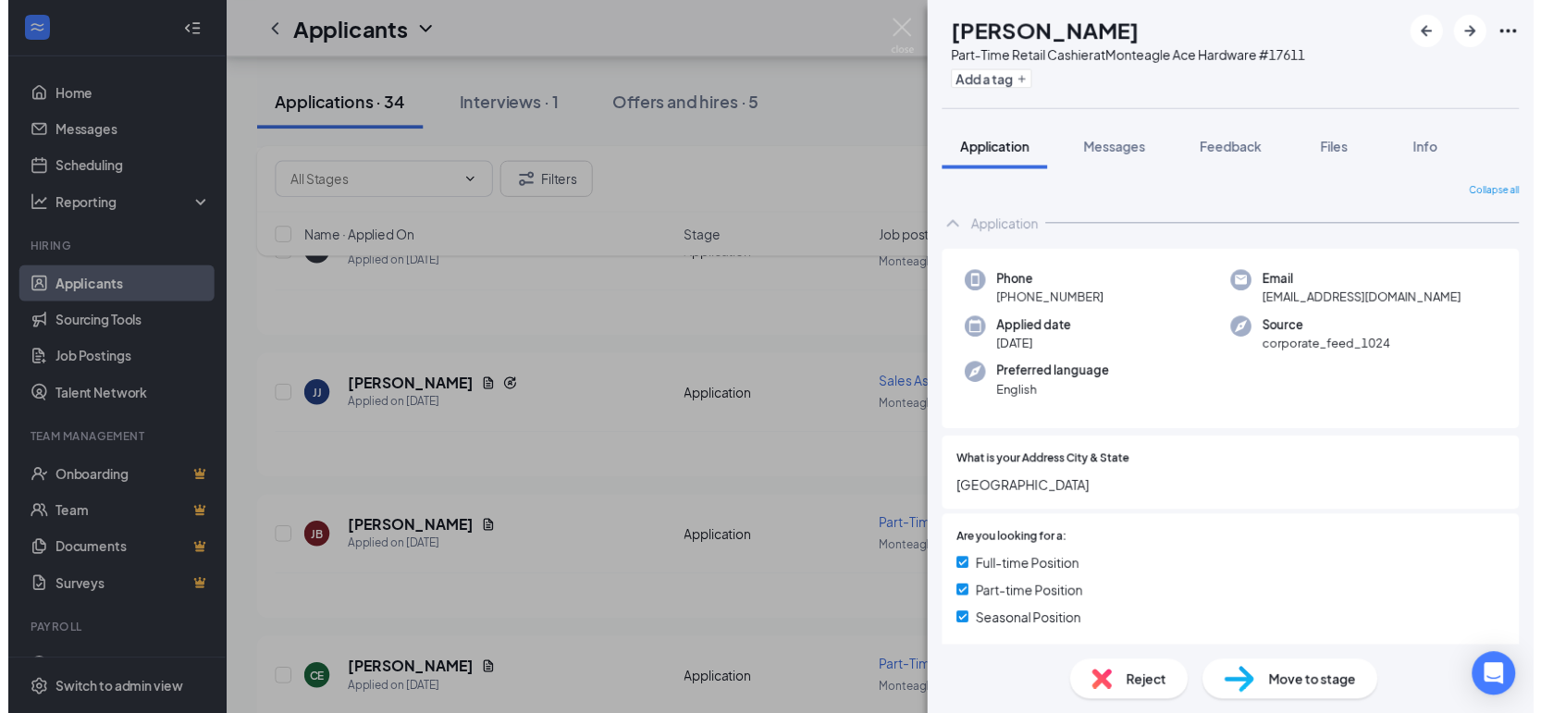
scroll to position [4, 0]
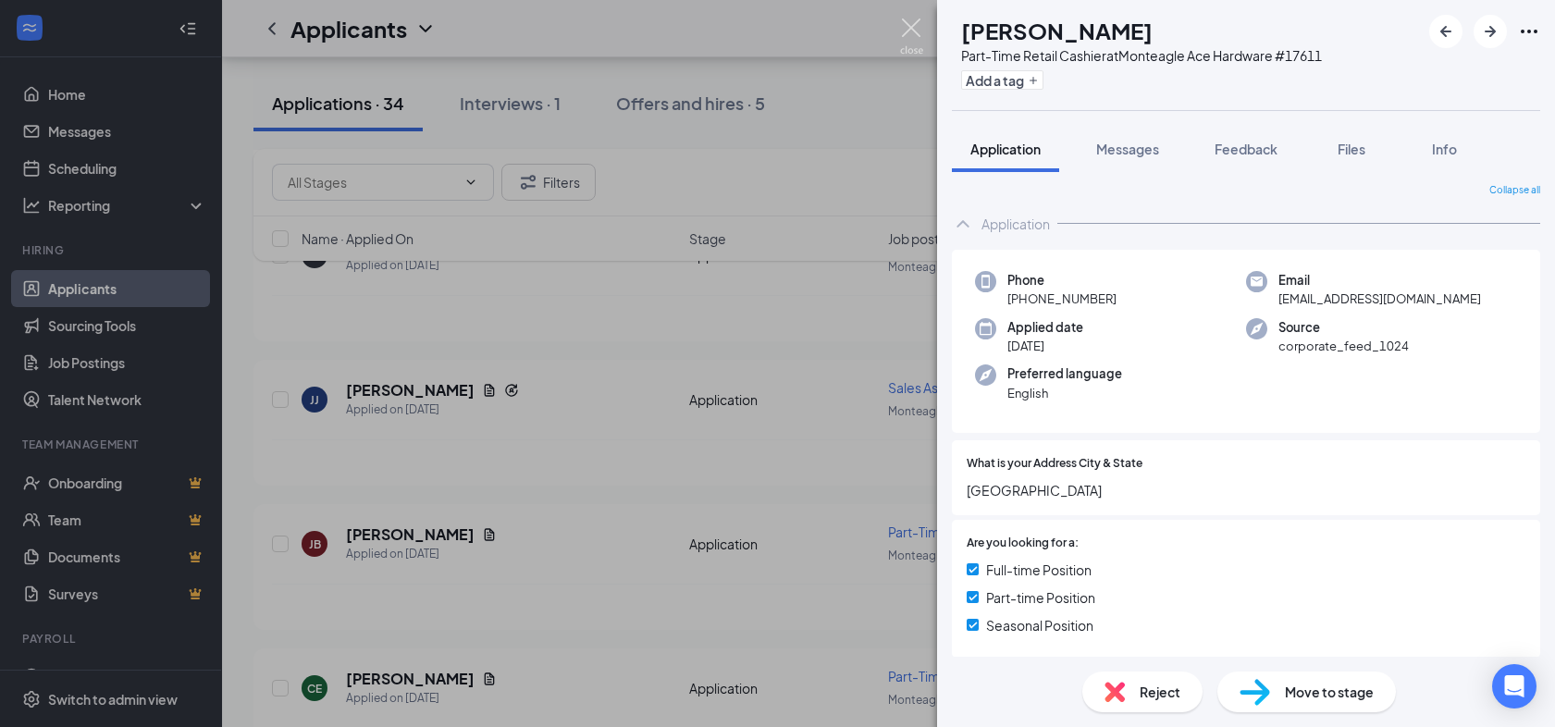
drag, startPoint x: 913, startPoint y: 29, endPoint x: 737, endPoint y: 180, distance: 232.2
click at [914, 29] on img at bounding box center [911, 37] width 23 height 36
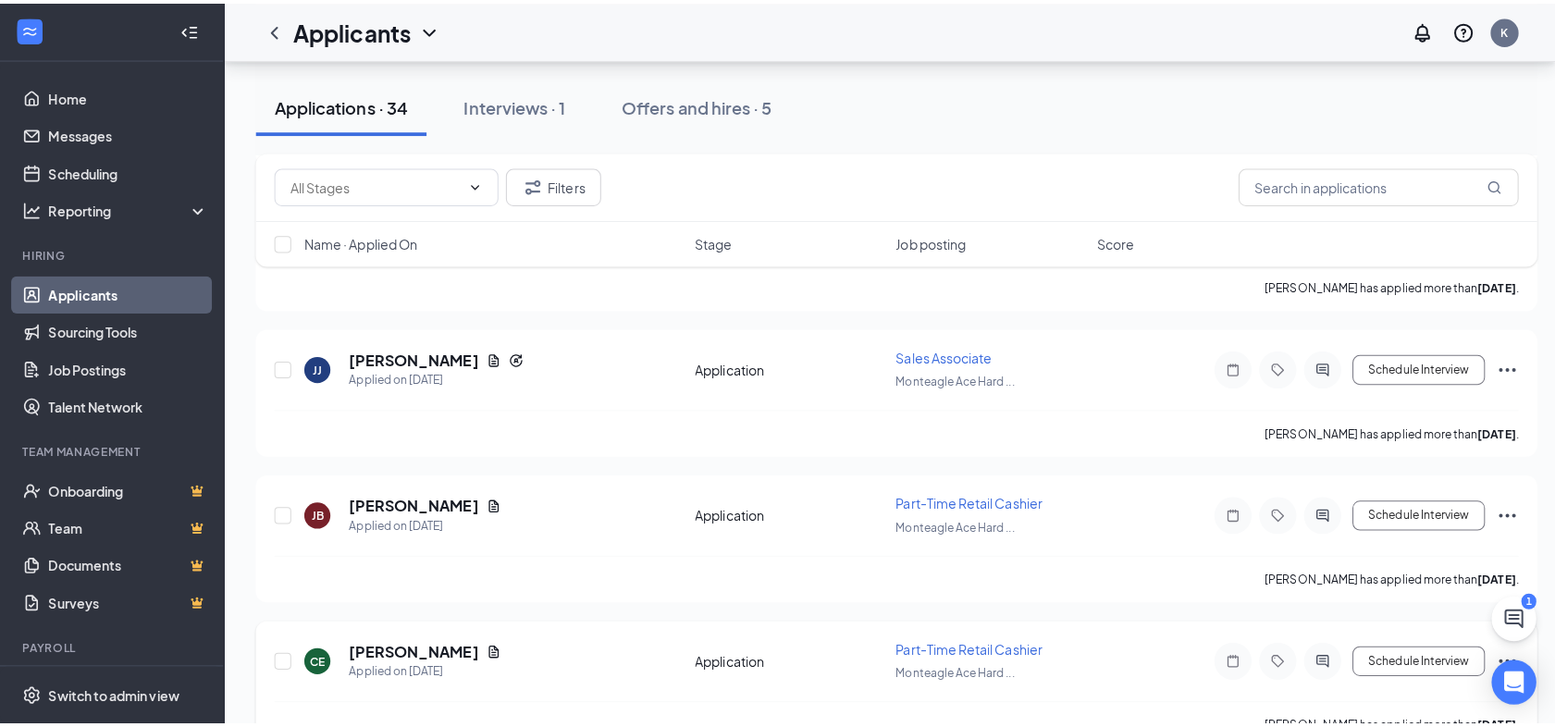
scroll to position [2107, 0]
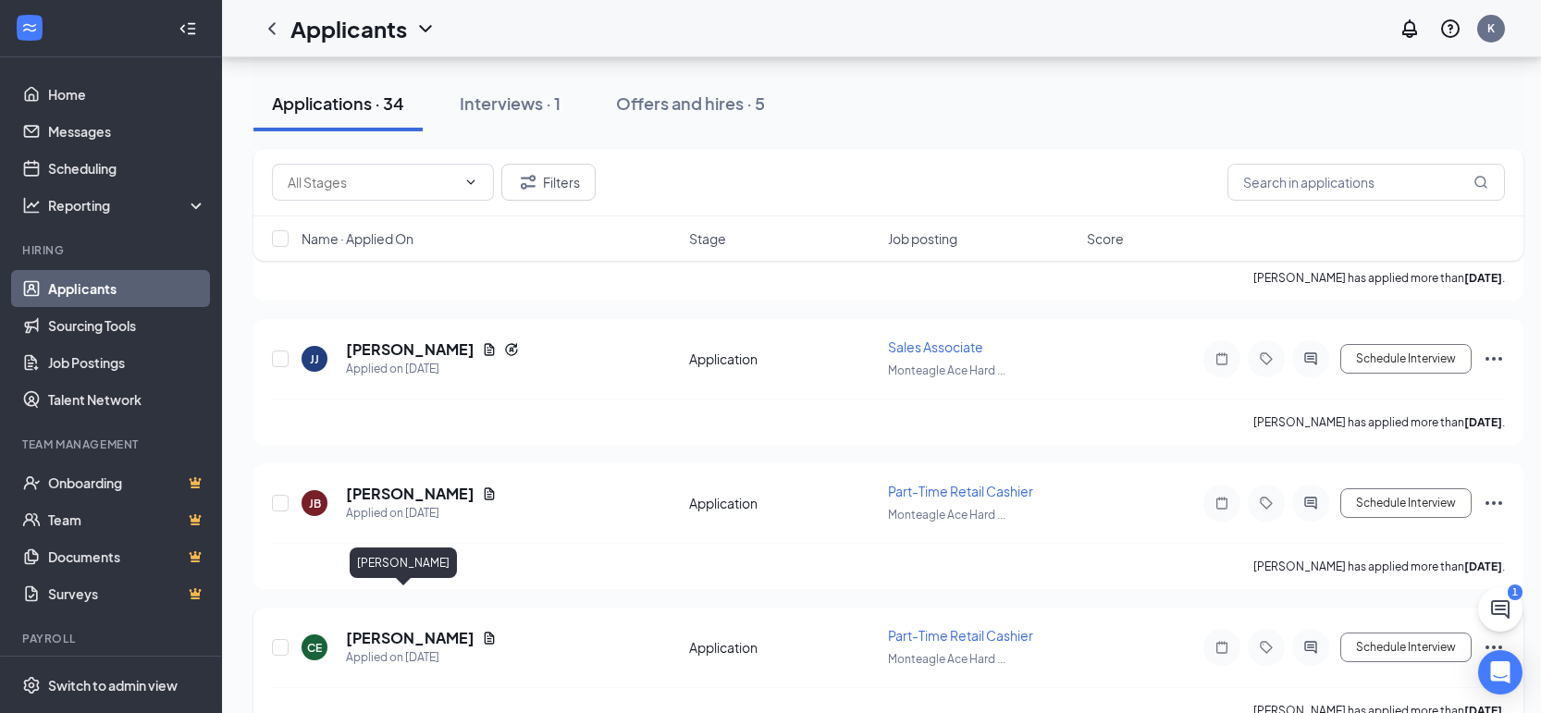
click at [402, 628] on h5 "[PERSON_NAME]" at bounding box center [410, 638] width 129 height 20
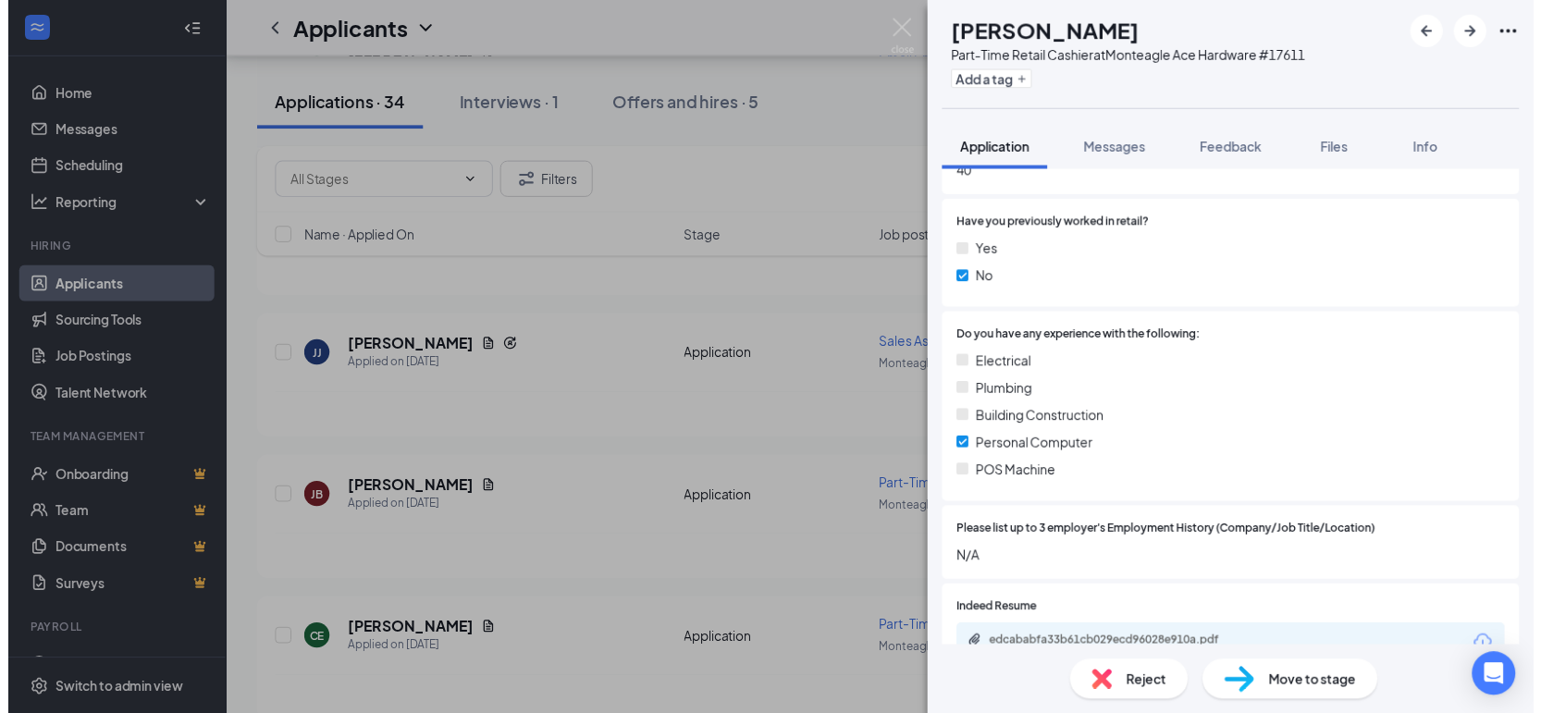
scroll to position [1131, 0]
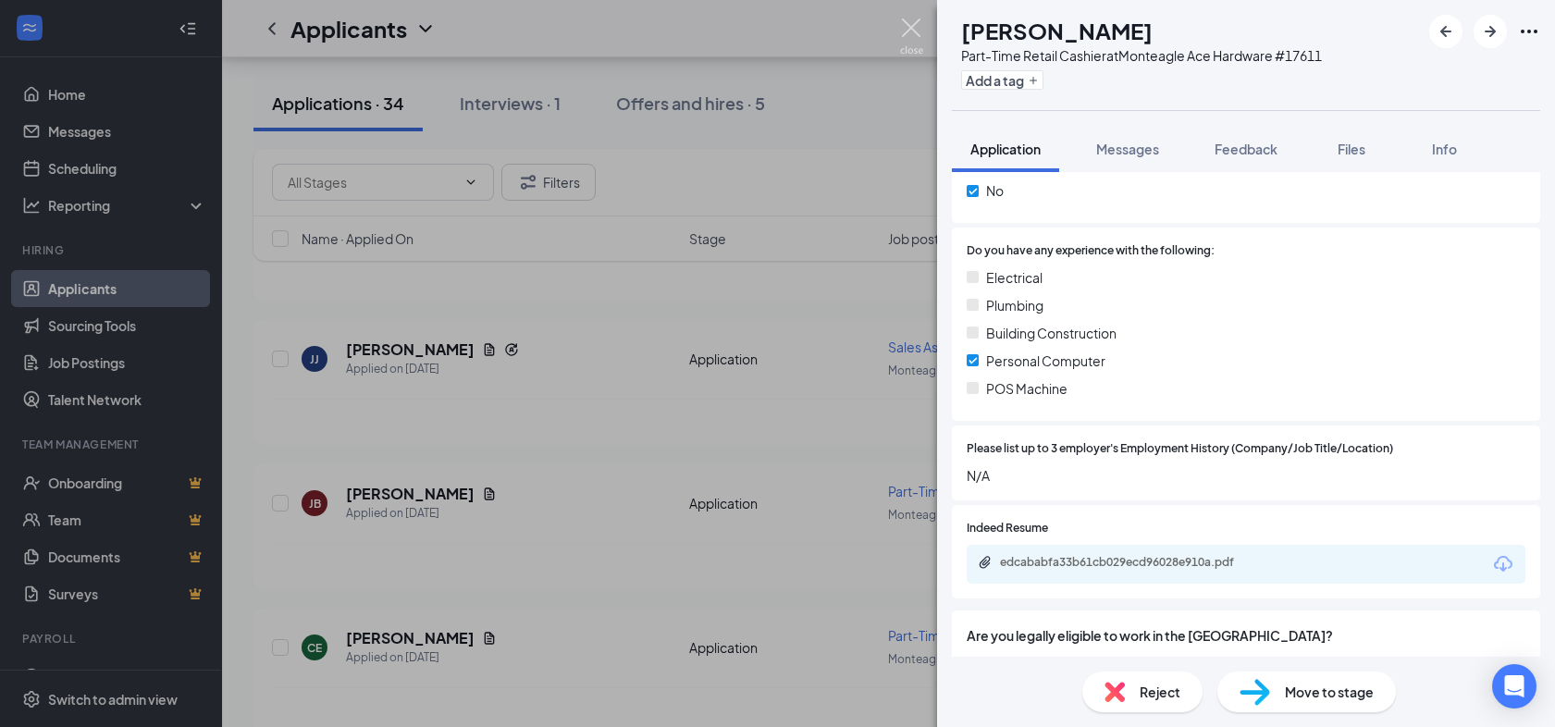
click at [914, 19] on img at bounding box center [911, 37] width 23 height 36
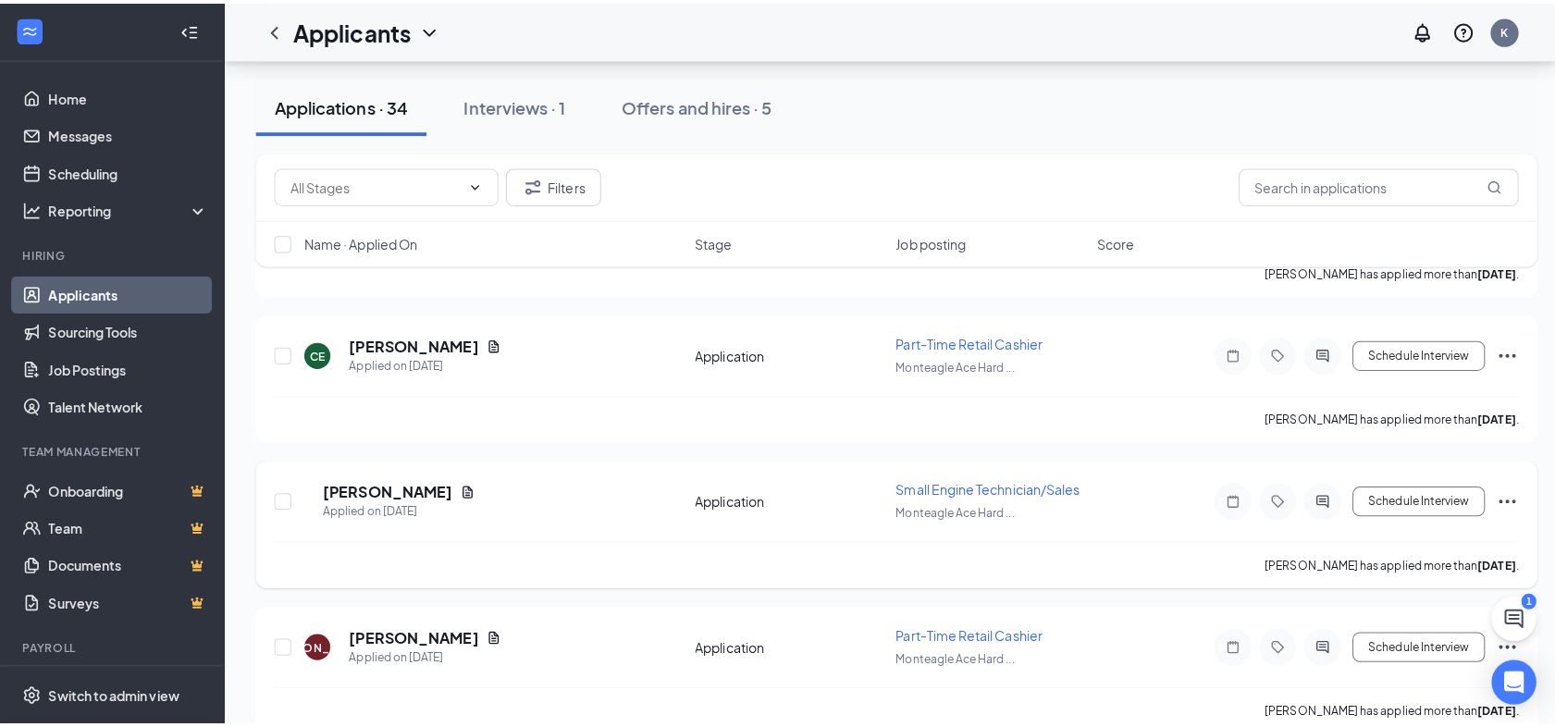
scroll to position [2409, 0]
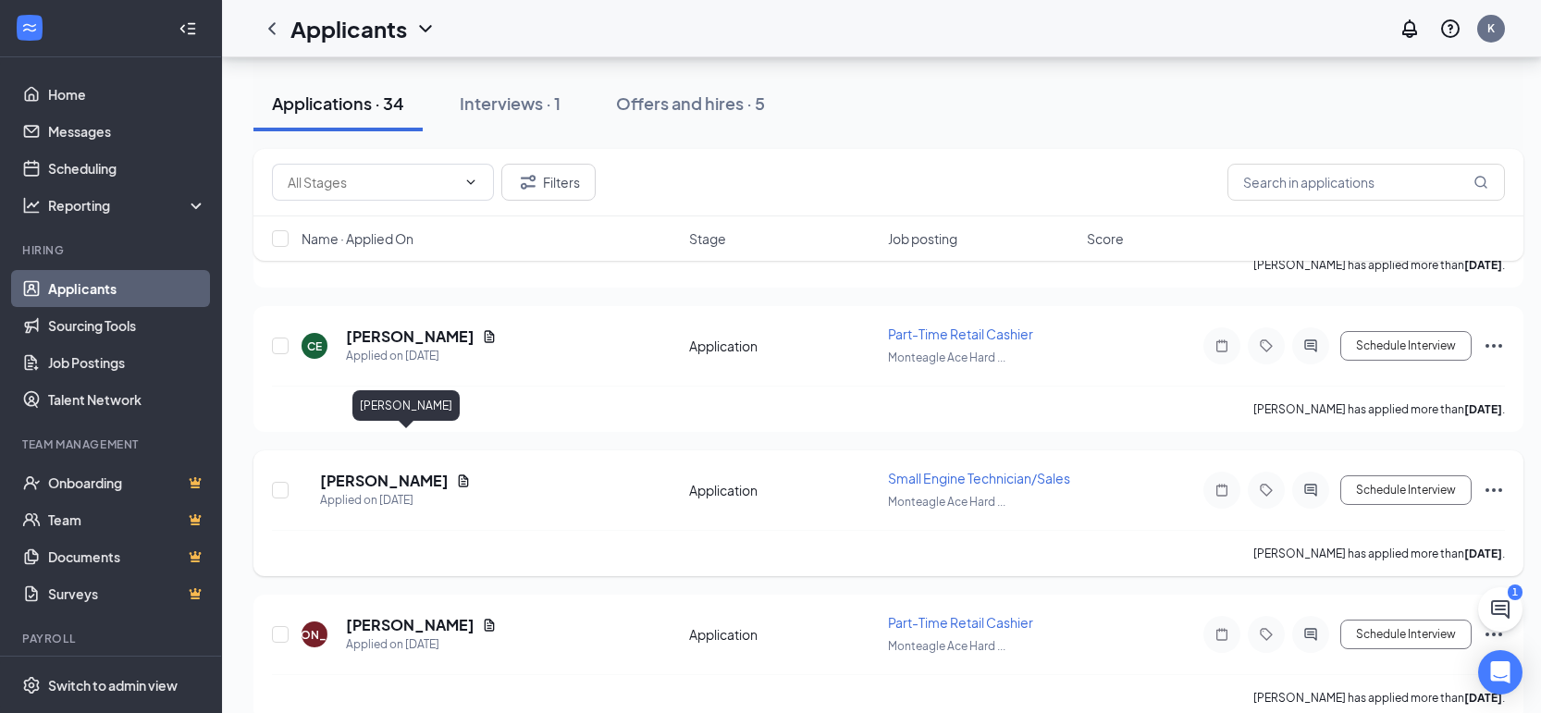
click at [418, 471] on h5 "[PERSON_NAME]" at bounding box center [384, 481] width 129 height 20
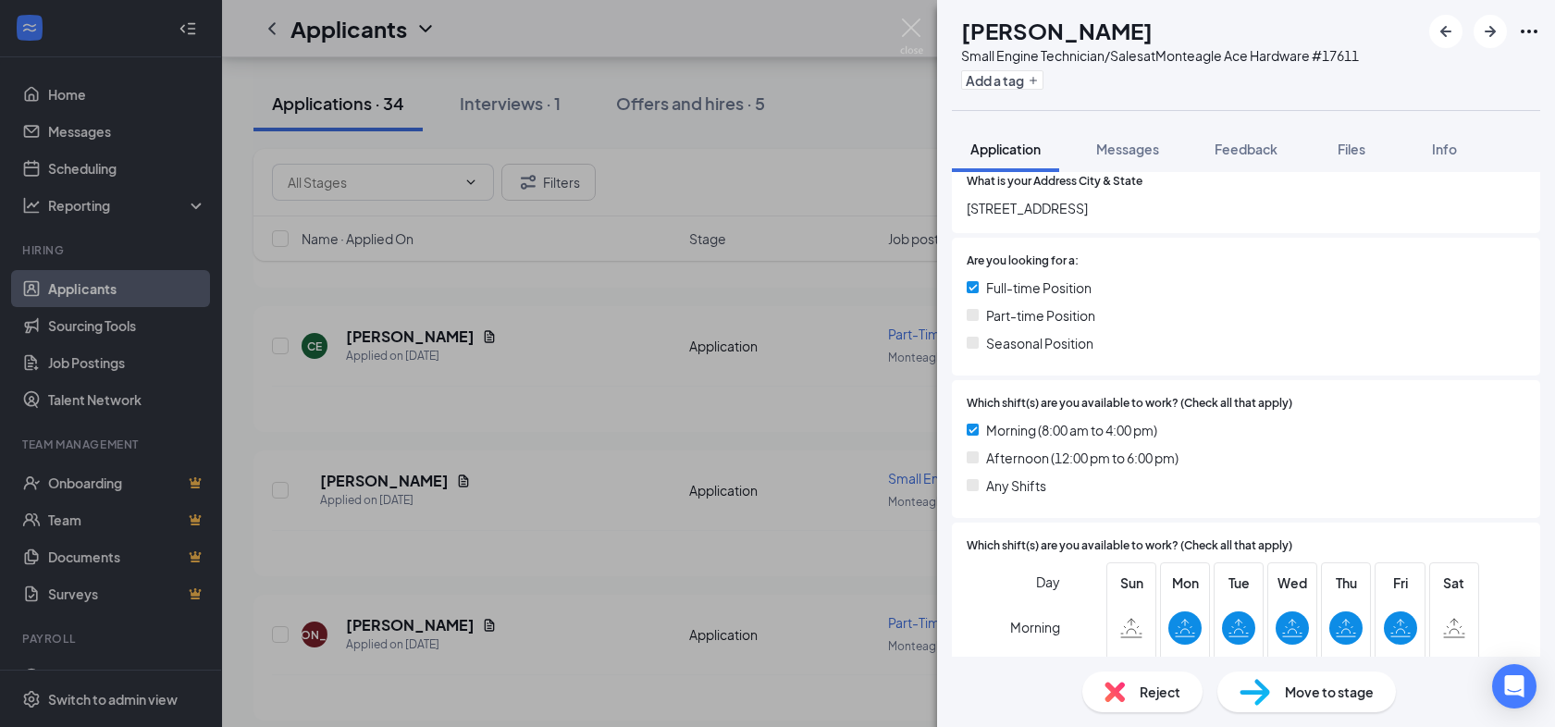
scroll to position [618, 0]
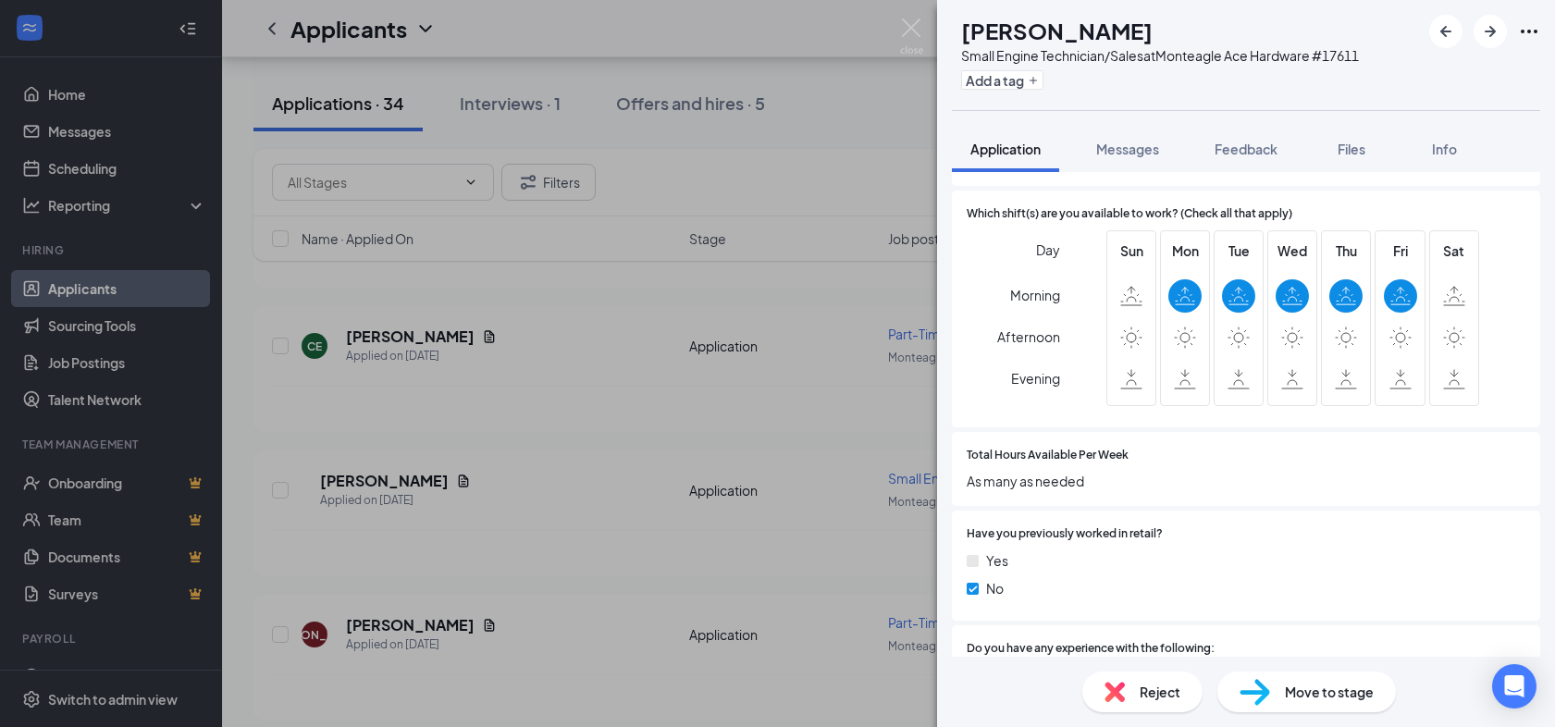
click at [1178, 693] on span "Reject" at bounding box center [1160, 692] width 41 height 20
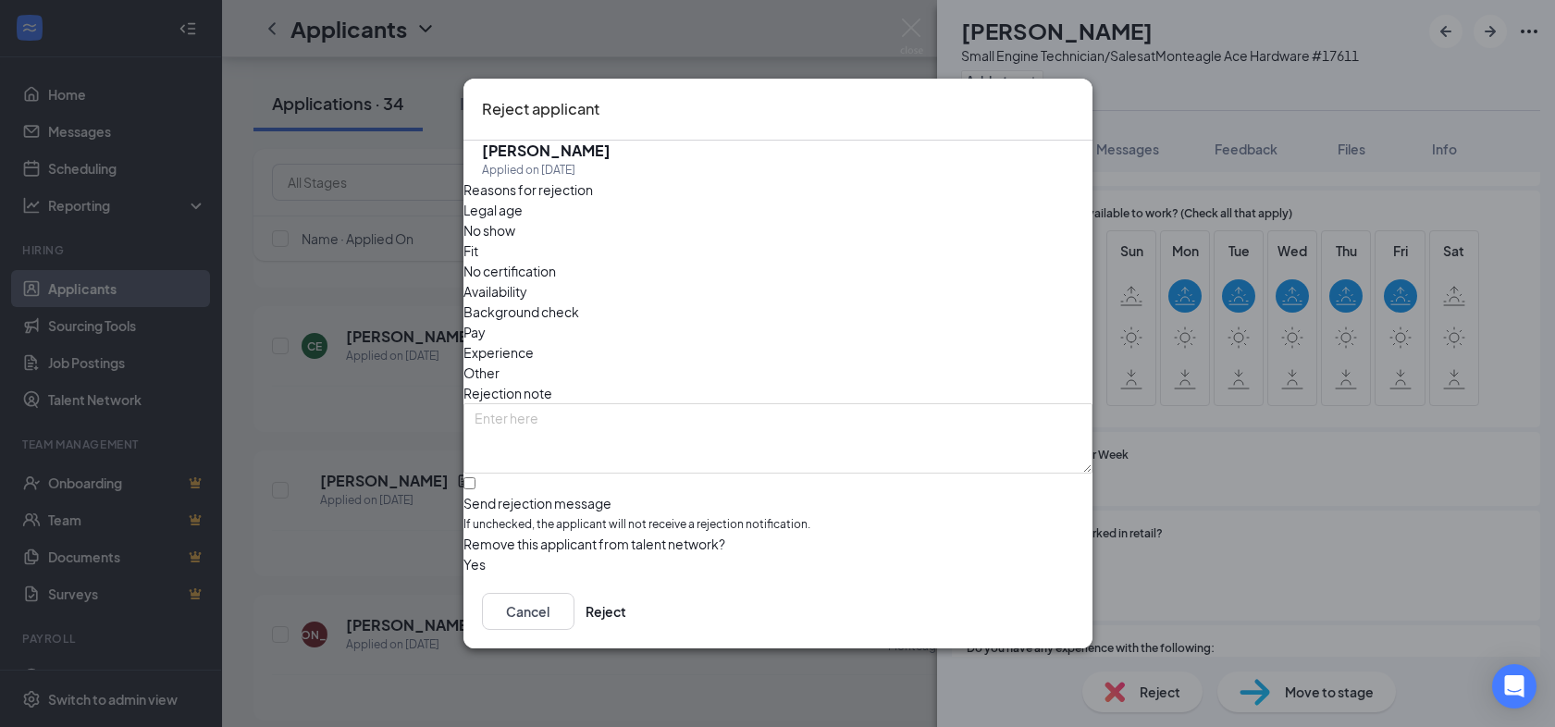
click at [1298, 542] on div "Reject applicant CP [PERSON_NAME] Applied on [DATE] Reasons for rejection Legal…" at bounding box center [777, 363] width 1555 height 727
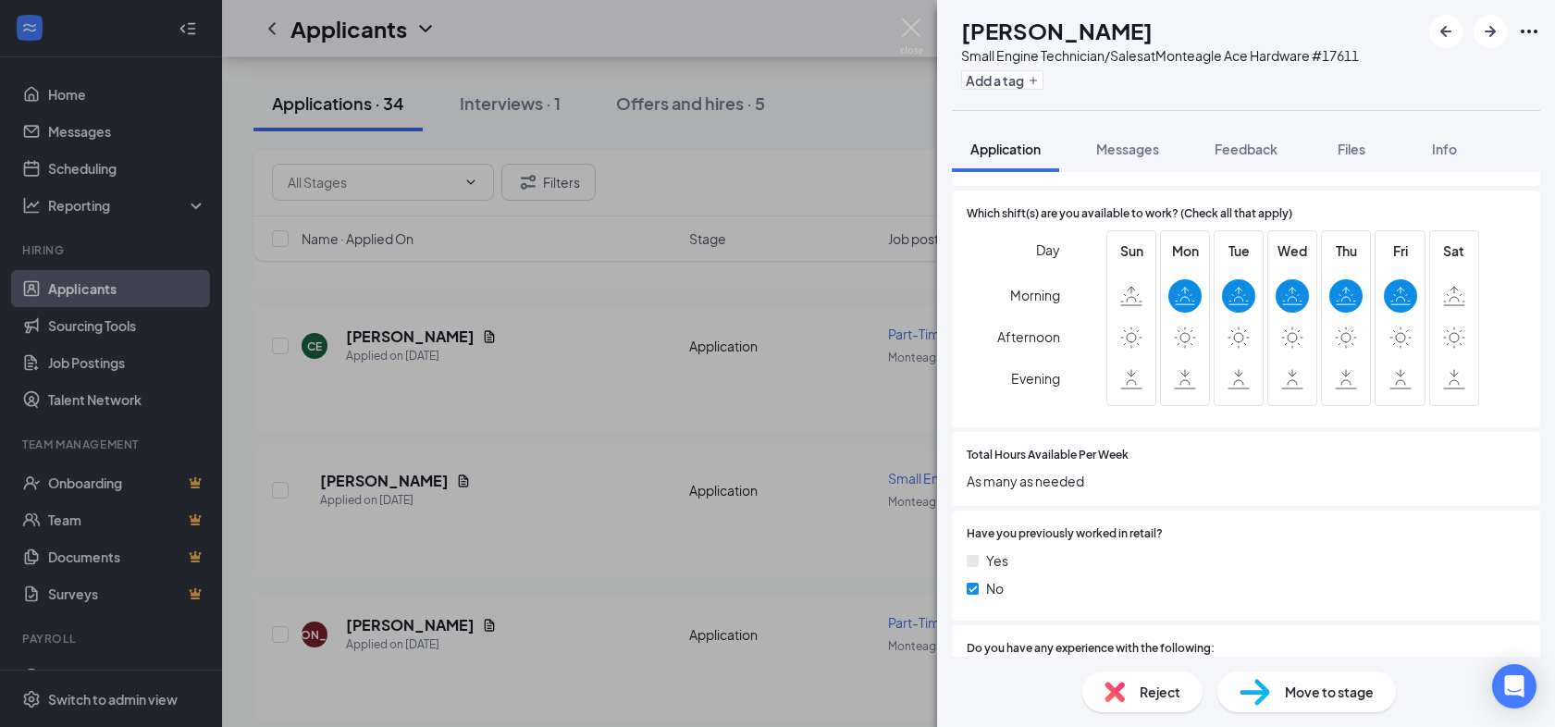
click at [1159, 677] on div "Reject" at bounding box center [1142, 692] width 120 height 41
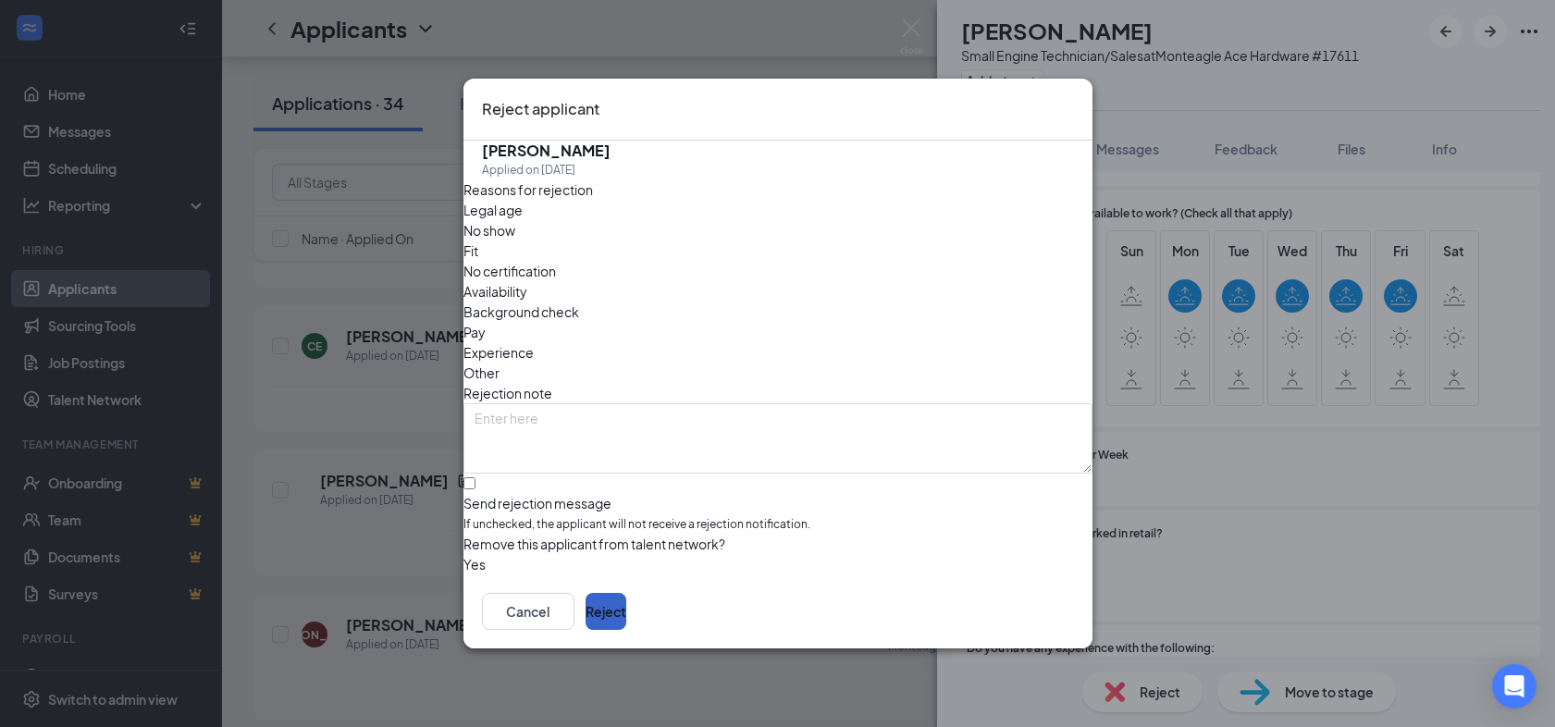
click at [626, 626] on button "Reject" at bounding box center [606, 611] width 41 height 37
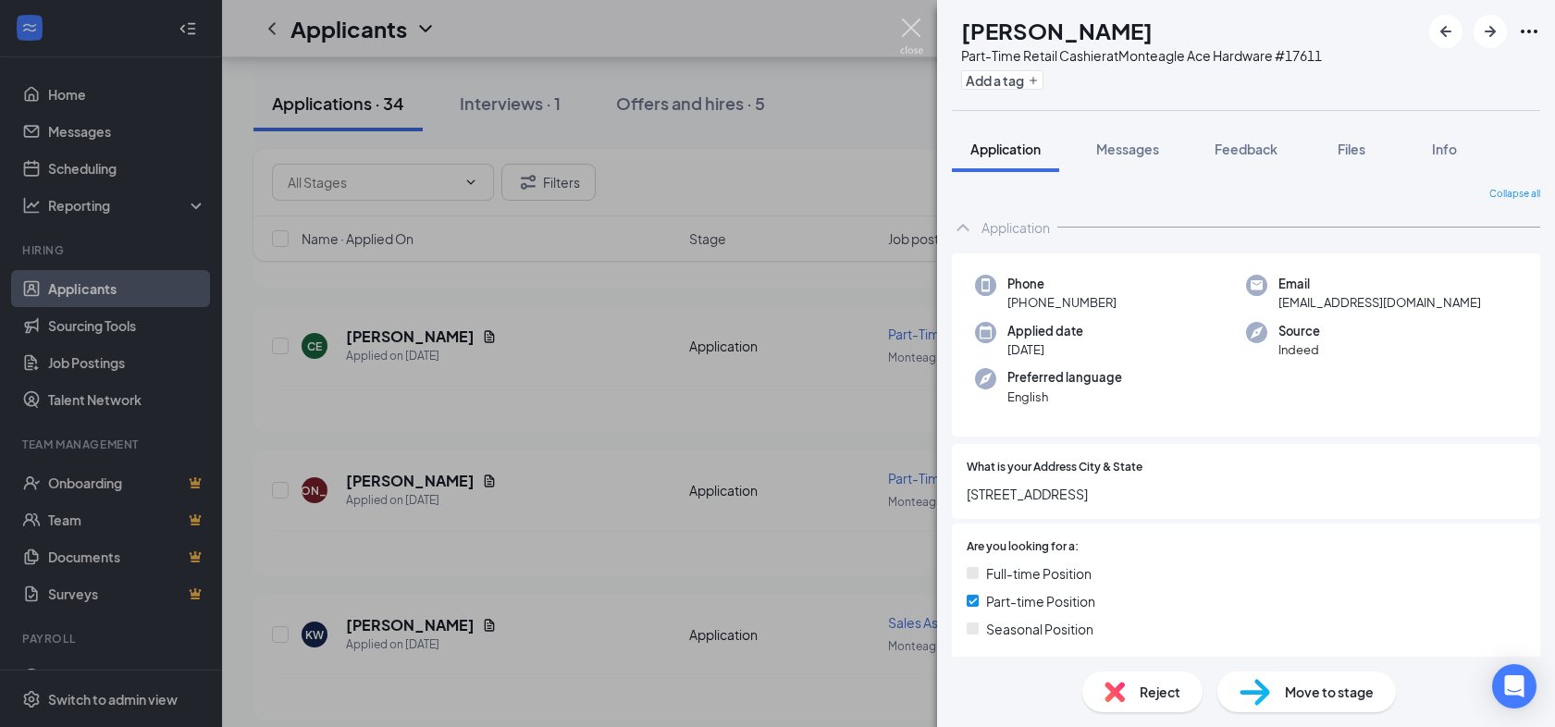
click at [915, 31] on img at bounding box center [911, 37] width 23 height 36
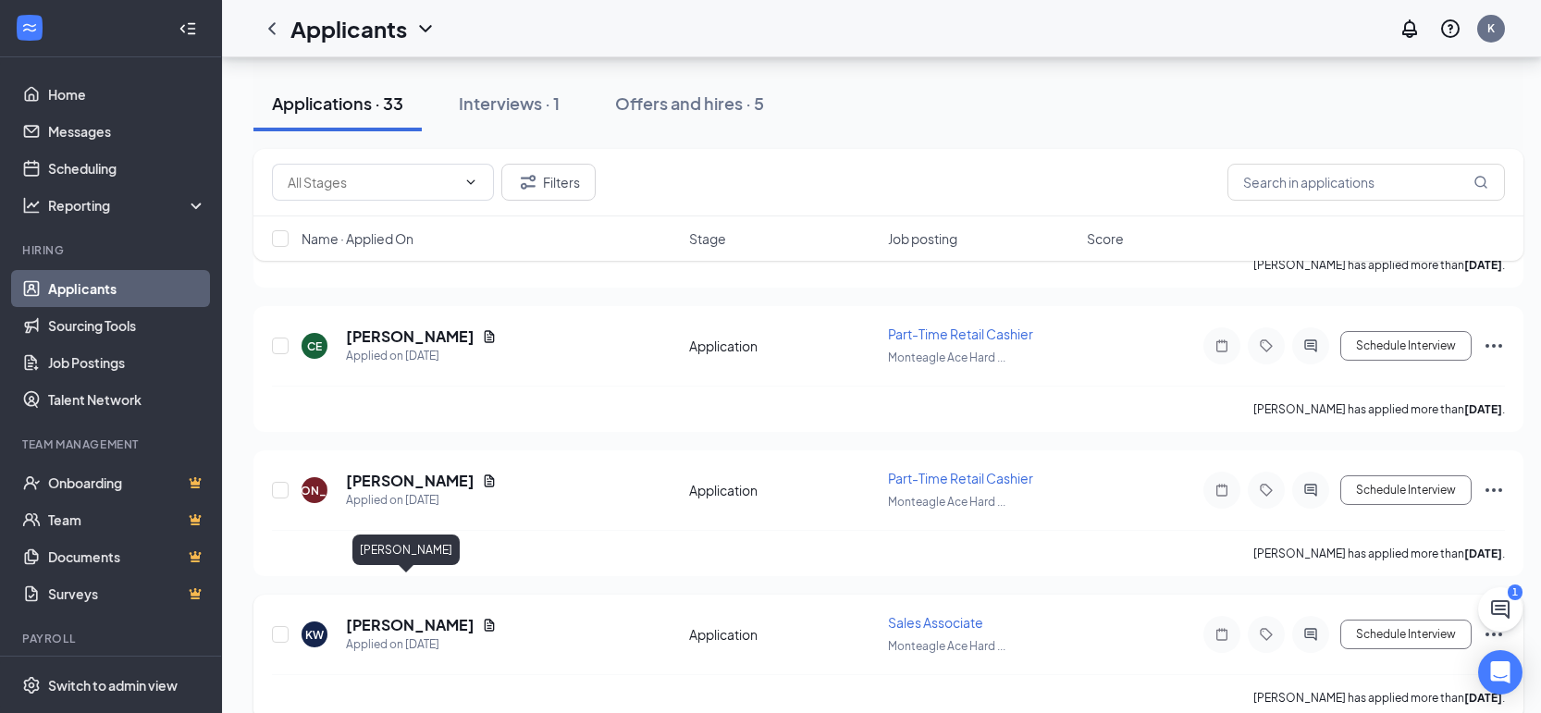
click at [419, 615] on h5 "[PERSON_NAME]" at bounding box center [410, 625] width 129 height 20
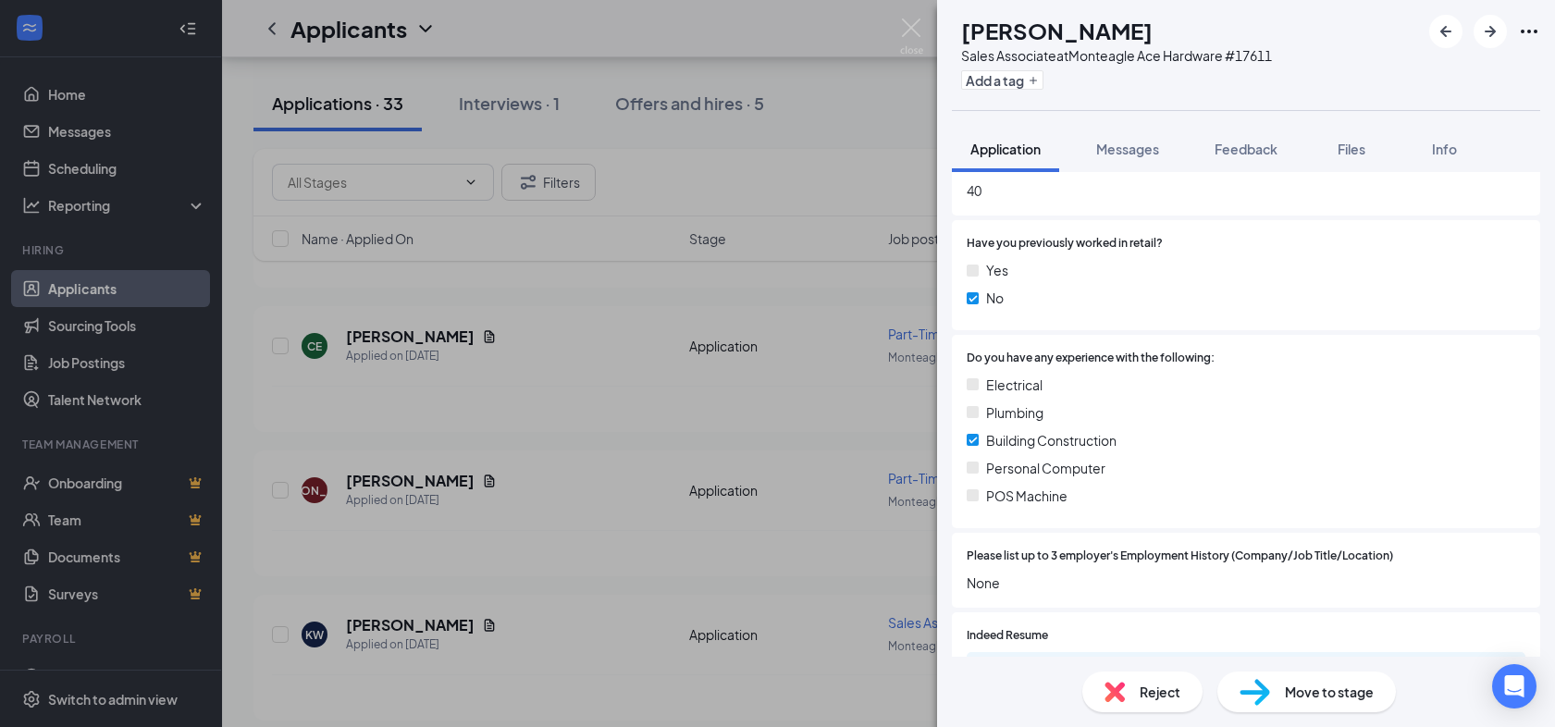
scroll to position [1439, 0]
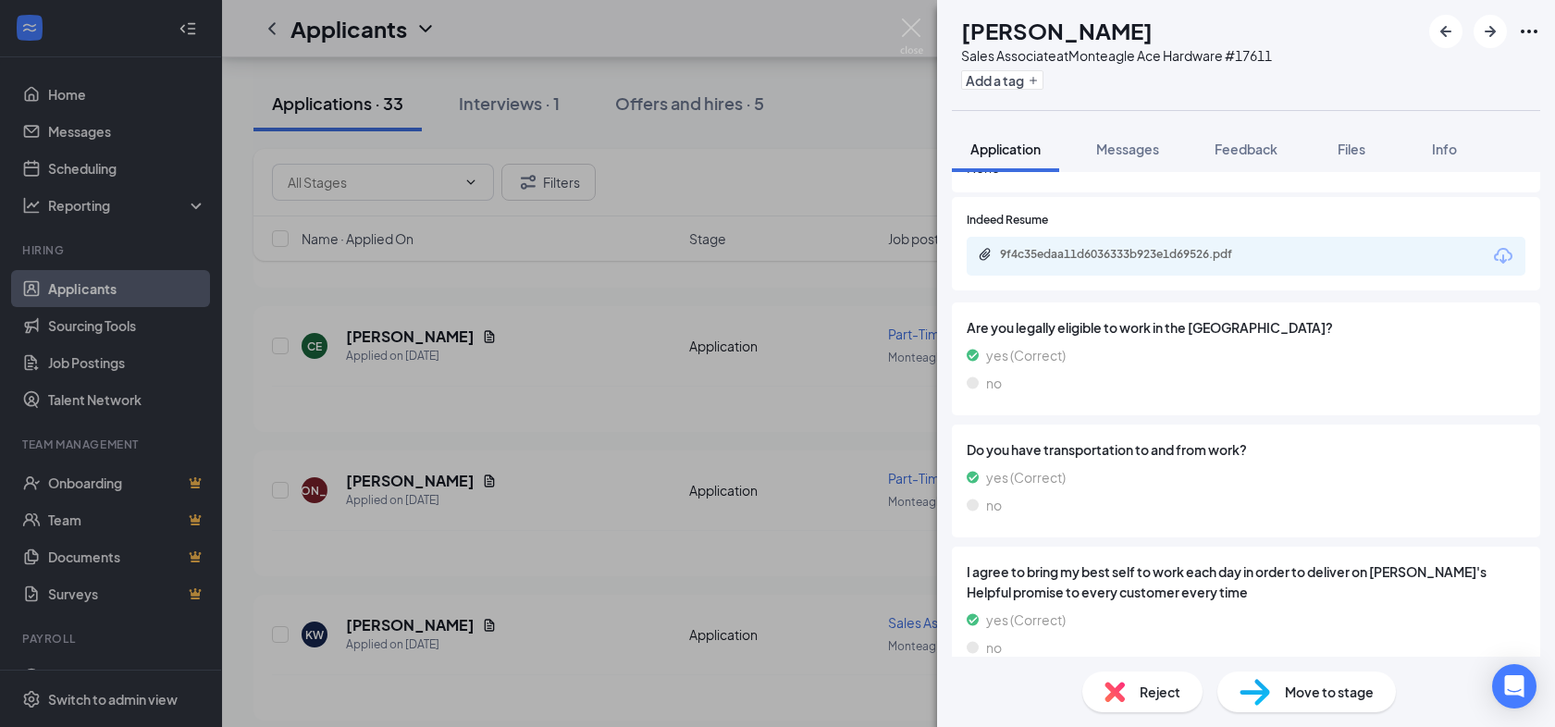
click at [1158, 696] on span "Reject" at bounding box center [1160, 692] width 41 height 20
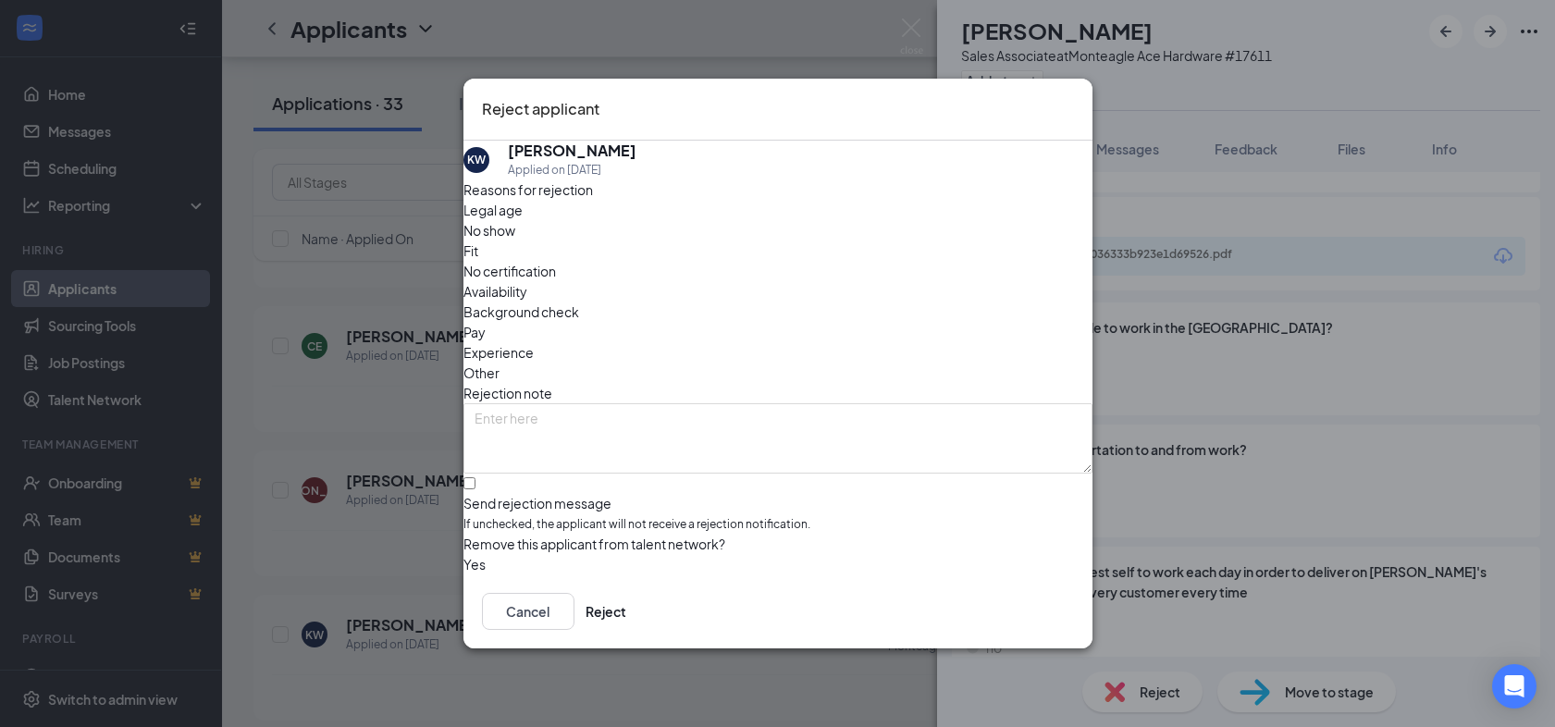
click at [534, 342] on span "Experience" at bounding box center [499, 352] width 70 height 20
click at [626, 621] on button "Reject" at bounding box center [606, 611] width 41 height 37
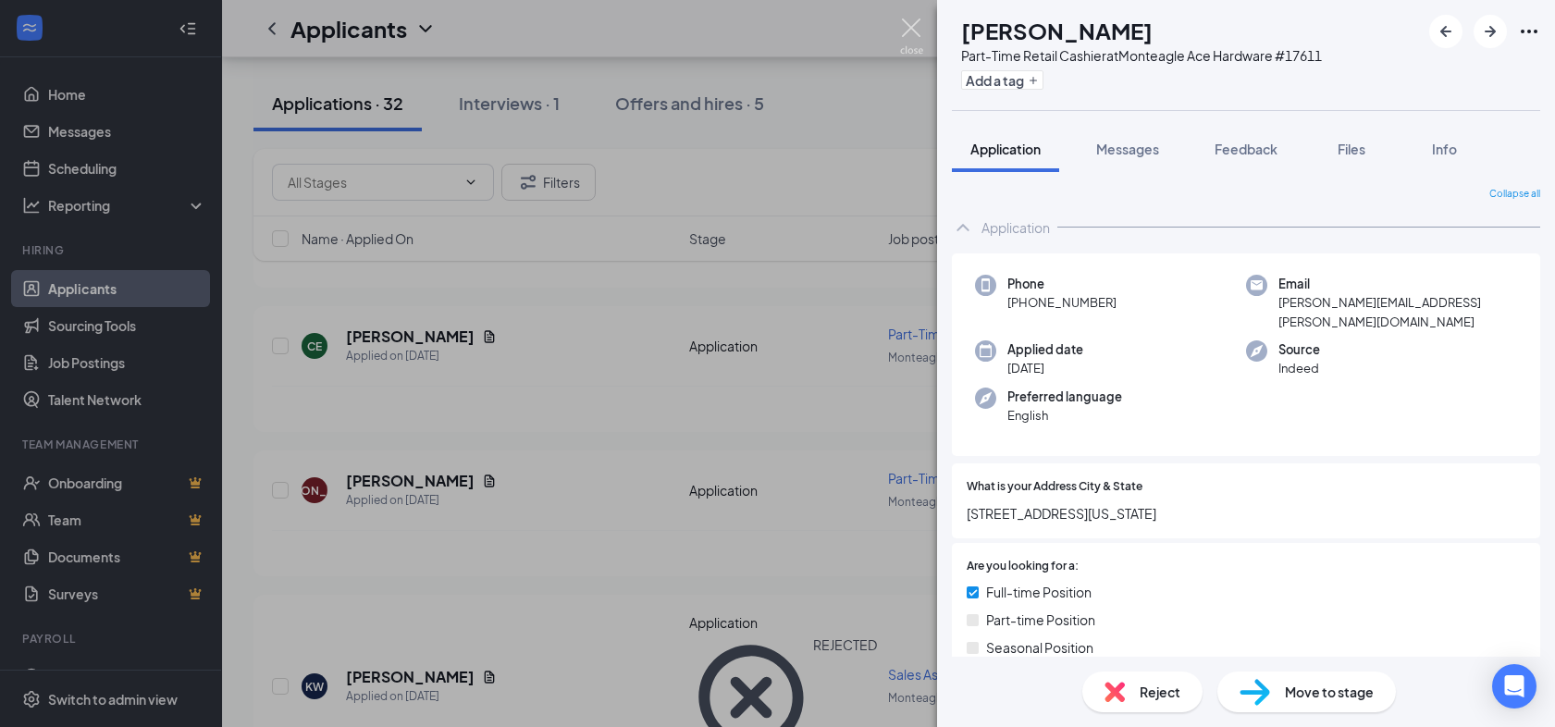
click at [914, 19] on img at bounding box center [911, 37] width 23 height 36
